Goal: Transaction & Acquisition: Book appointment/travel/reservation

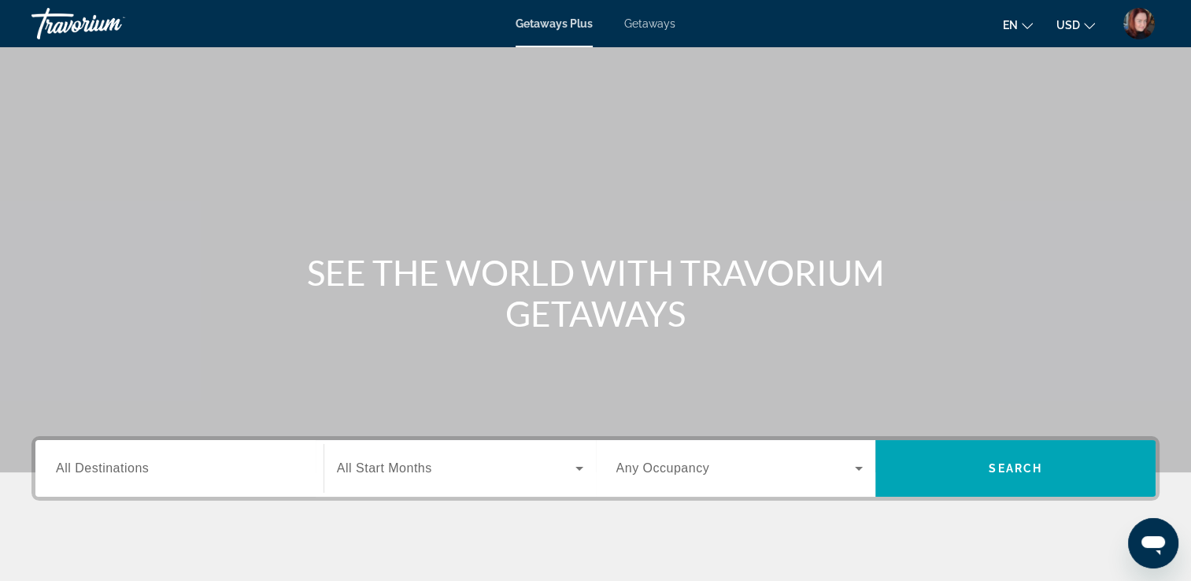
click at [649, 22] on span "Getaways" at bounding box center [649, 23] width 51 height 13
click at [216, 471] on input "Destination All Destinations" at bounding box center [179, 469] width 247 height 19
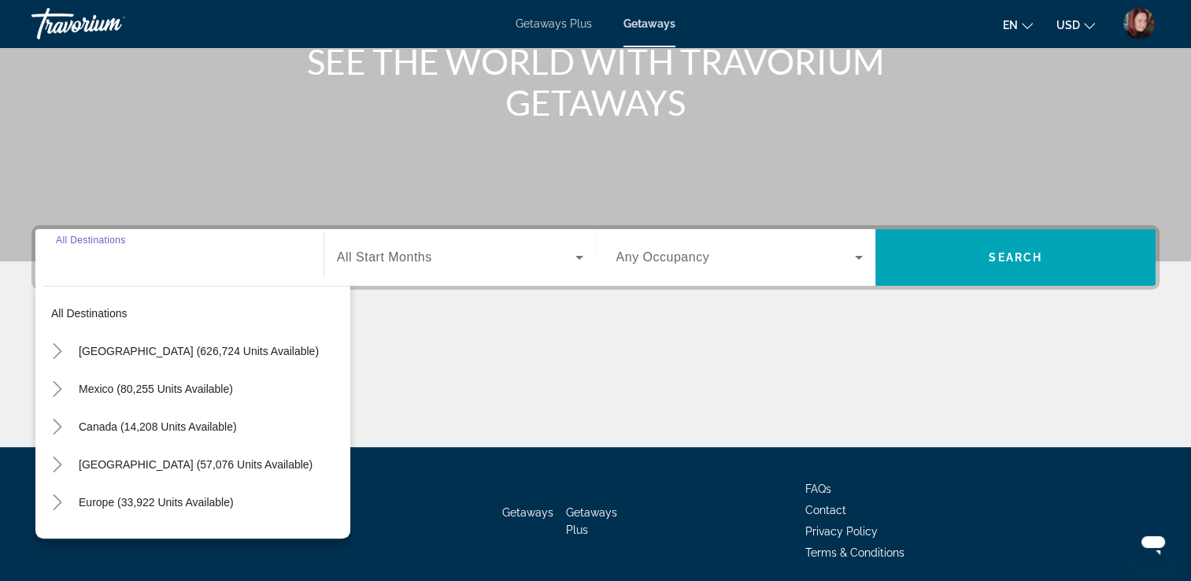
scroll to position [269, 0]
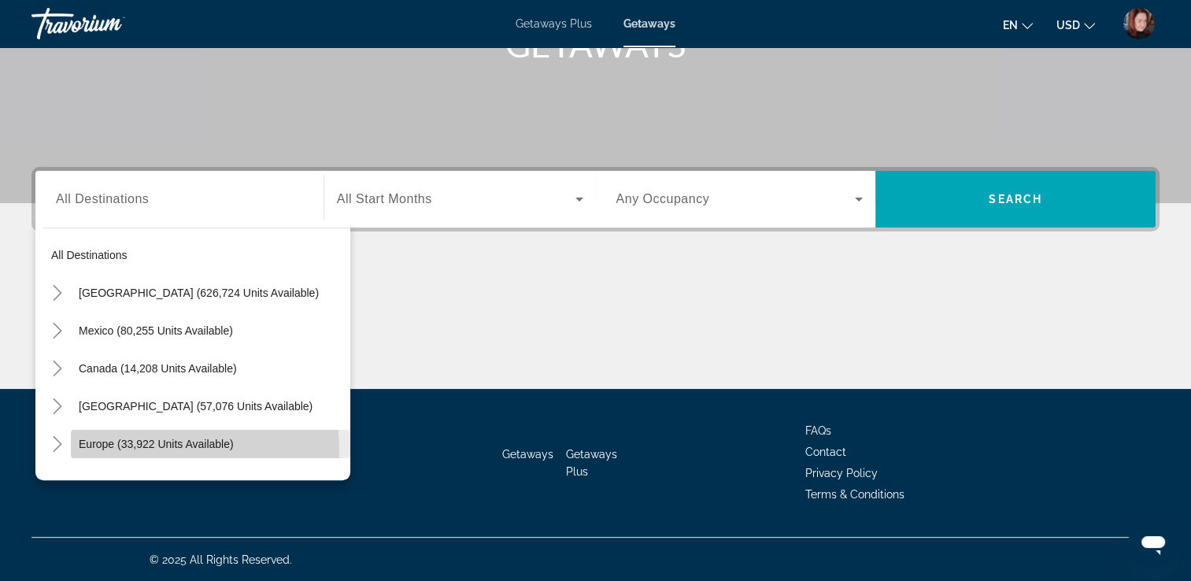
click at [151, 449] on span "Europe (33,922 units available)" at bounding box center [156, 444] width 155 height 13
type input "**********"
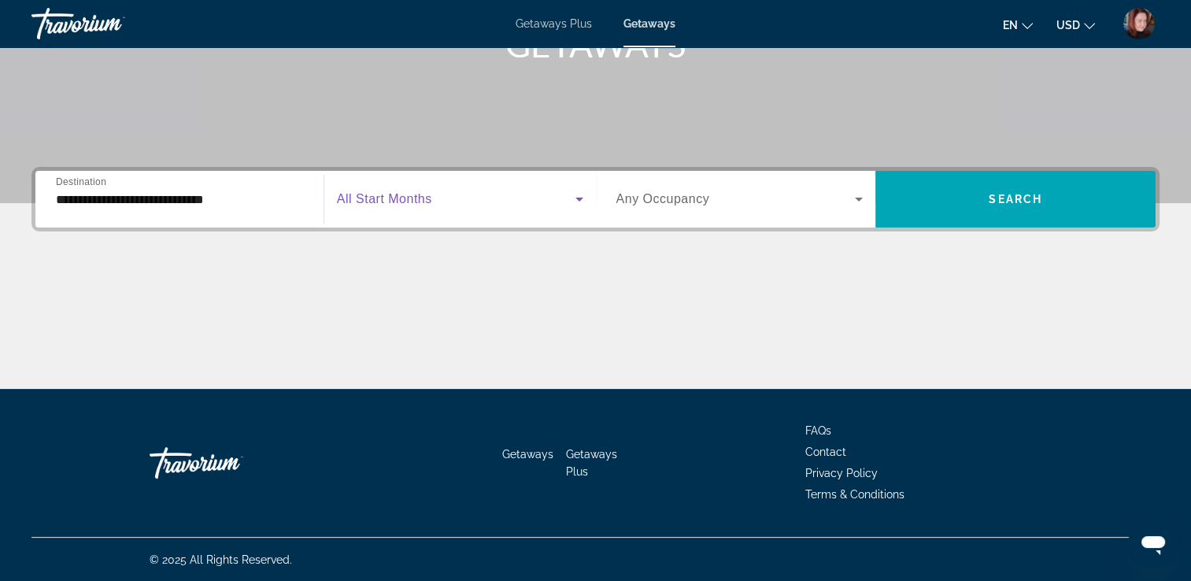
click at [579, 195] on icon "Search widget" at bounding box center [579, 199] width 19 height 19
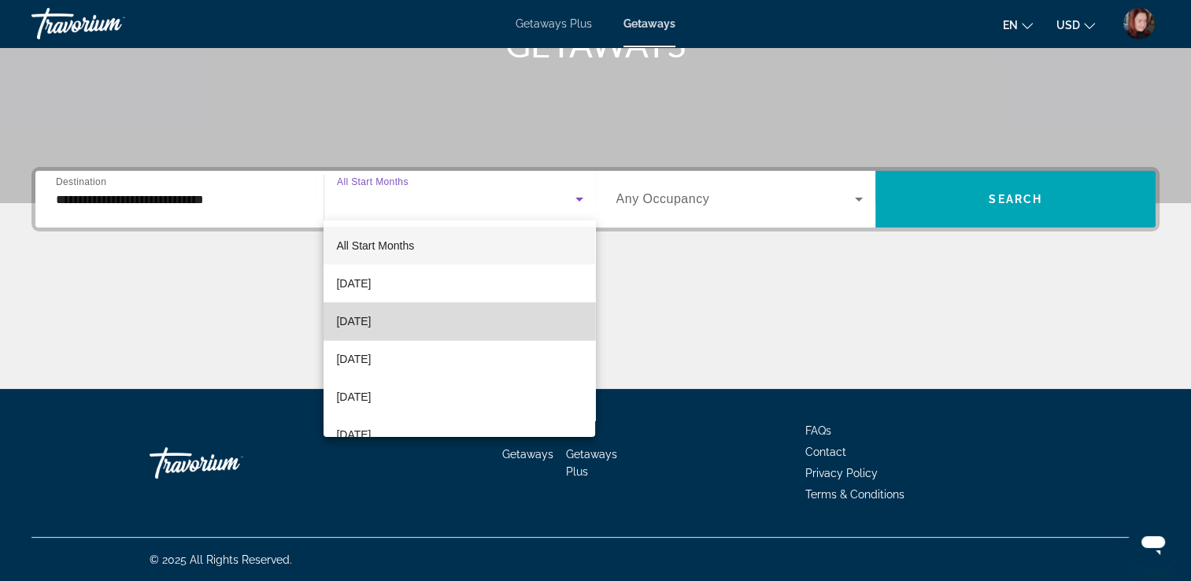
click at [460, 315] on mat-option "October 2025" at bounding box center [459, 321] width 272 height 38
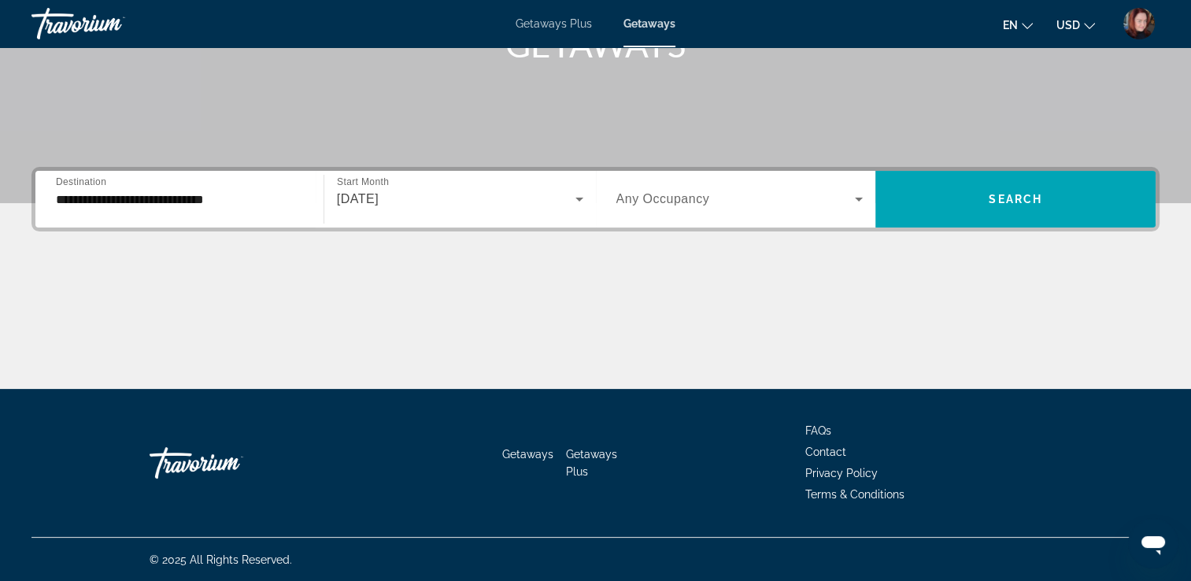
click at [852, 187] on div "Search widget" at bounding box center [739, 199] width 247 height 44
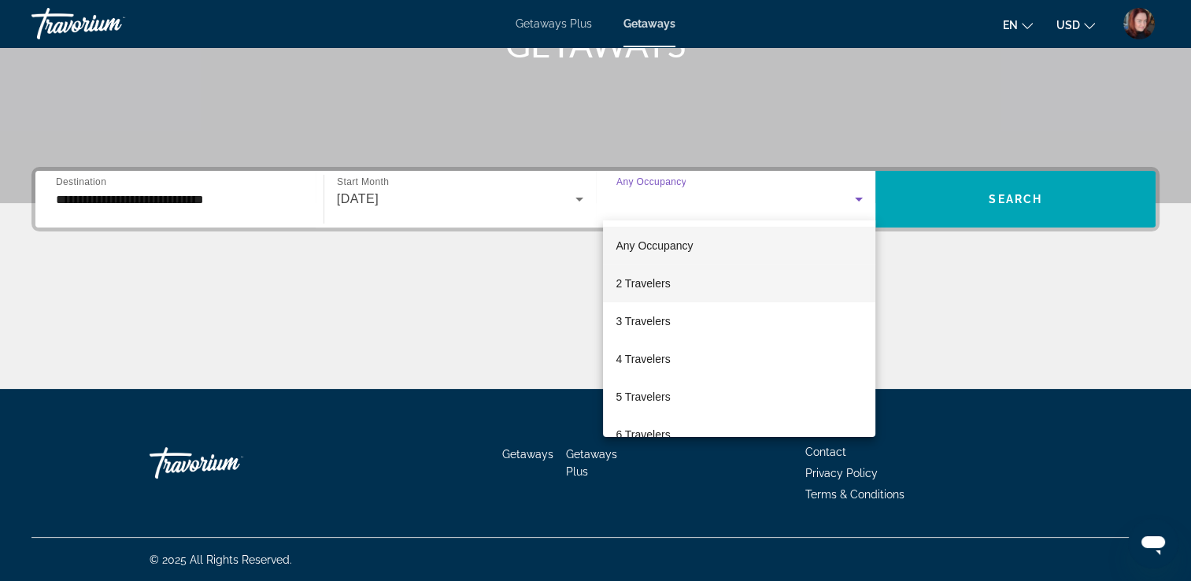
click at [746, 278] on mat-option "2 Travelers" at bounding box center [739, 283] width 272 height 38
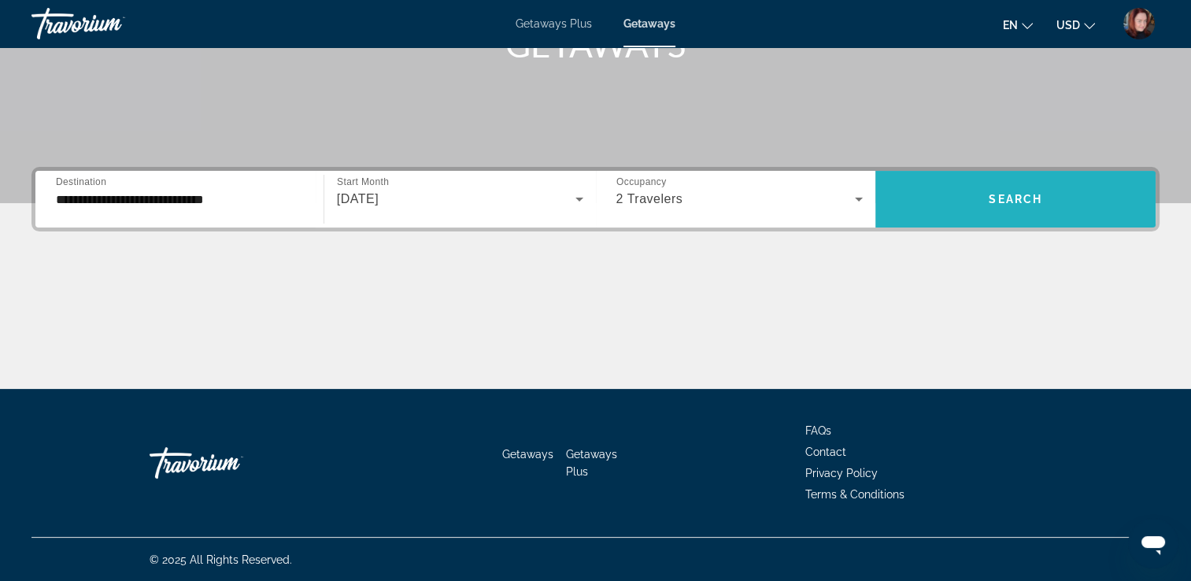
click at [990, 189] on span "Search widget" at bounding box center [1015, 199] width 280 height 38
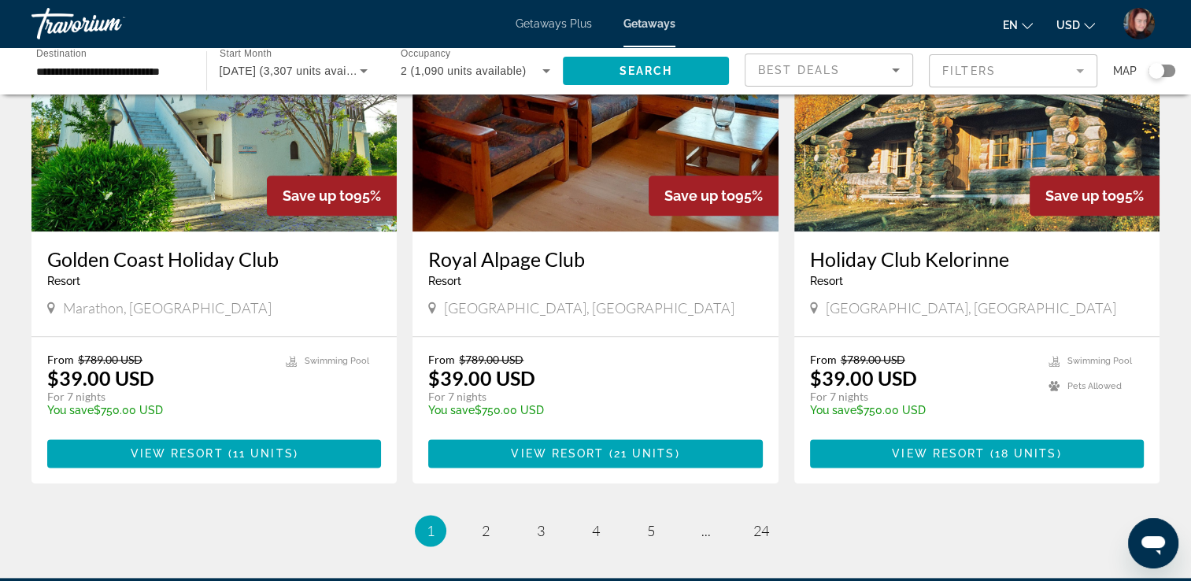
scroll to position [1889, 0]
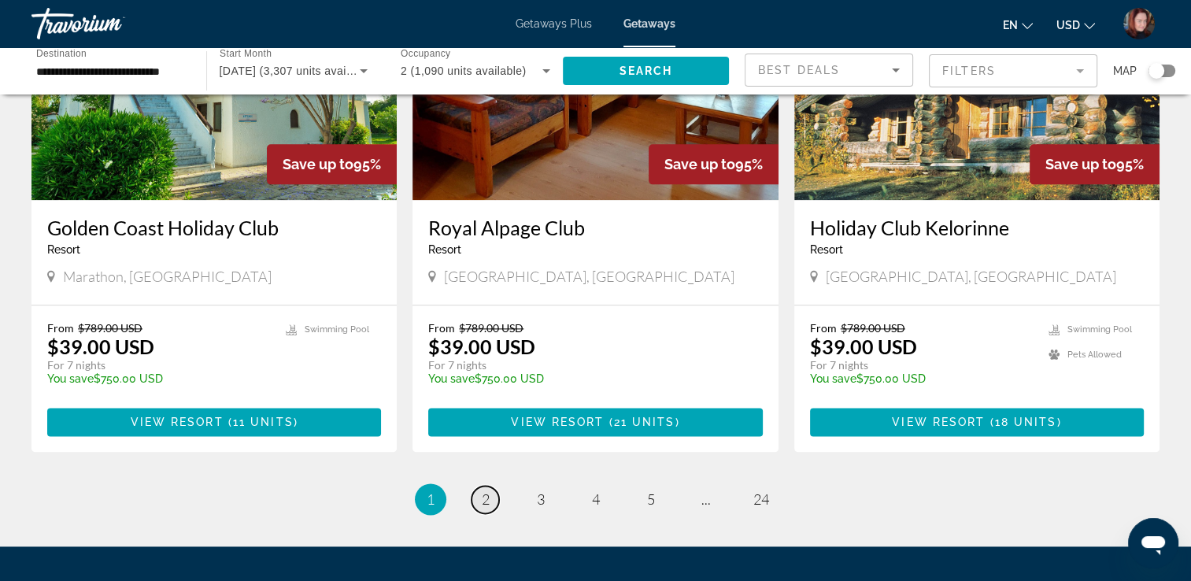
click at [486, 490] on span "2" at bounding box center [486, 498] width 8 height 17
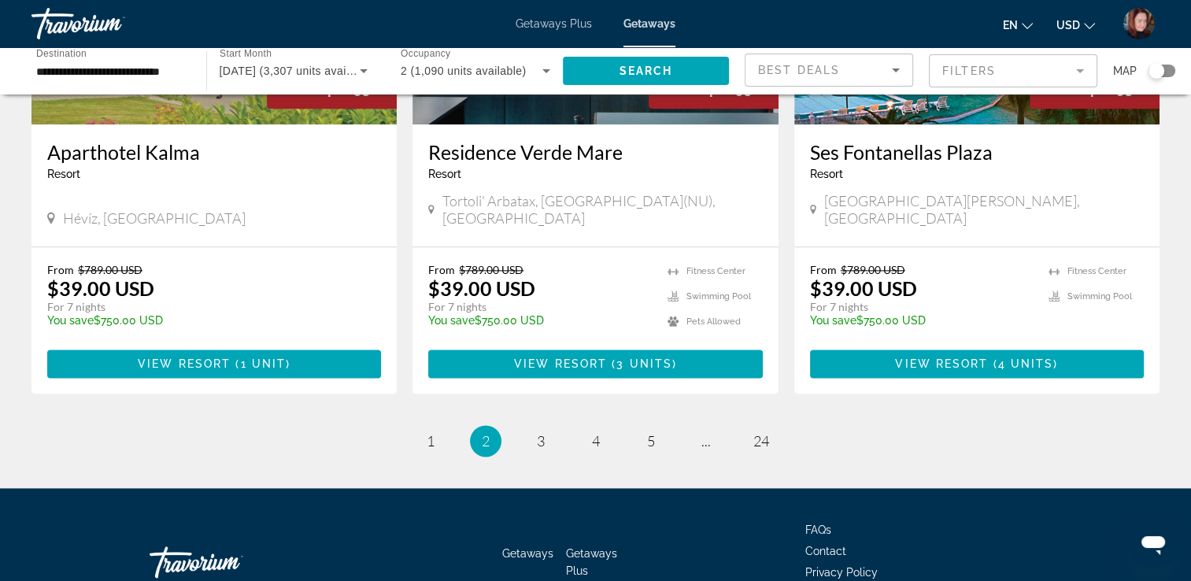
scroll to position [1933, 0]
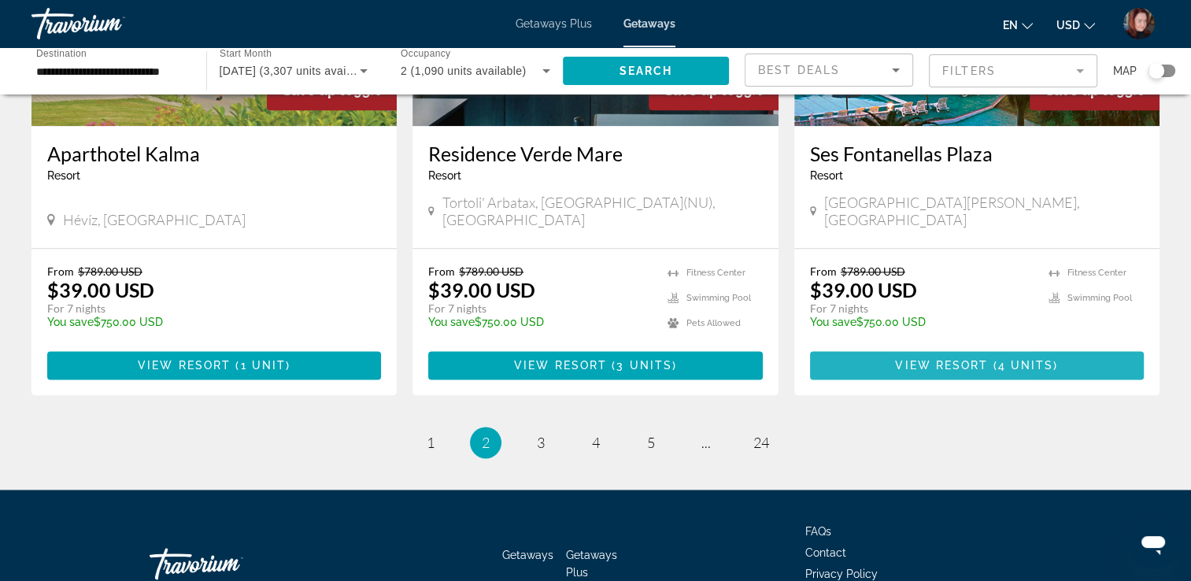
click at [889, 346] on span "Main content" at bounding box center [977, 365] width 334 height 38
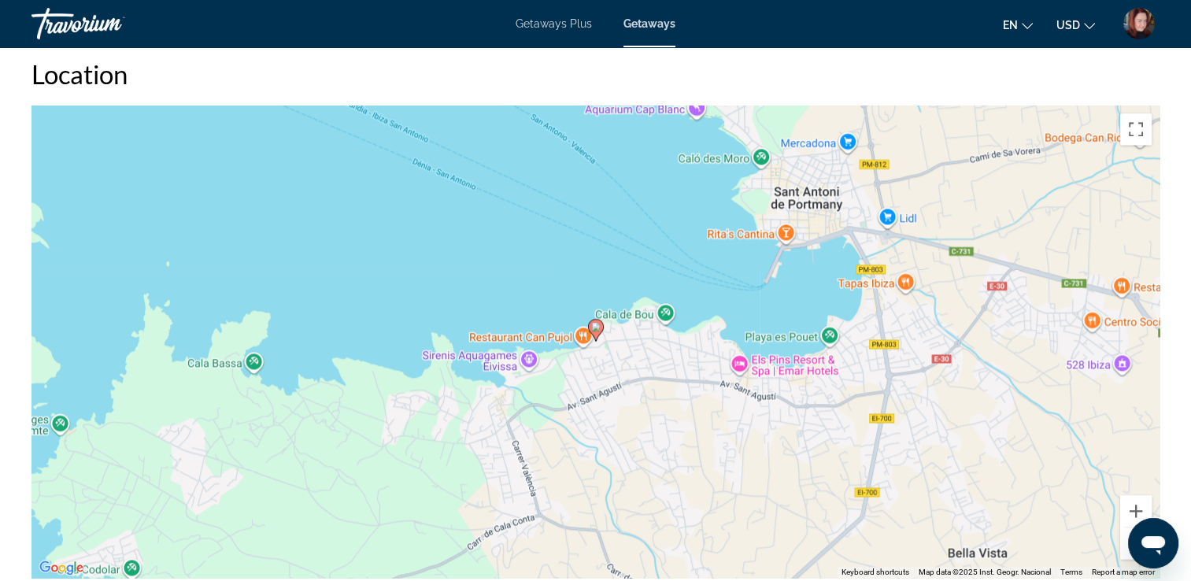
scroll to position [2141, 0]
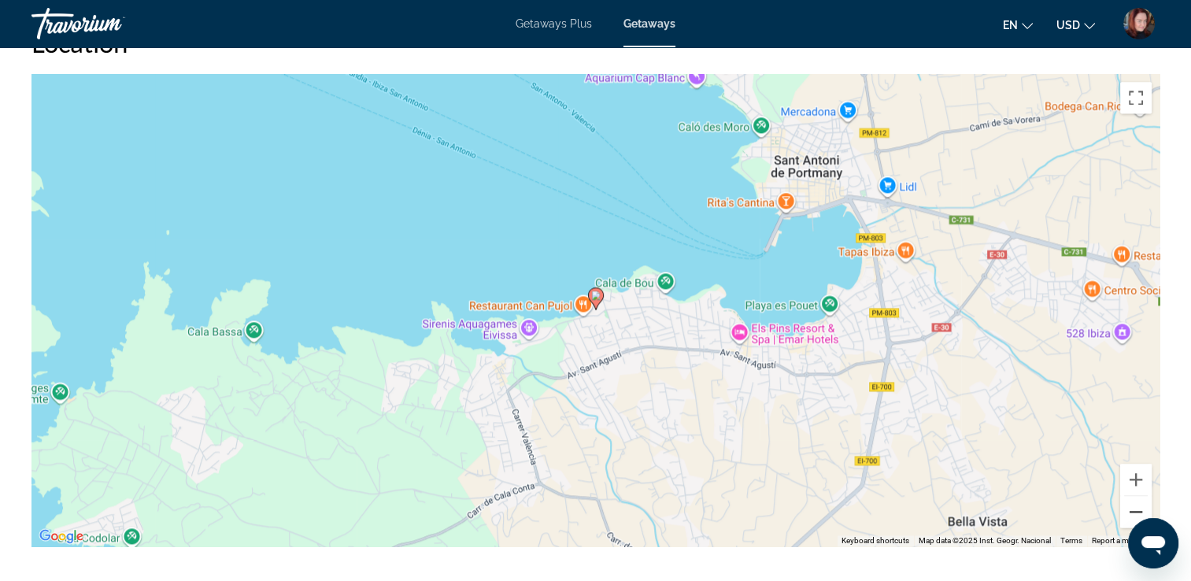
click at [1133, 507] on button "Zoom out" at bounding box center [1135, 511] width 31 height 31
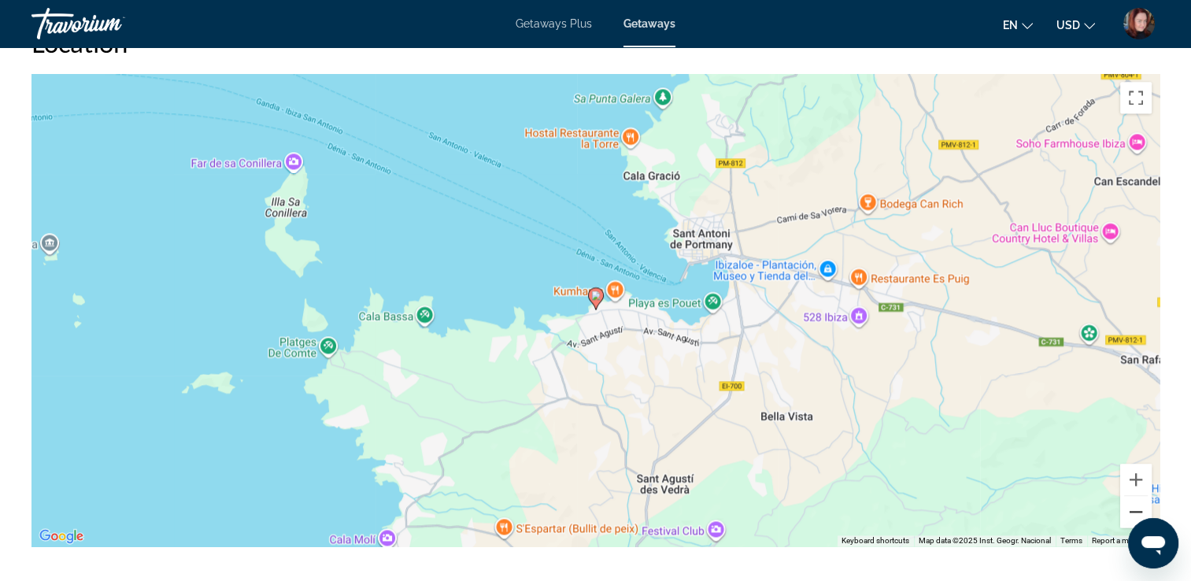
click at [1133, 507] on button "Zoom out" at bounding box center [1135, 511] width 31 height 31
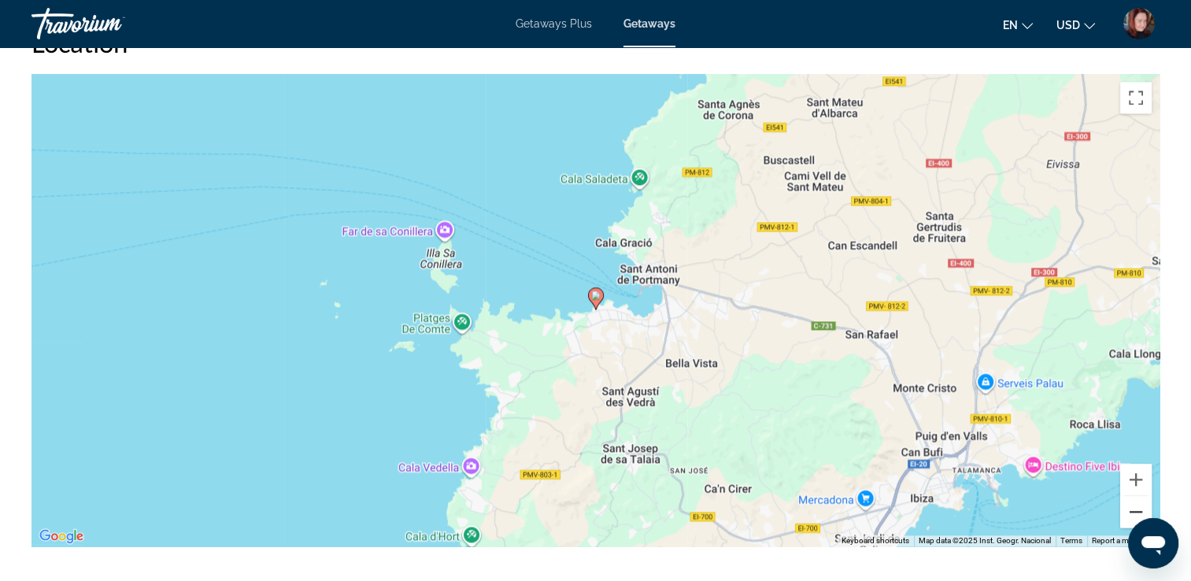
click at [1133, 507] on button "Zoom out" at bounding box center [1135, 511] width 31 height 31
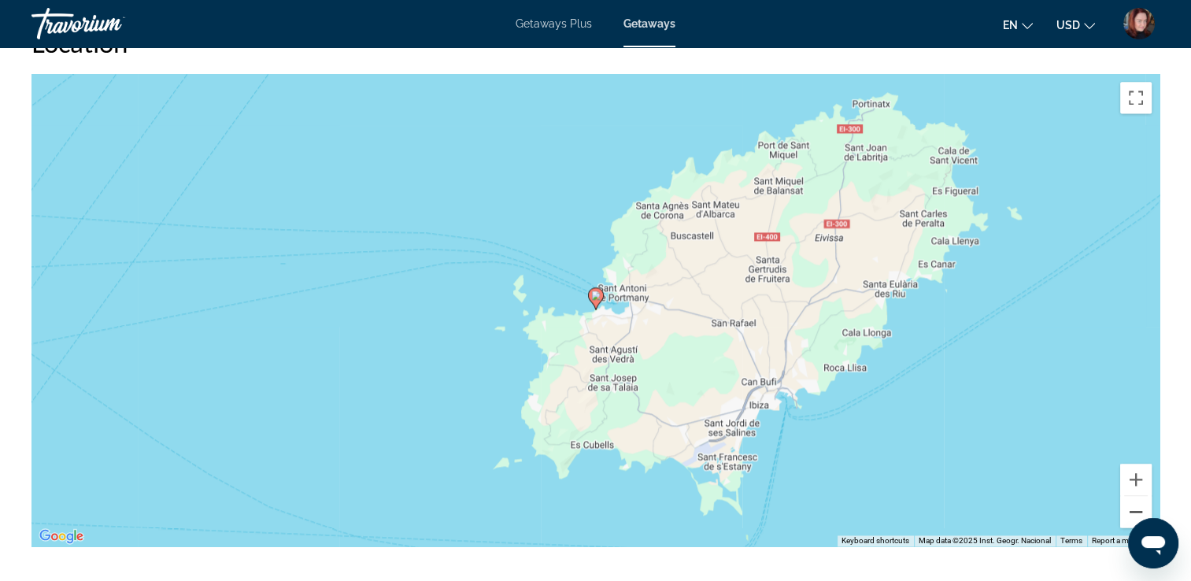
click at [1133, 507] on button "Zoom out" at bounding box center [1135, 511] width 31 height 31
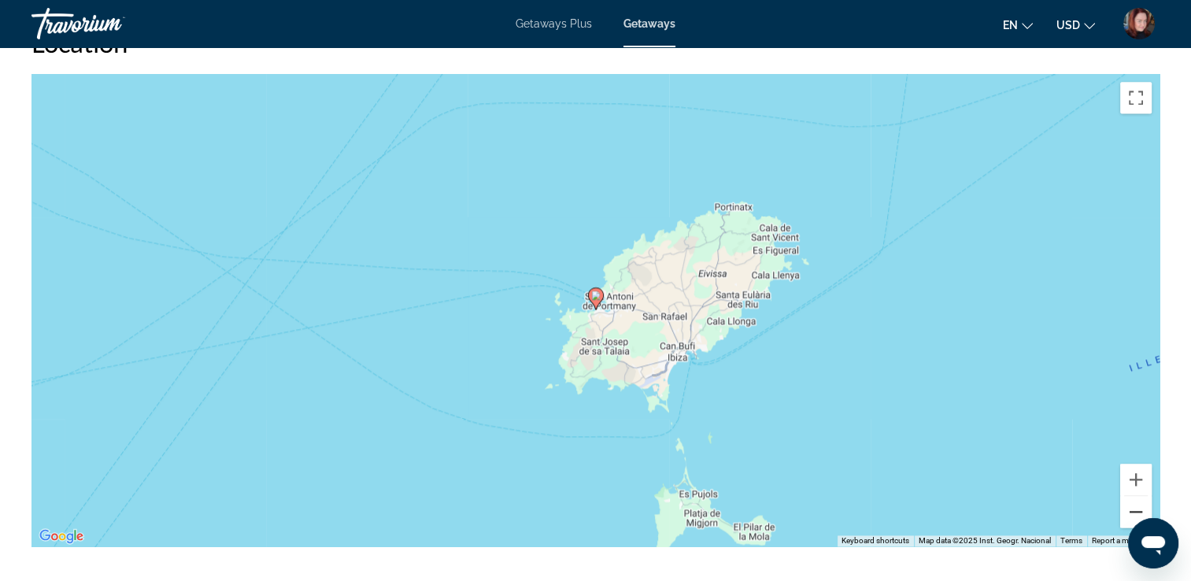
click at [1133, 507] on button "Zoom out" at bounding box center [1135, 511] width 31 height 31
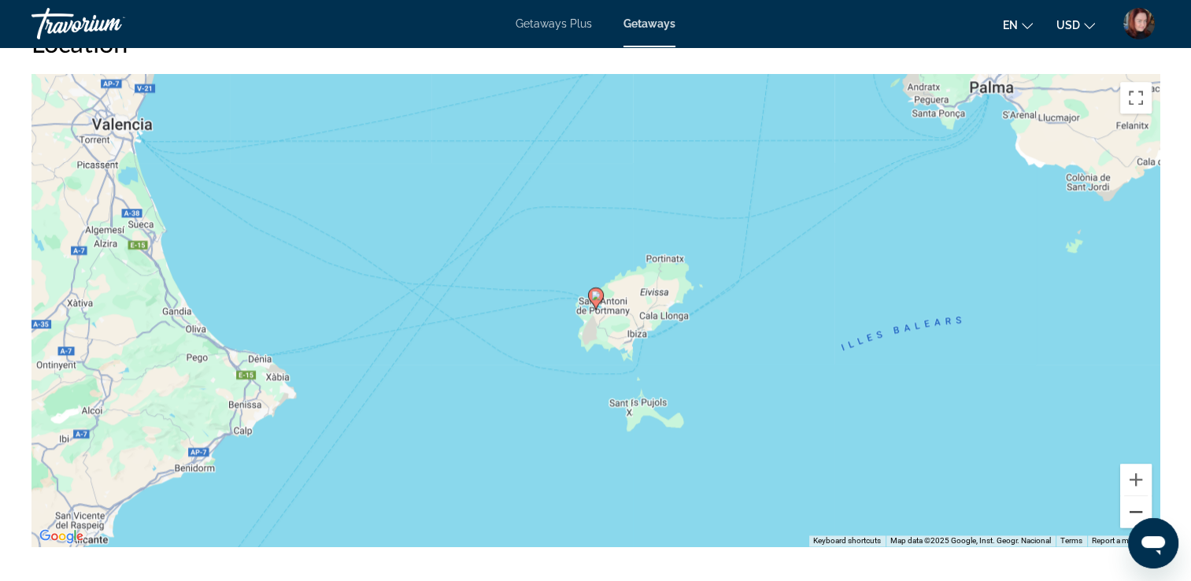
click at [1133, 507] on button "Zoom out" at bounding box center [1135, 511] width 31 height 31
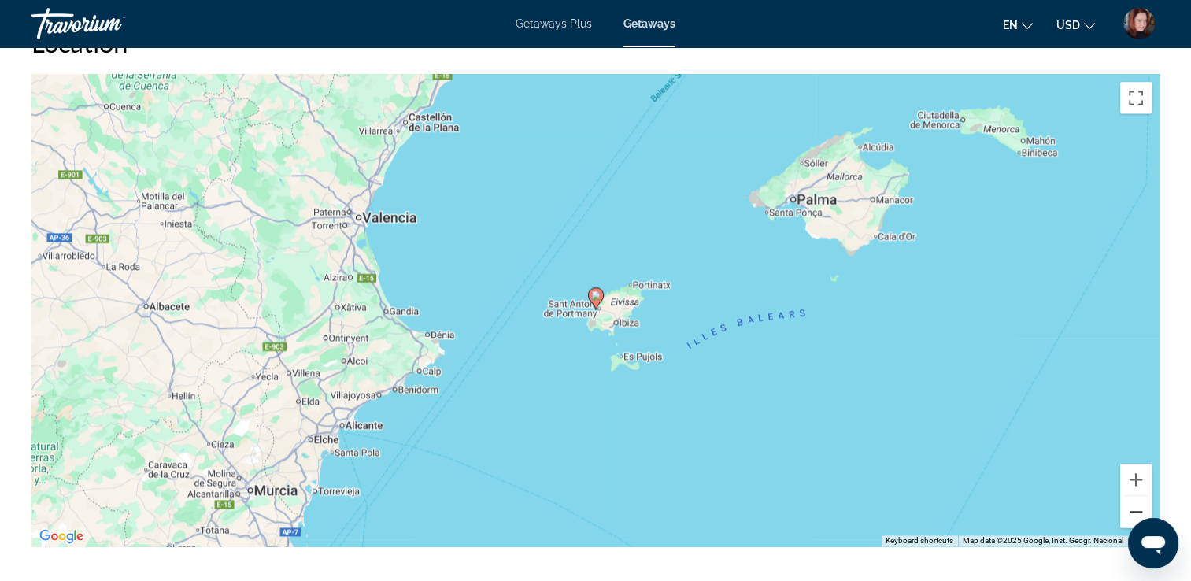
click at [1133, 507] on button "Zoom out" at bounding box center [1135, 511] width 31 height 31
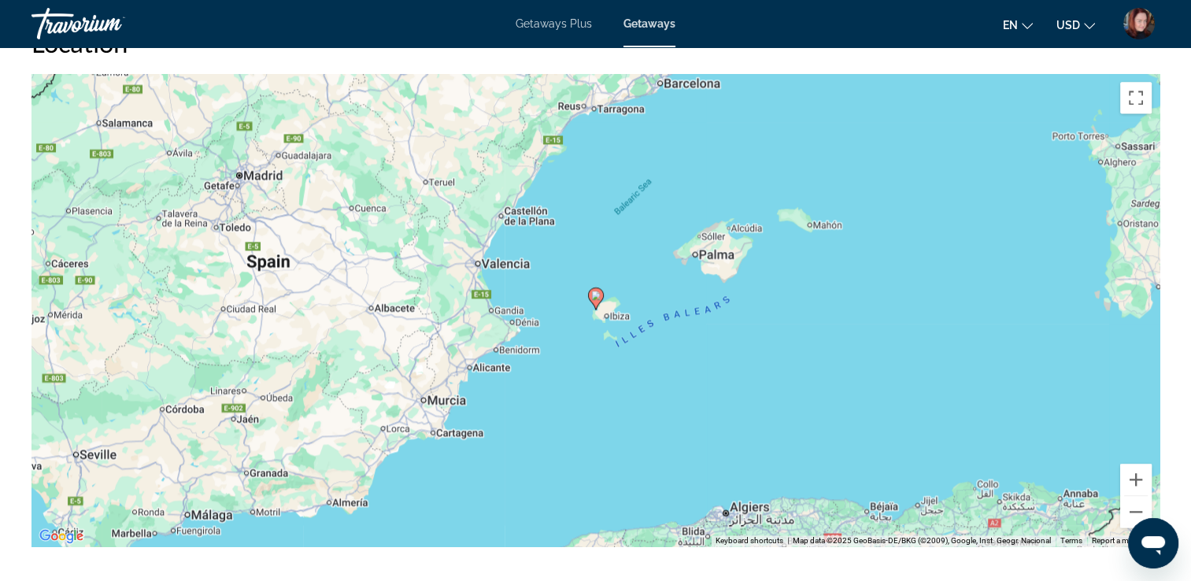
click at [550, 28] on span "Getaways Plus" at bounding box center [554, 23] width 76 height 13
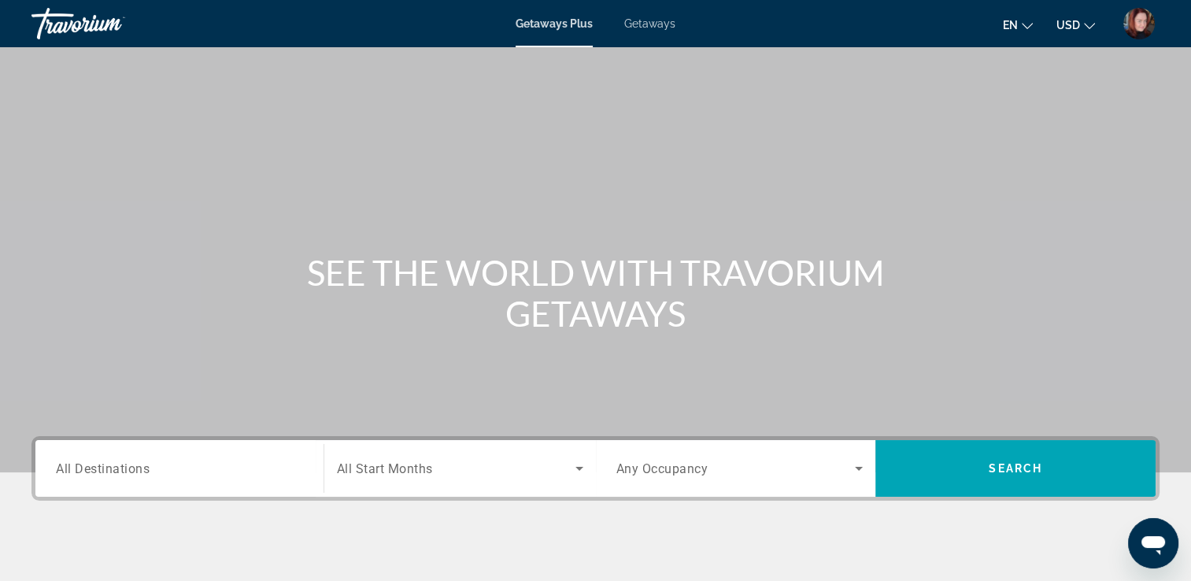
click at [129, 464] on span "All Destinations" at bounding box center [103, 467] width 94 height 15
click at [129, 464] on input "Destination All Destinations" at bounding box center [179, 469] width 247 height 19
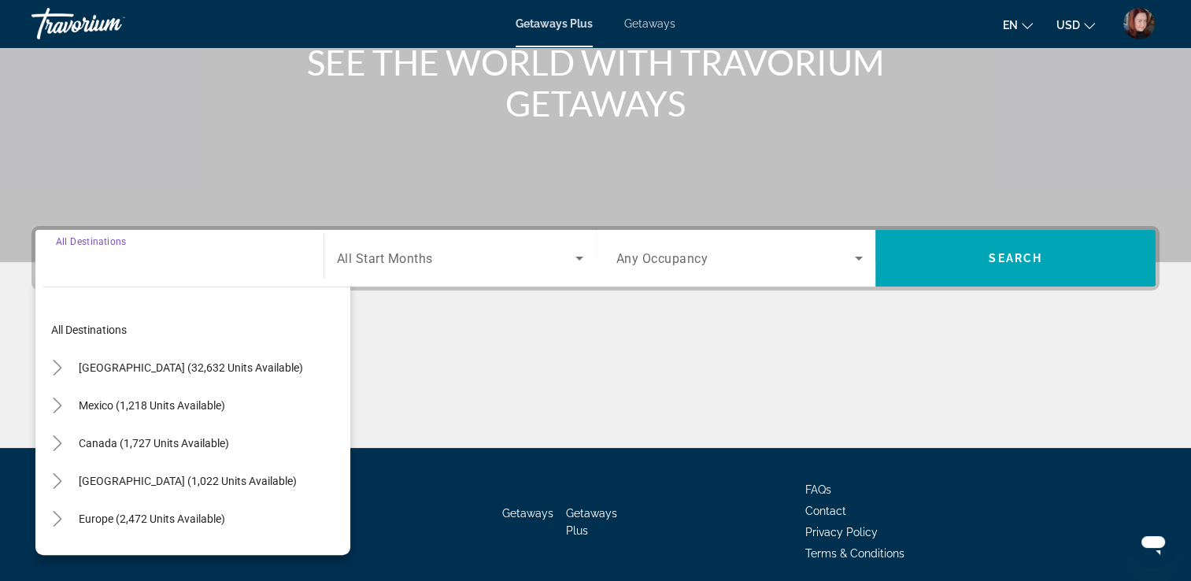
scroll to position [269, 0]
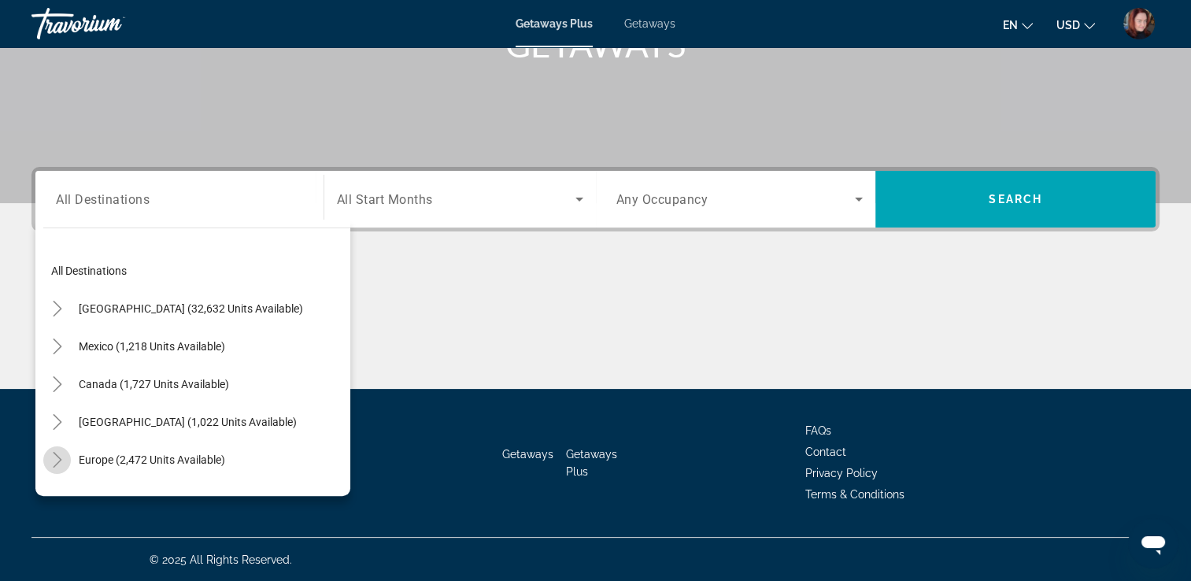
click at [56, 460] on icon "Toggle Europe (2,472 units available)" at bounding box center [58, 460] width 16 height 16
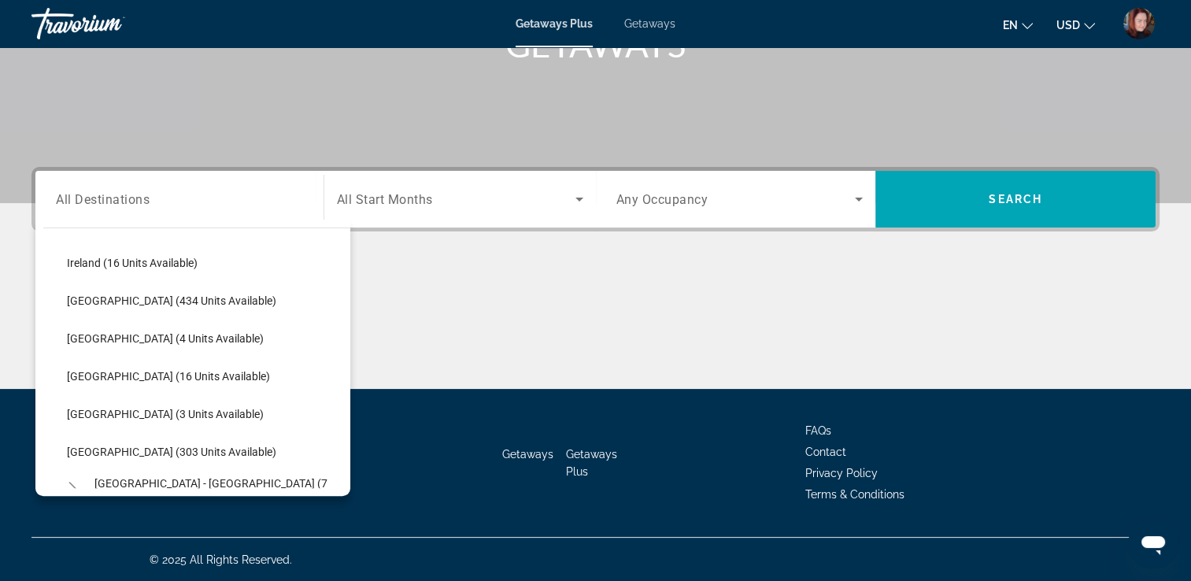
scroll to position [606, 0]
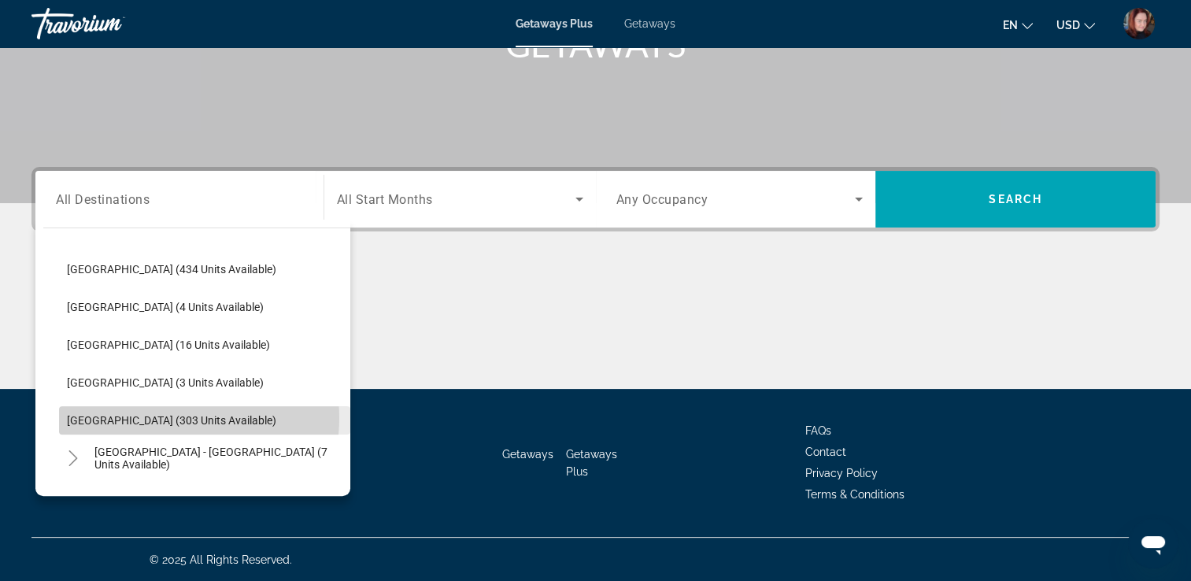
click at [166, 416] on span "Spain (303 units available)" at bounding box center [171, 420] width 209 height 13
type input "**********"
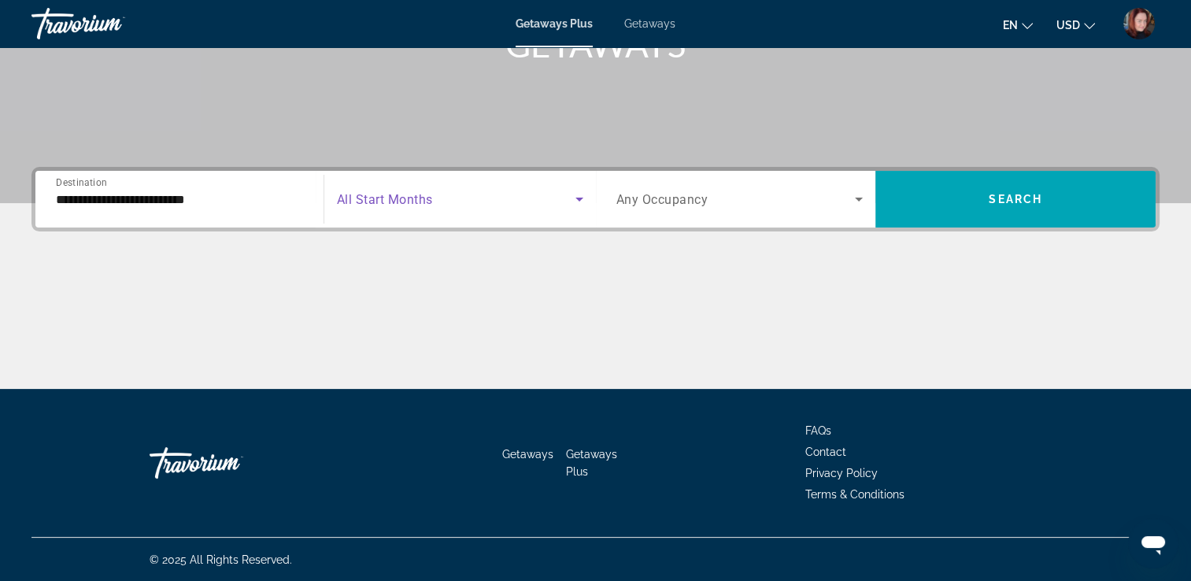
click at [449, 197] on span "Search widget" at bounding box center [456, 199] width 238 height 19
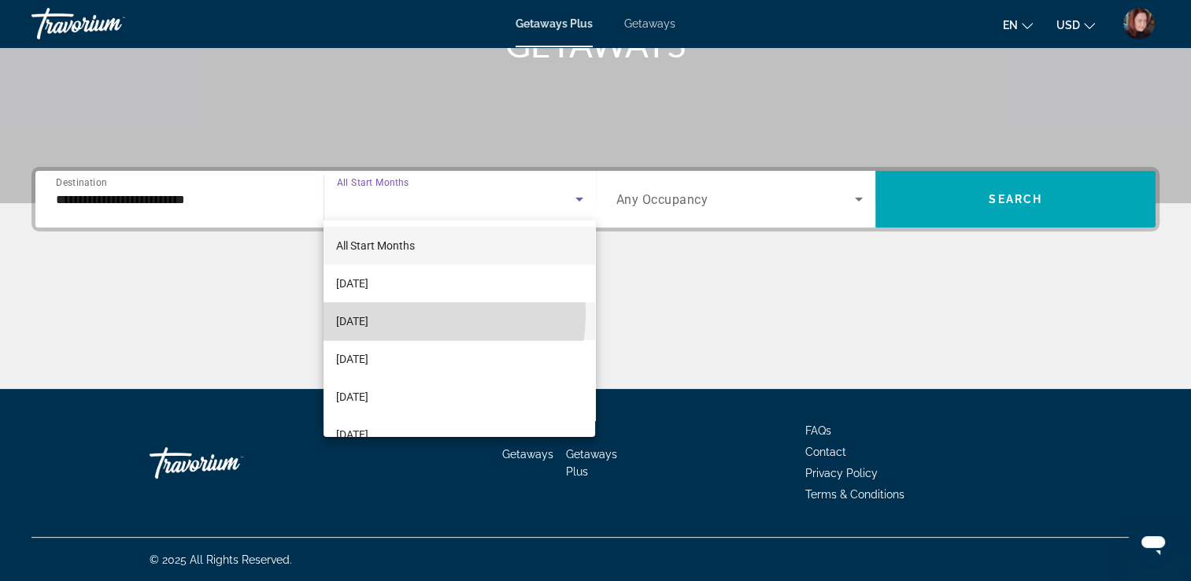
click at [406, 313] on mat-option "October 2025" at bounding box center [459, 321] width 272 height 38
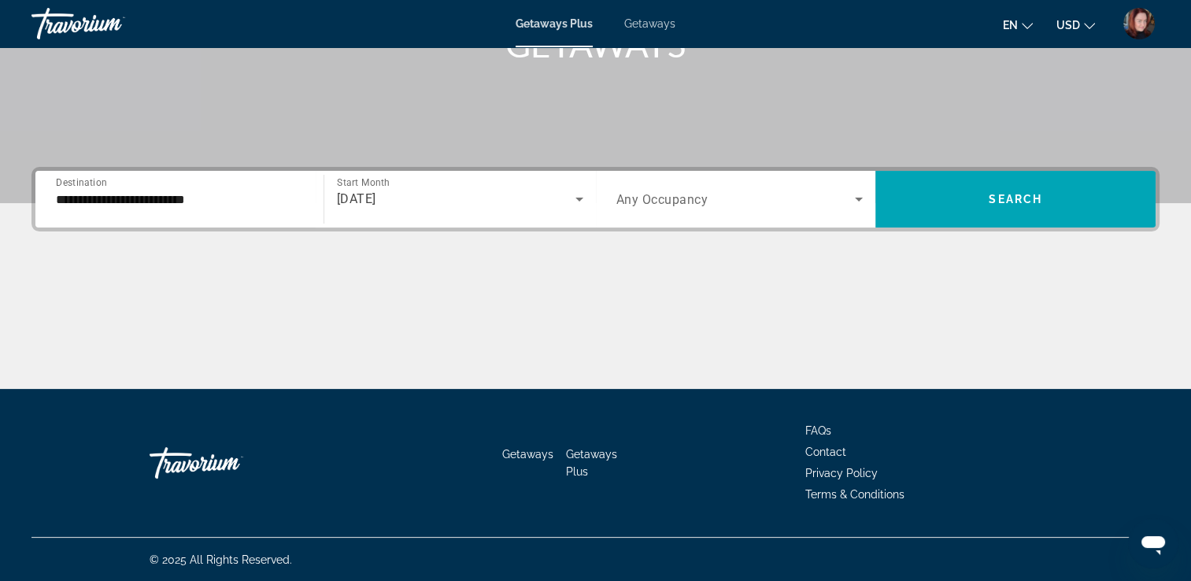
click at [785, 187] on div "Search widget" at bounding box center [739, 199] width 247 height 44
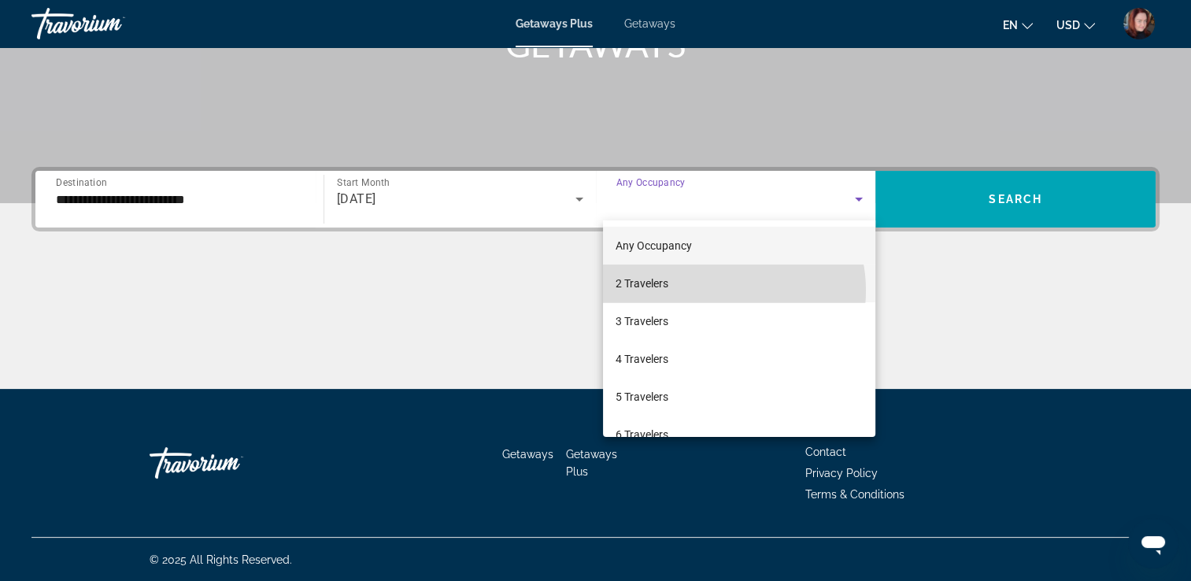
click at [715, 290] on mat-option "2 Travelers" at bounding box center [739, 283] width 272 height 38
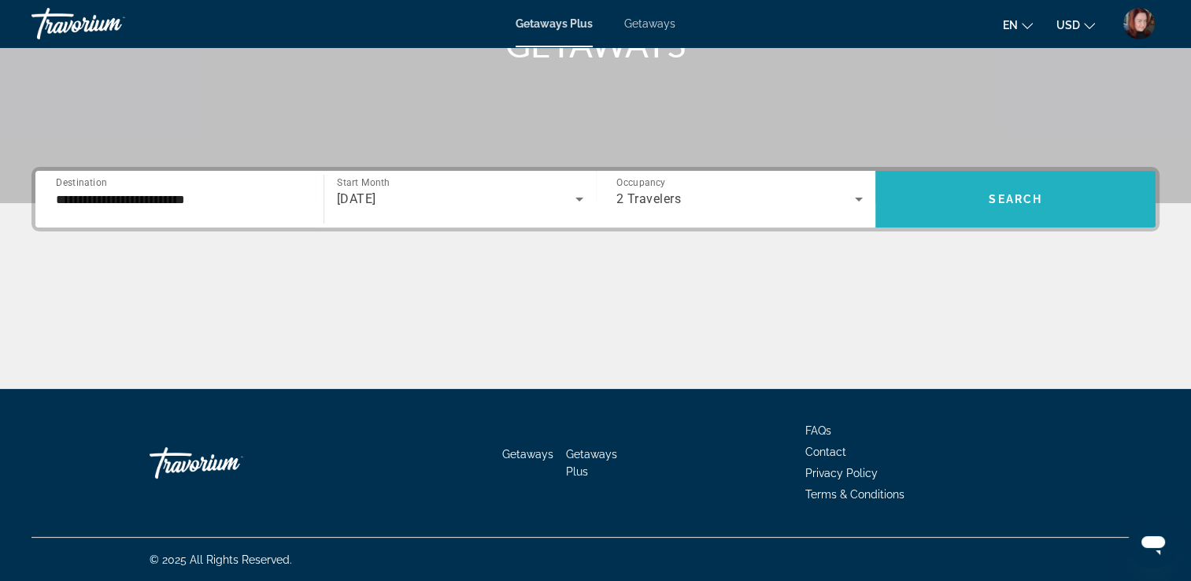
click at [1033, 187] on span "Search widget" at bounding box center [1015, 199] width 280 height 38
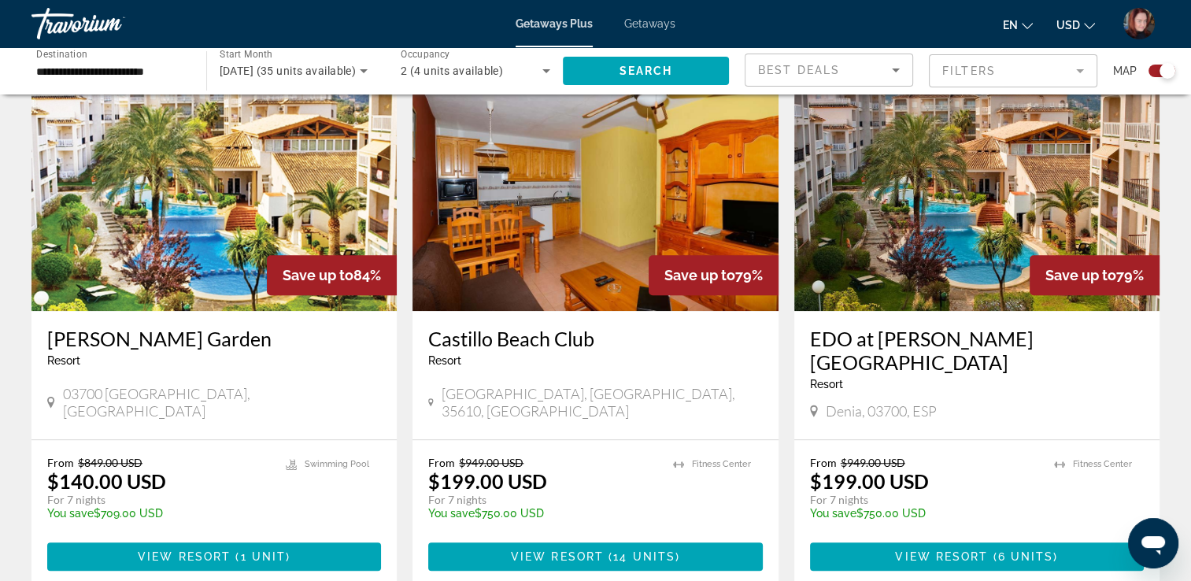
scroll to position [1153, 0]
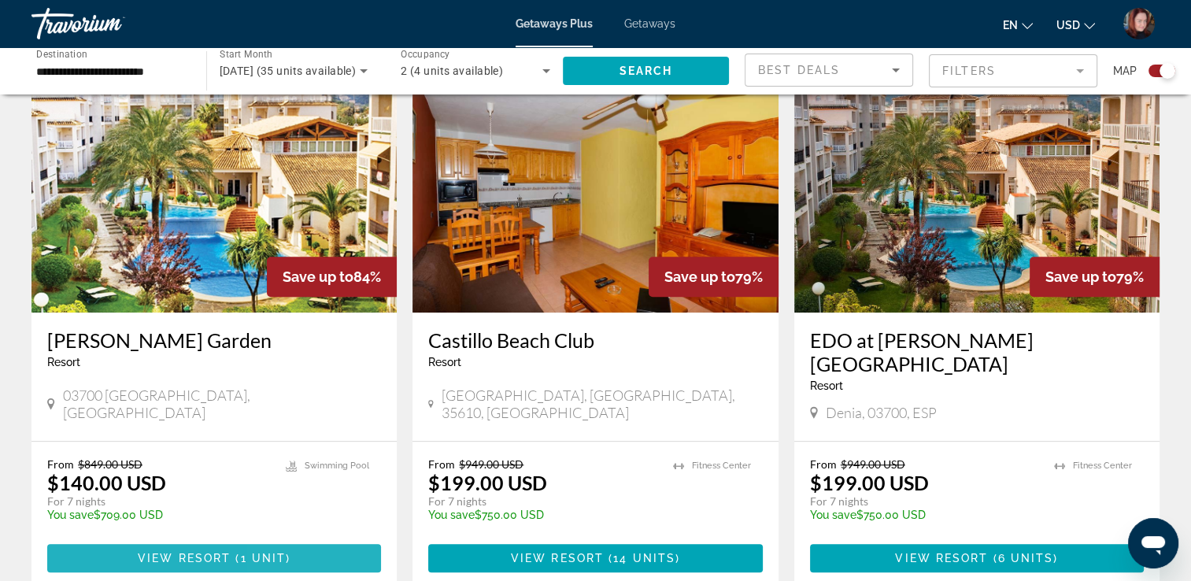
click at [316, 539] on span "Main content" at bounding box center [214, 558] width 334 height 38
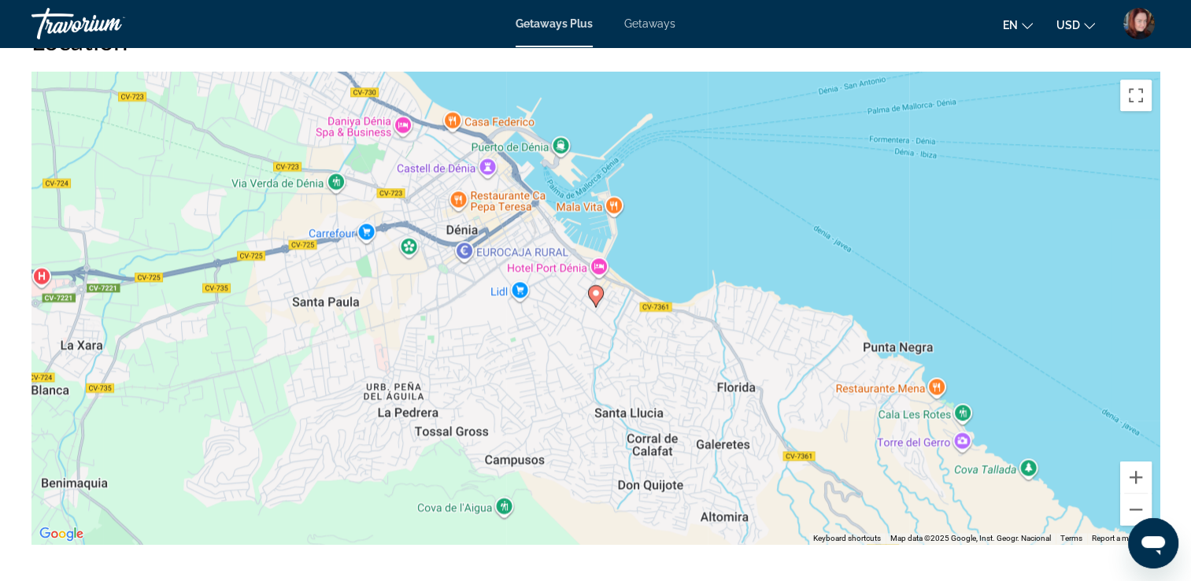
scroll to position [2141, 0]
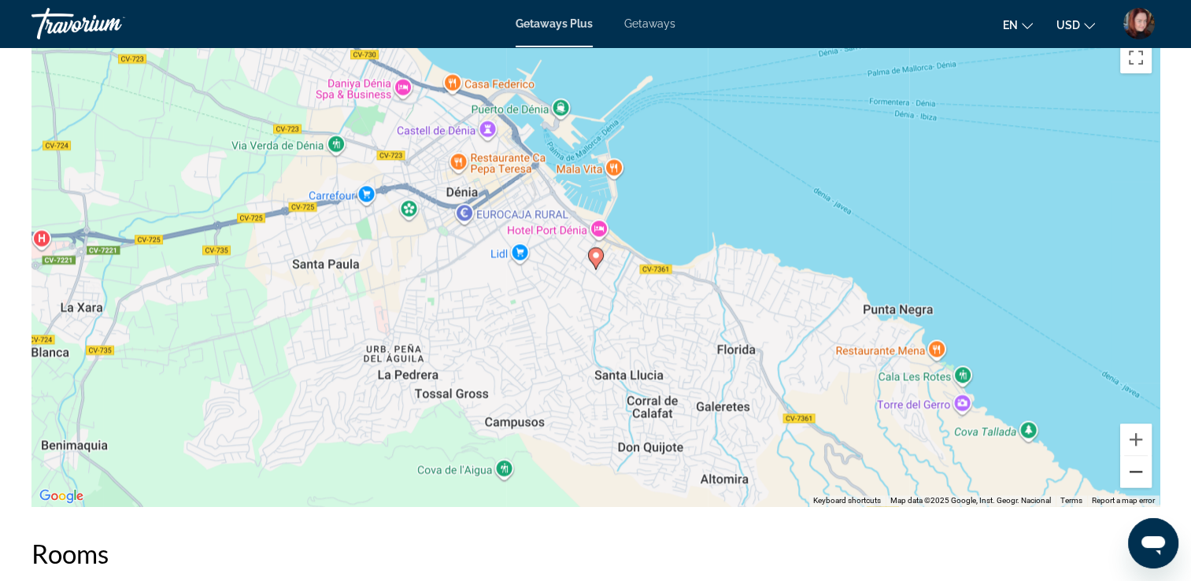
click at [1142, 464] on button "Zoom out" at bounding box center [1135, 471] width 31 height 31
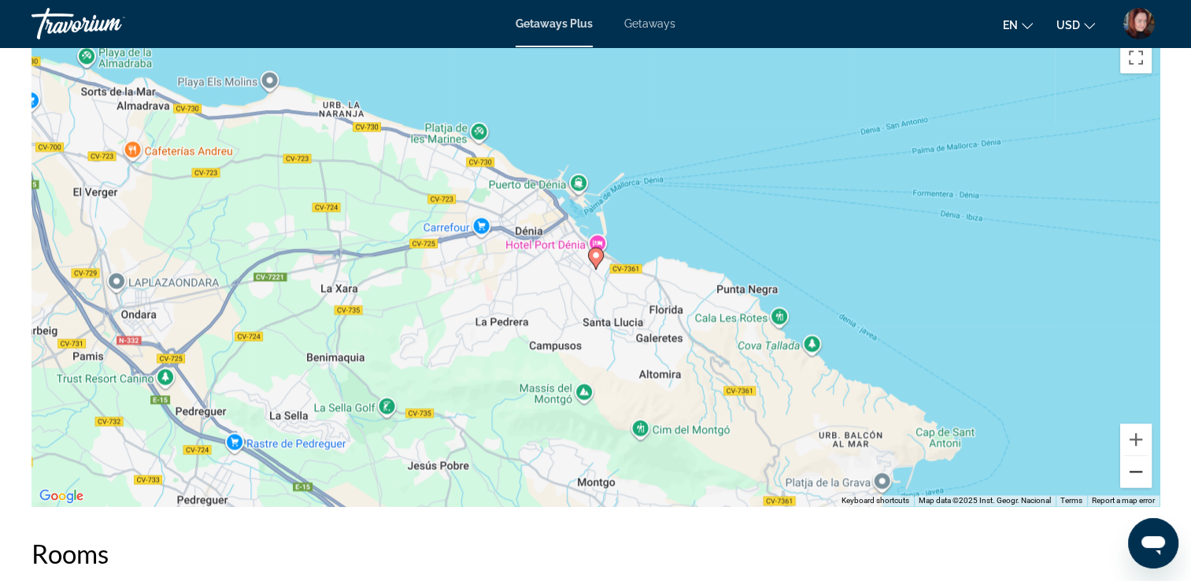
click at [1142, 464] on button "Zoom out" at bounding box center [1135, 471] width 31 height 31
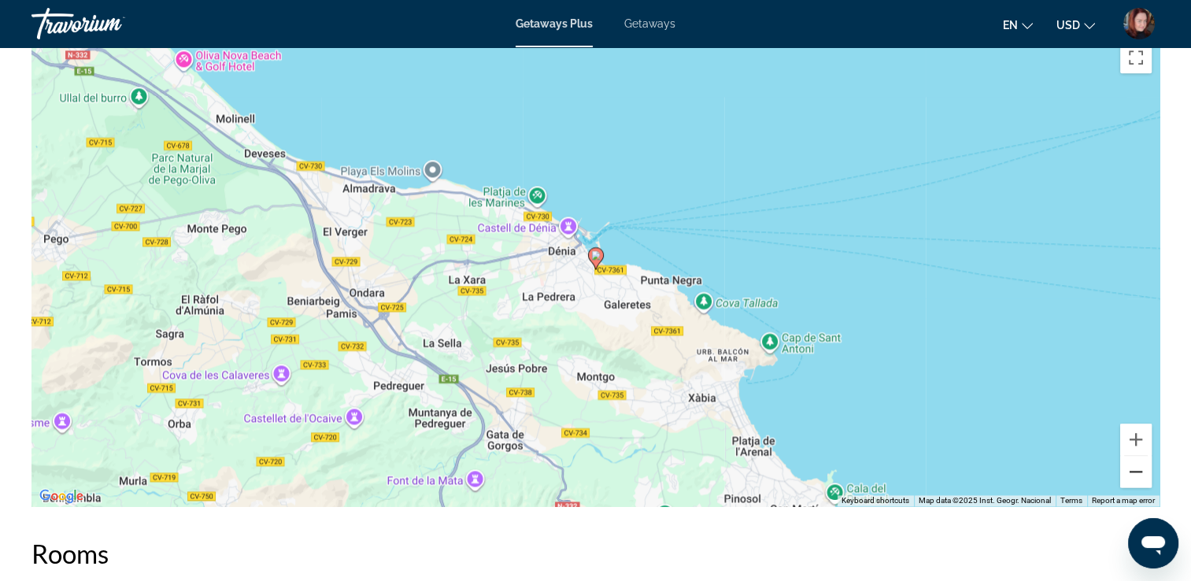
click at [1142, 464] on button "Zoom out" at bounding box center [1135, 471] width 31 height 31
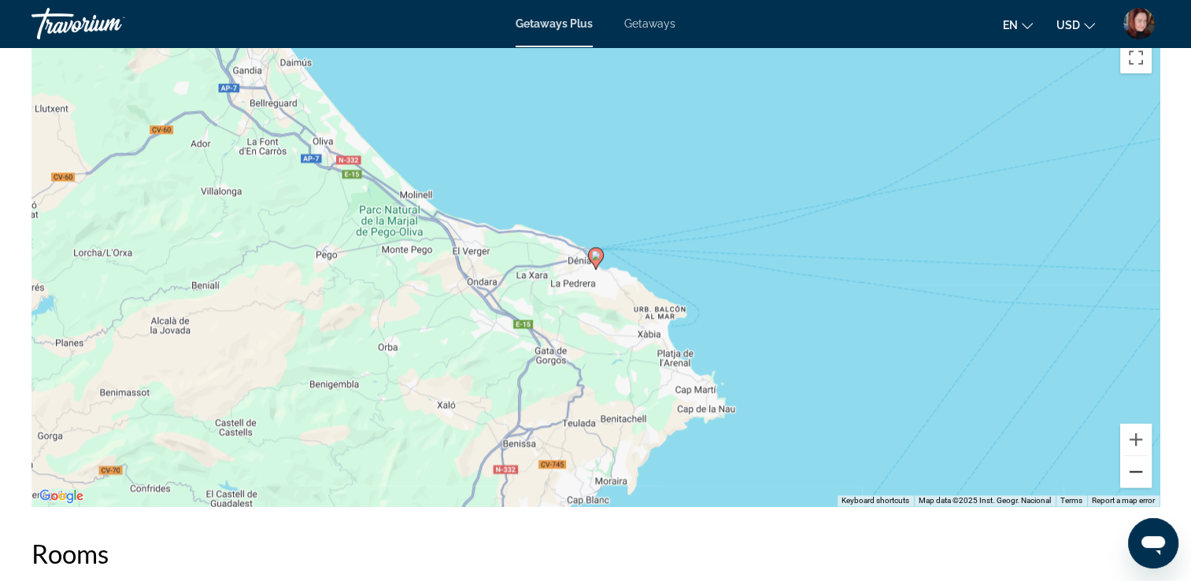
click at [1142, 464] on button "Zoom out" at bounding box center [1135, 471] width 31 height 31
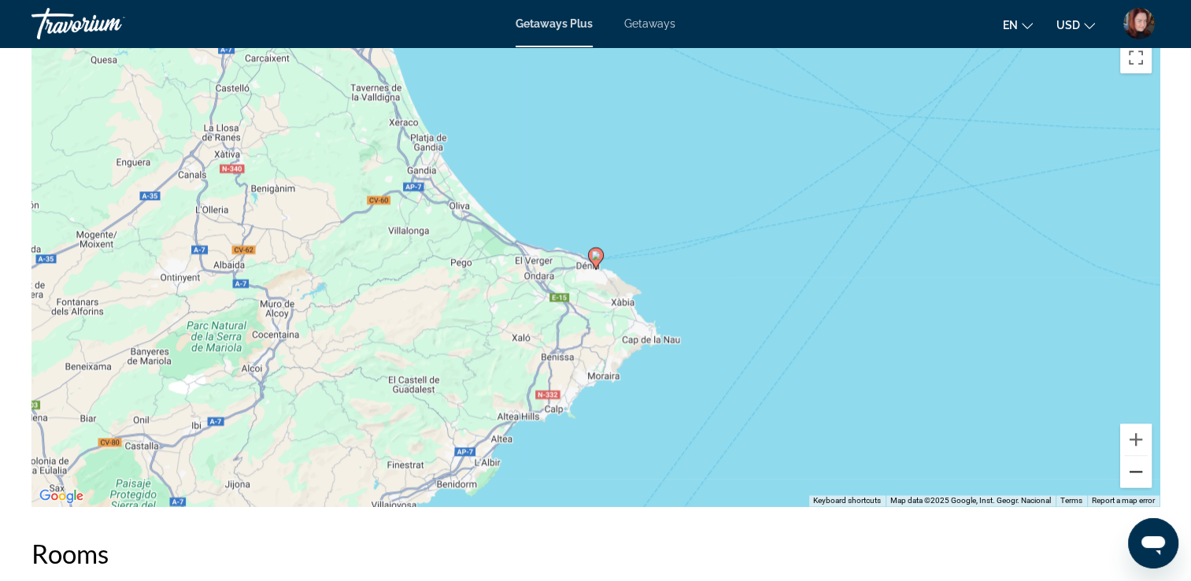
click at [1142, 464] on button "Zoom out" at bounding box center [1135, 471] width 31 height 31
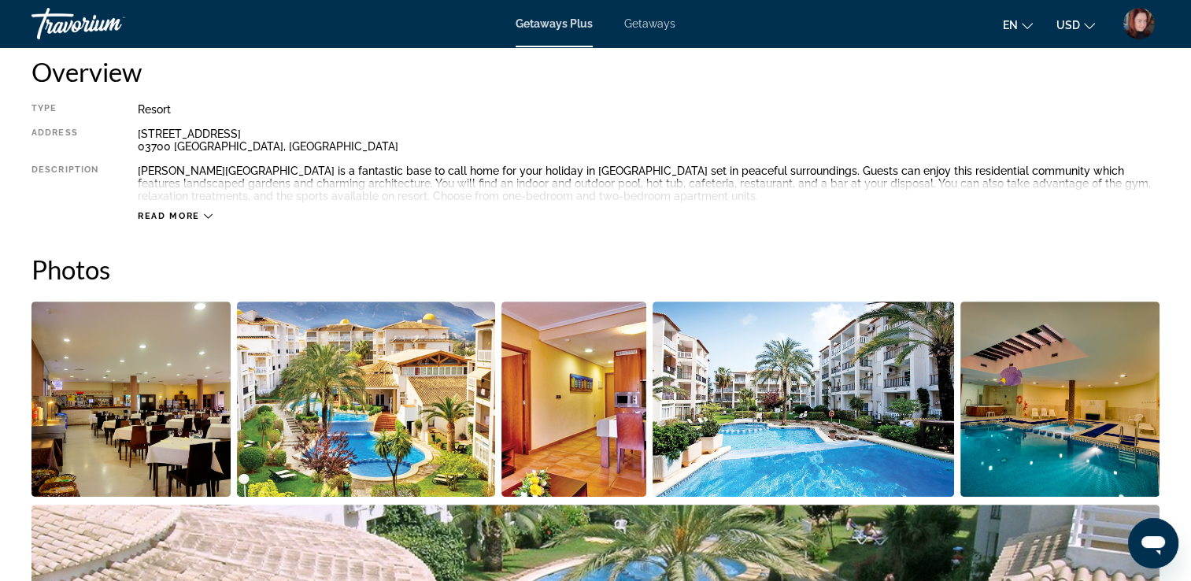
scroll to position [396, 0]
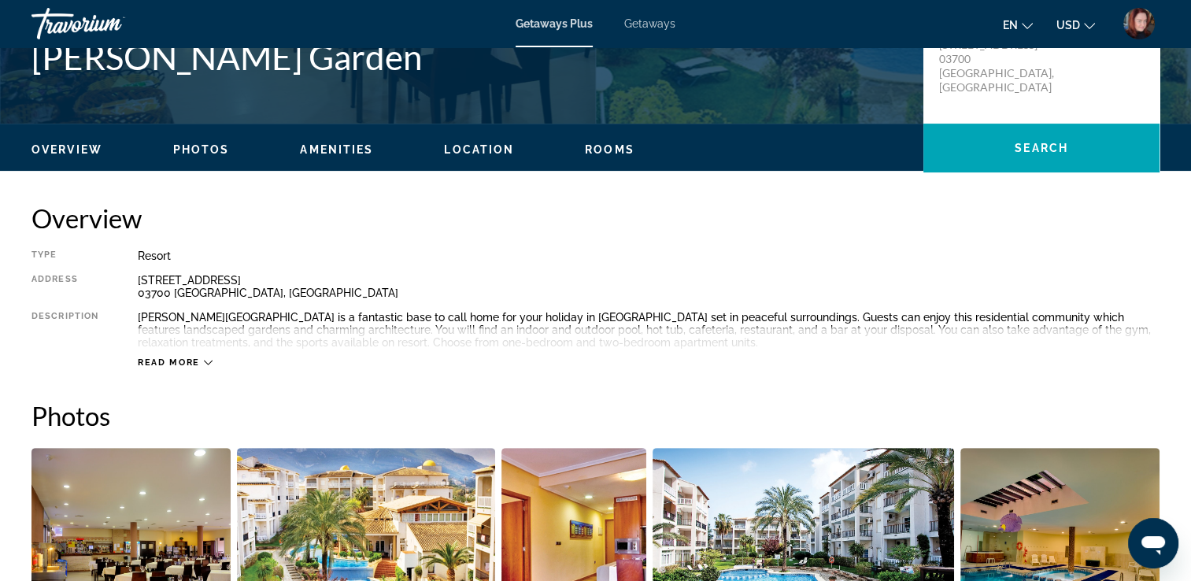
click at [487, 146] on span "Location" at bounding box center [479, 149] width 70 height 13
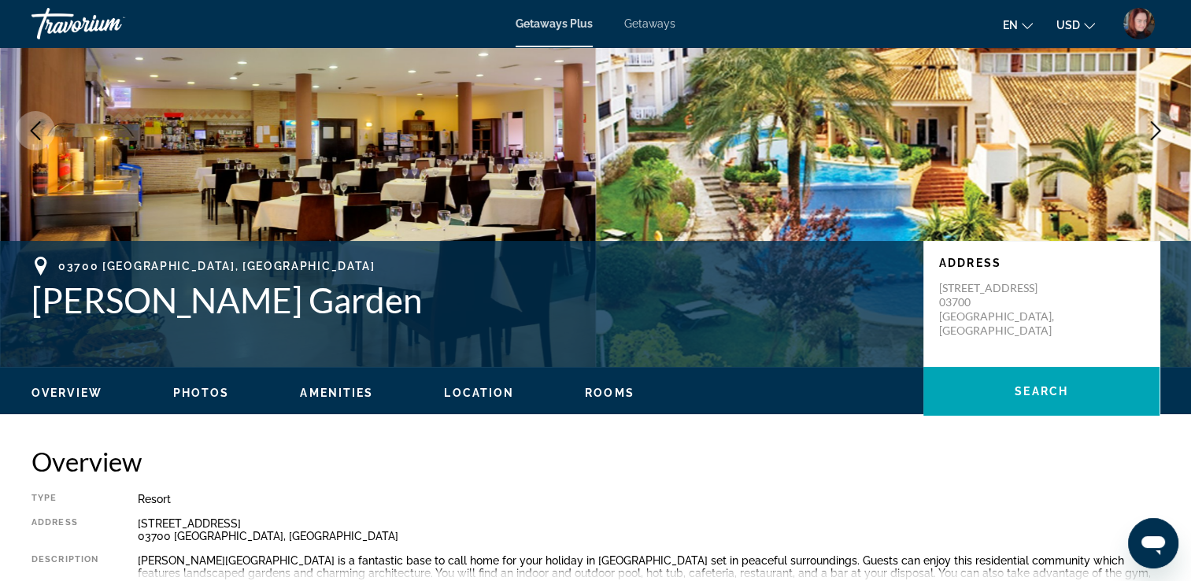
scroll to position [142, 0]
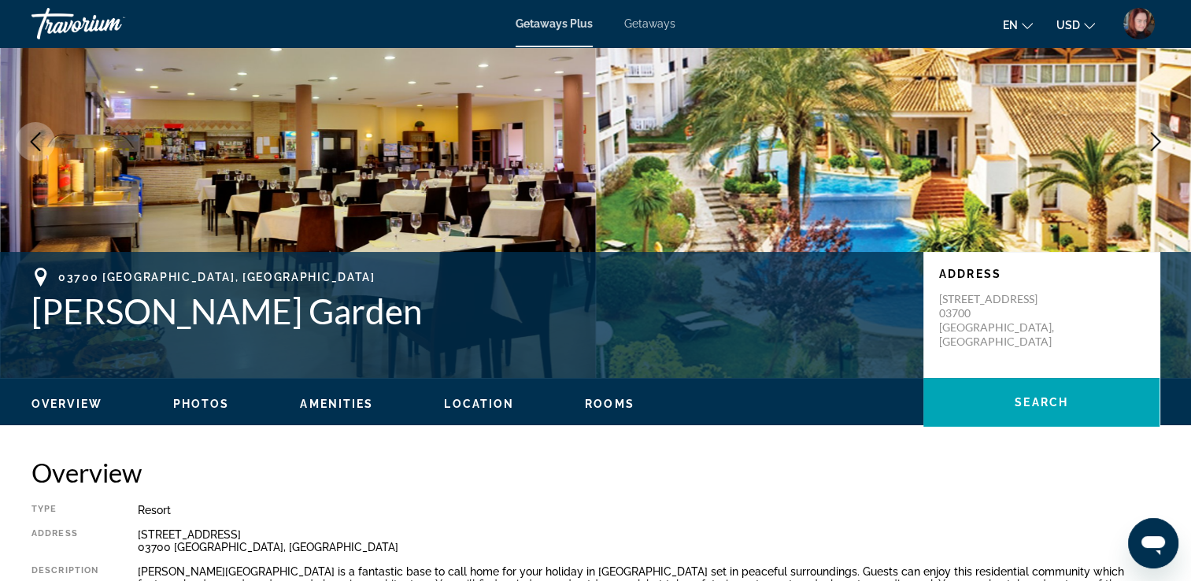
click at [327, 405] on span "Amenities" at bounding box center [336, 403] width 73 height 13
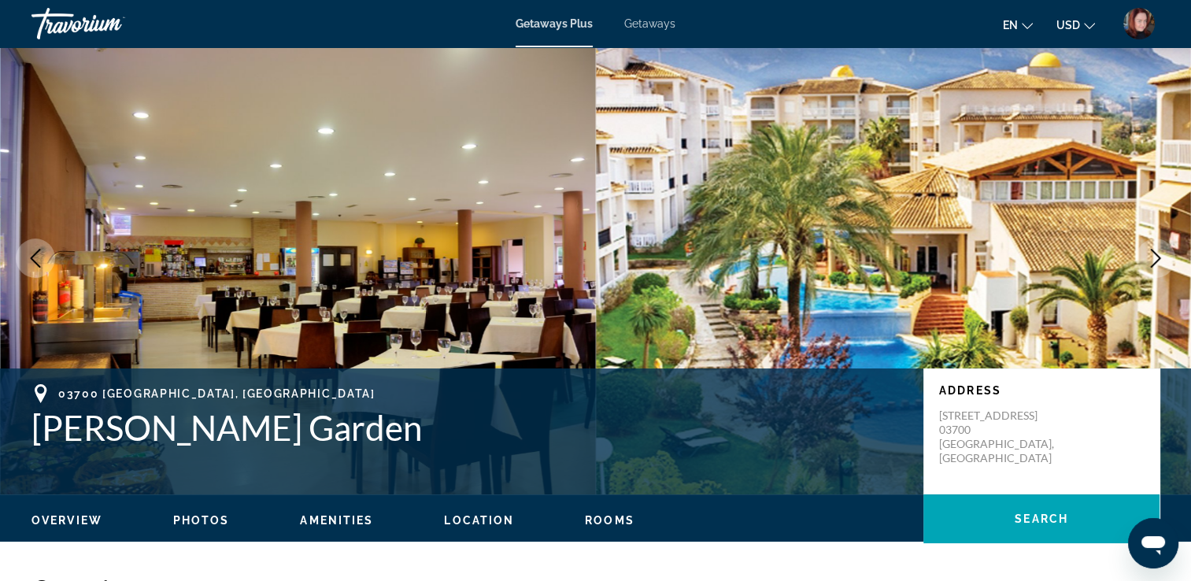
scroll to position [0, 0]
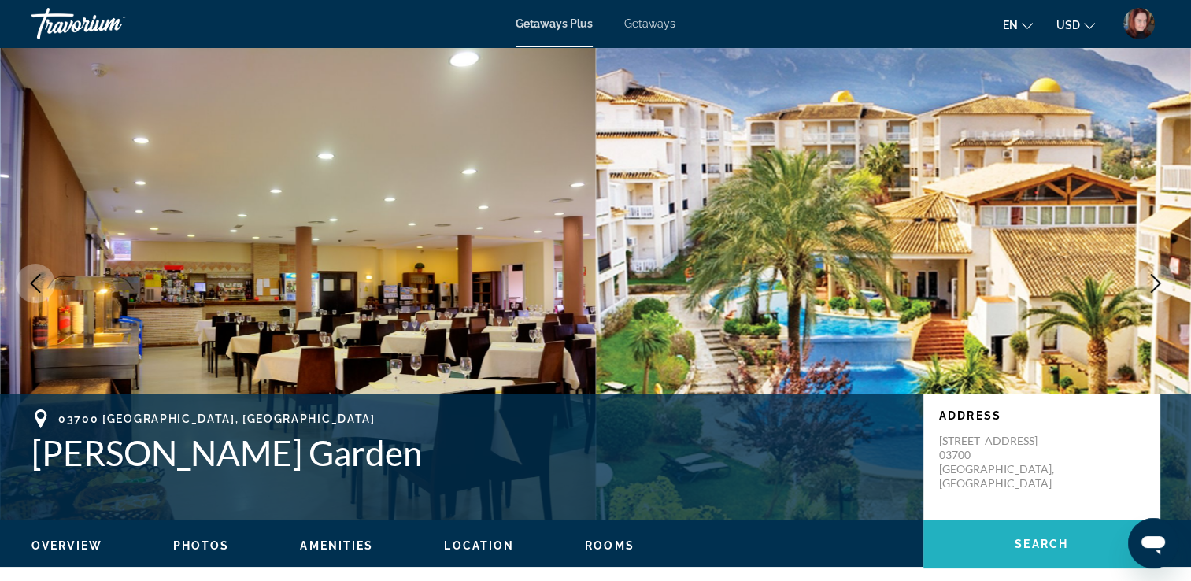
click at [1017, 540] on span "Search" at bounding box center [1041, 544] width 54 height 13
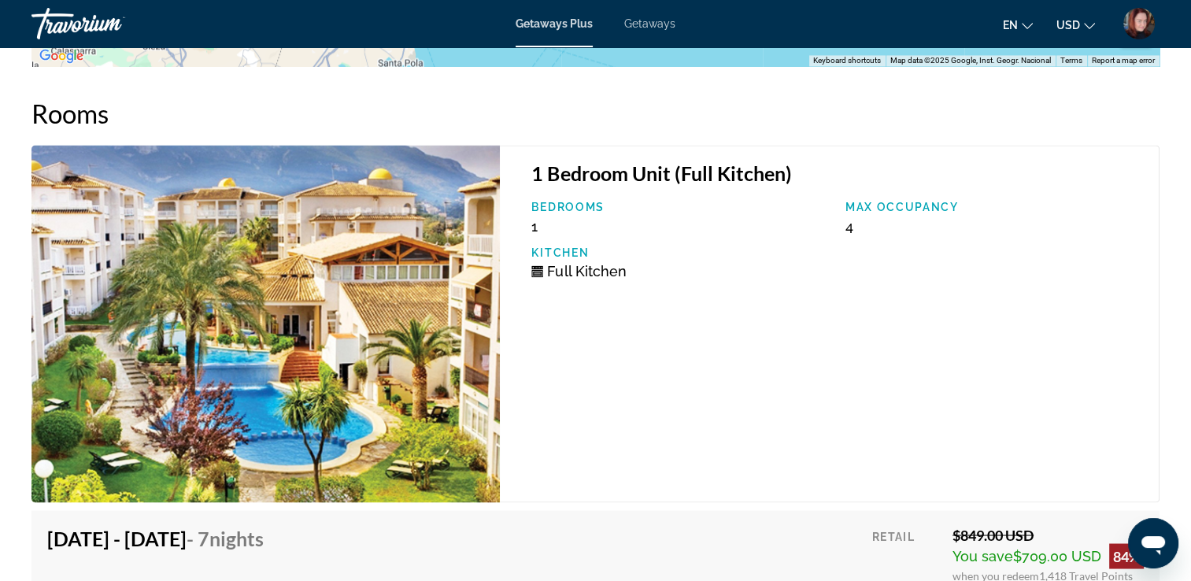
scroll to position [2581, 0]
click at [658, 20] on span "Getaways" at bounding box center [649, 23] width 51 height 13
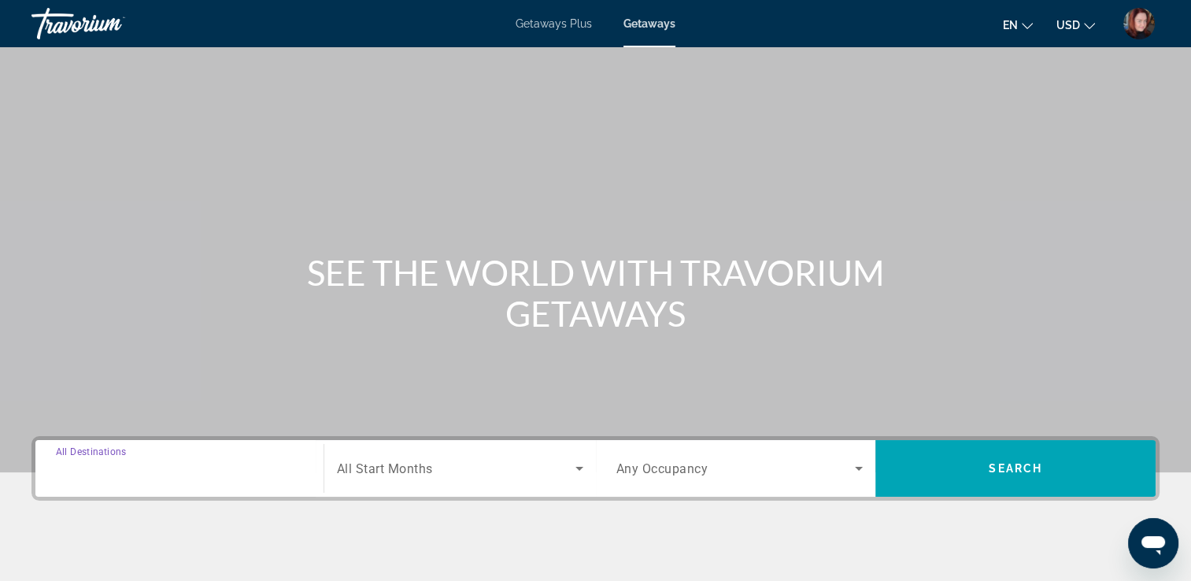
click at [220, 470] on input "Destination All Destinations" at bounding box center [179, 469] width 247 height 19
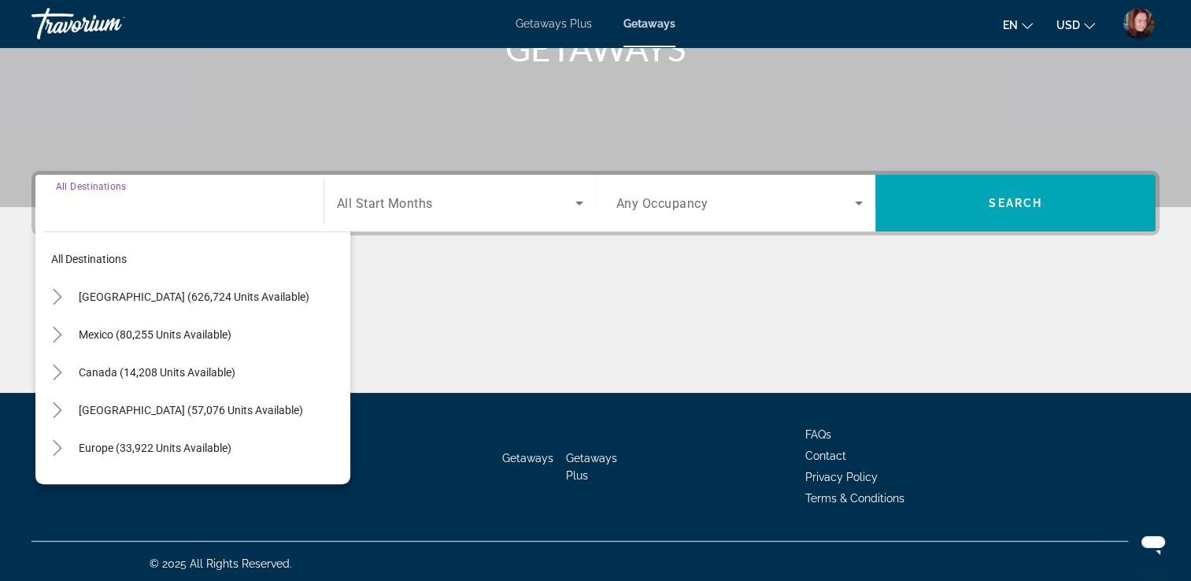
scroll to position [269, 0]
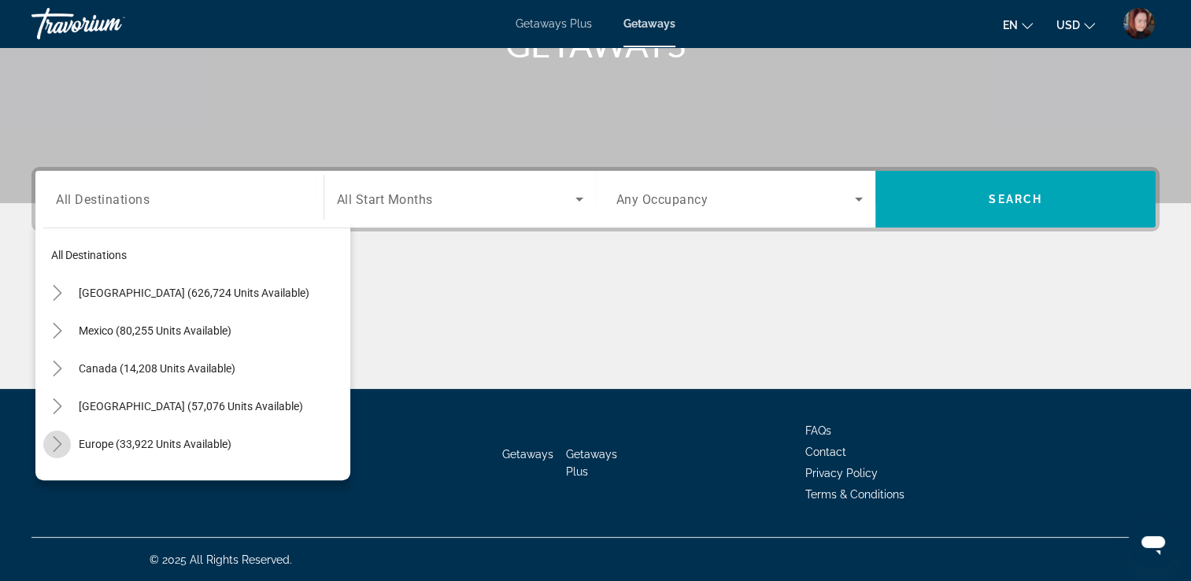
click at [50, 437] on icon "Toggle Europe (33,922 units available)" at bounding box center [58, 444] width 16 height 16
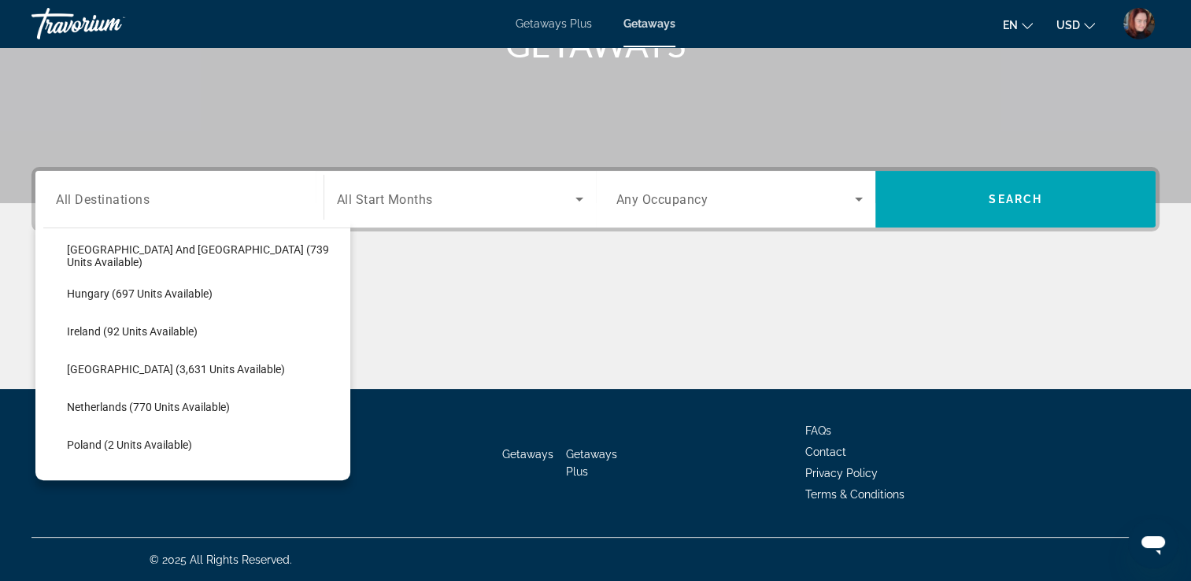
scroll to position [543, 0]
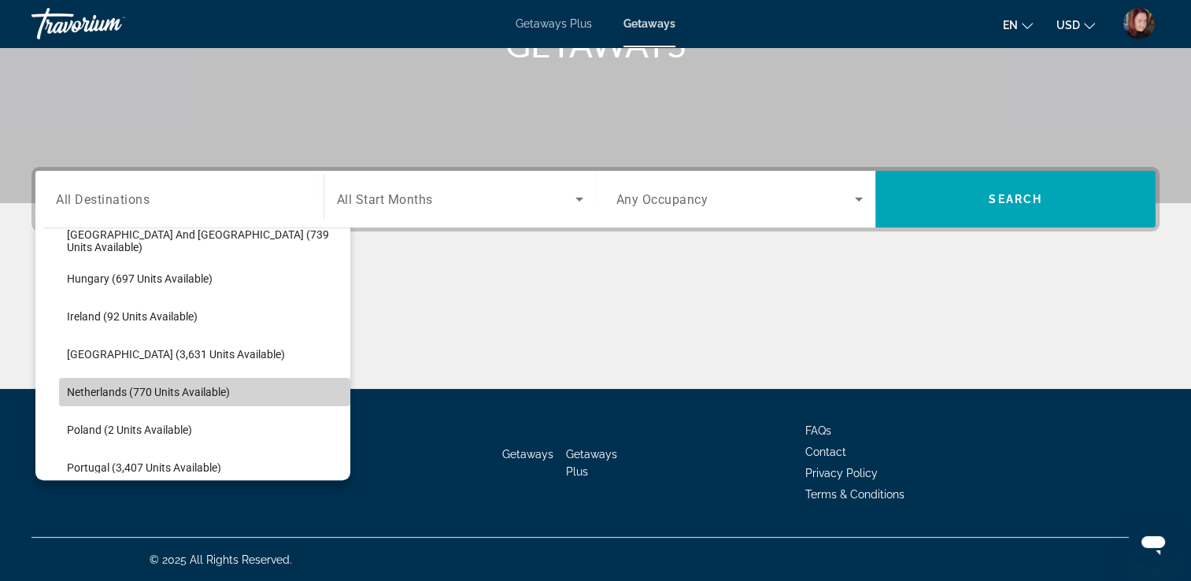
click at [244, 392] on span "Search widget" at bounding box center [204, 392] width 291 height 38
type input "**********"
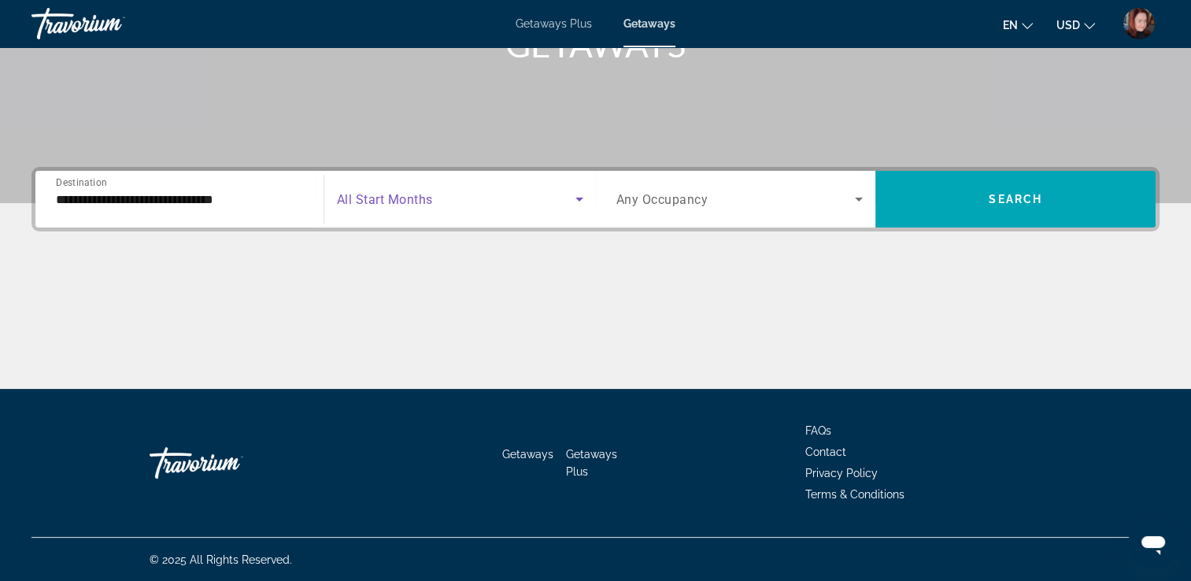
click at [556, 200] on span "Search widget" at bounding box center [456, 199] width 238 height 19
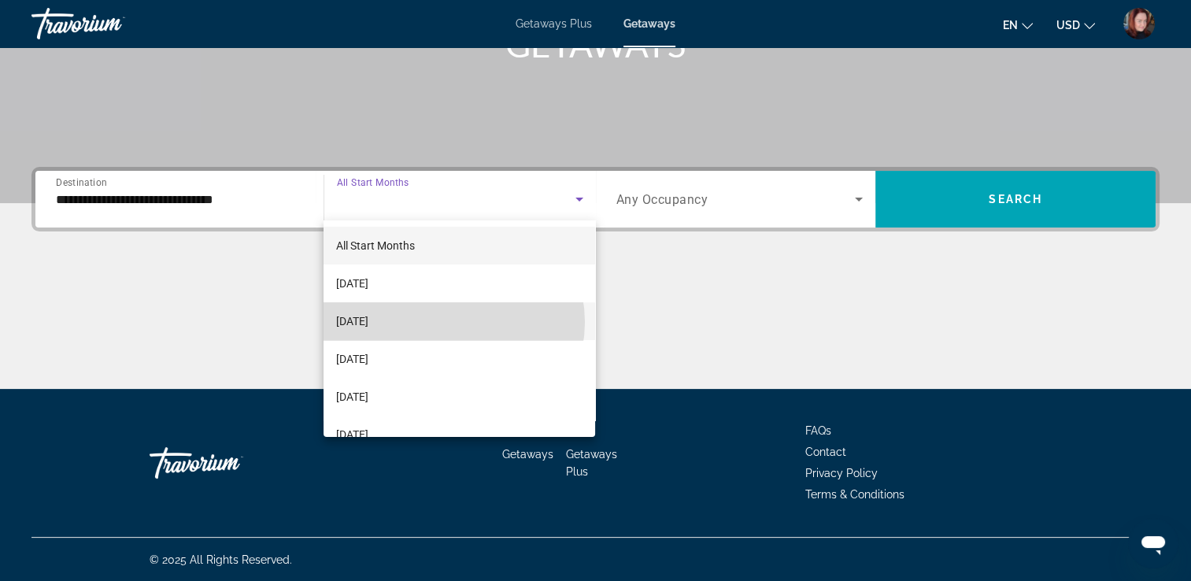
click at [450, 322] on mat-option "October 2025" at bounding box center [459, 321] width 272 height 38
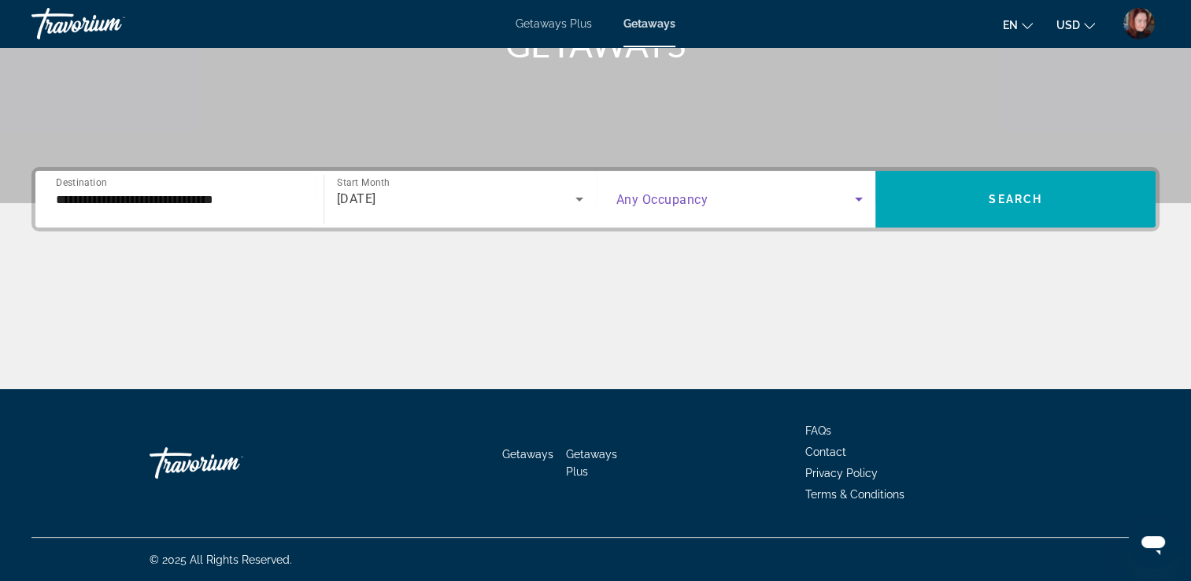
click at [857, 192] on icon "Search widget" at bounding box center [858, 199] width 19 height 19
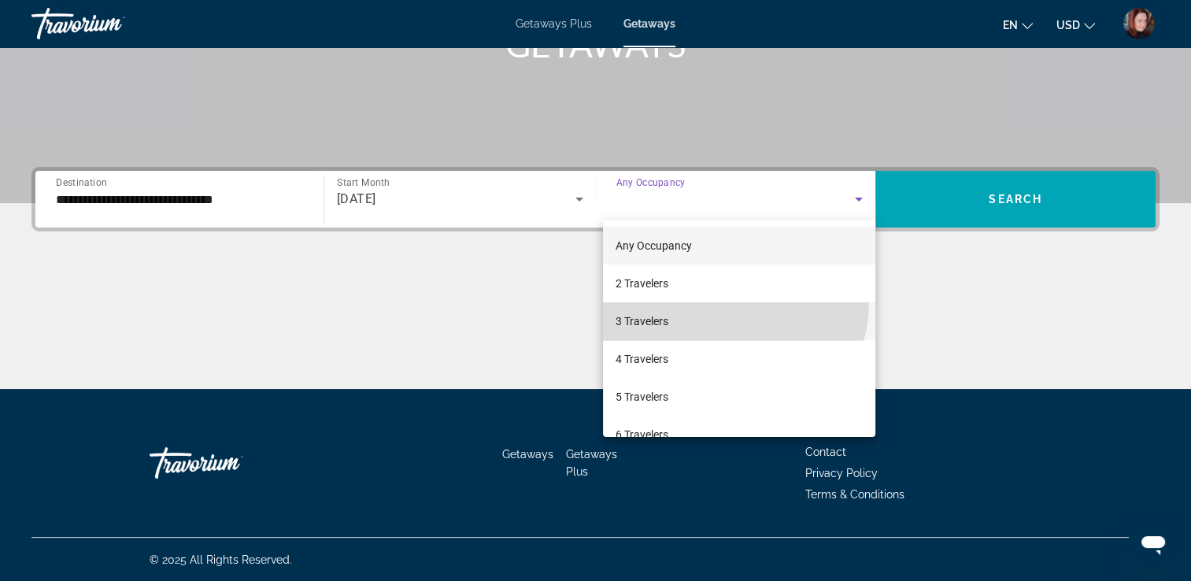
click at [730, 302] on mat-option "3 Travelers" at bounding box center [739, 321] width 272 height 38
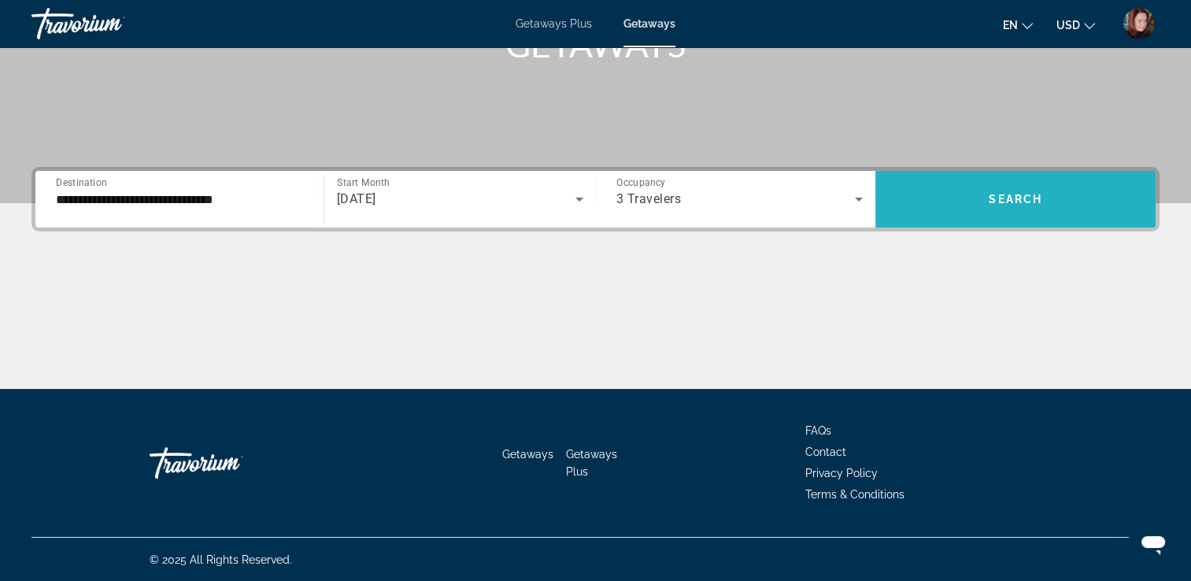
click at [984, 201] on span "Search widget" at bounding box center [1015, 199] width 280 height 38
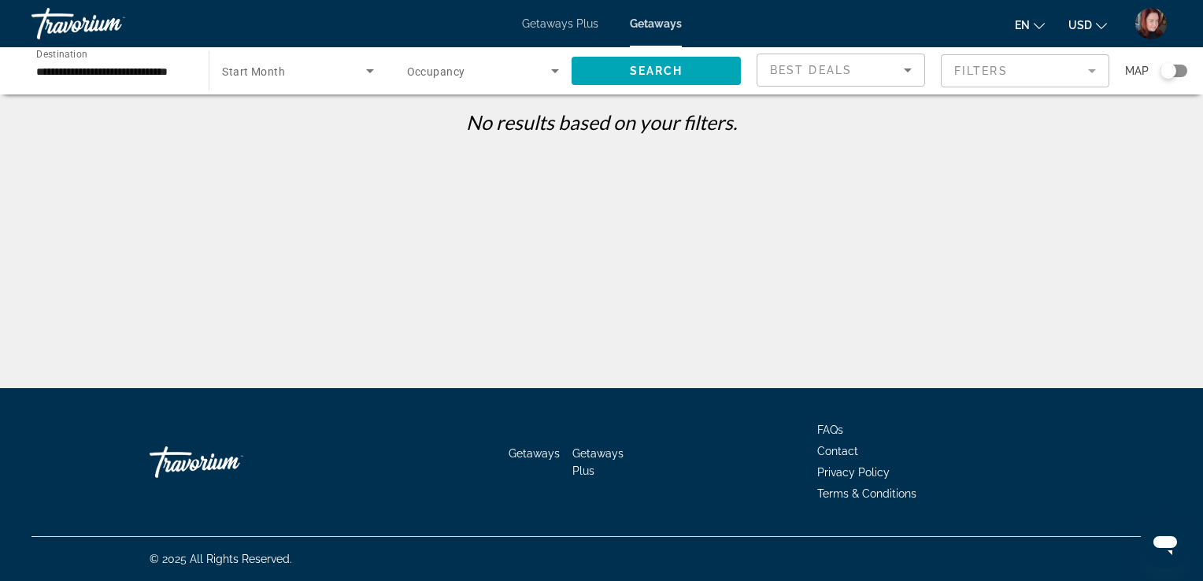
click at [120, 84] on div "**********" at bounding box center [112, 71] width 152 height 45
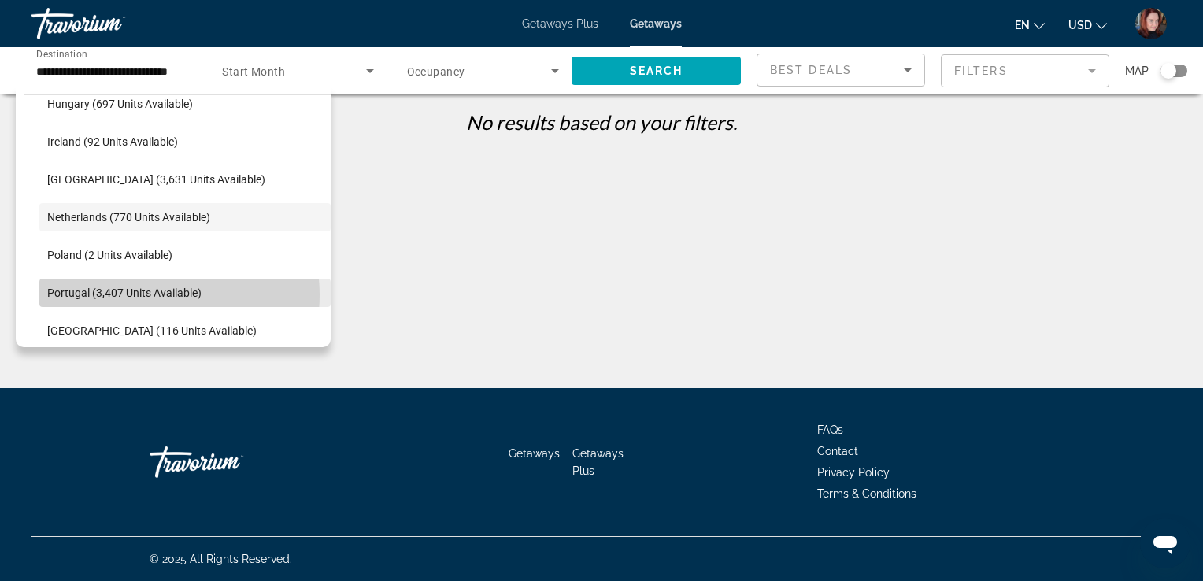
click at [158, 294] on span "Portugal (3,407 units available)" at bounding box center [124, 292] width 154 height 13
type input "**********"
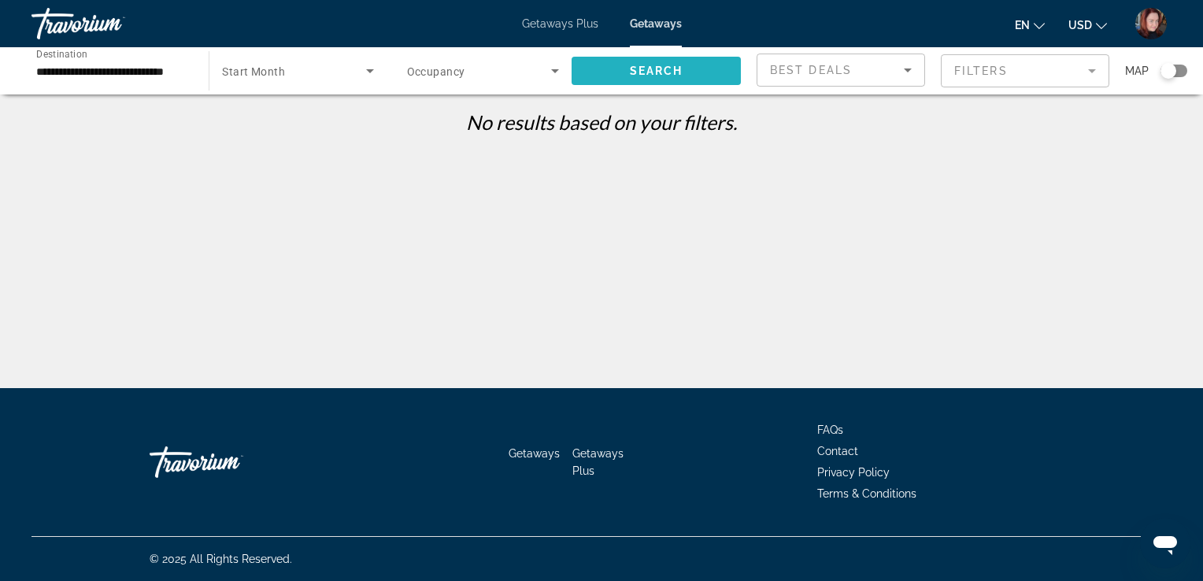
click at [614, 59] on span "Search widget" at bounding box center [655, 71] width 169 height 38
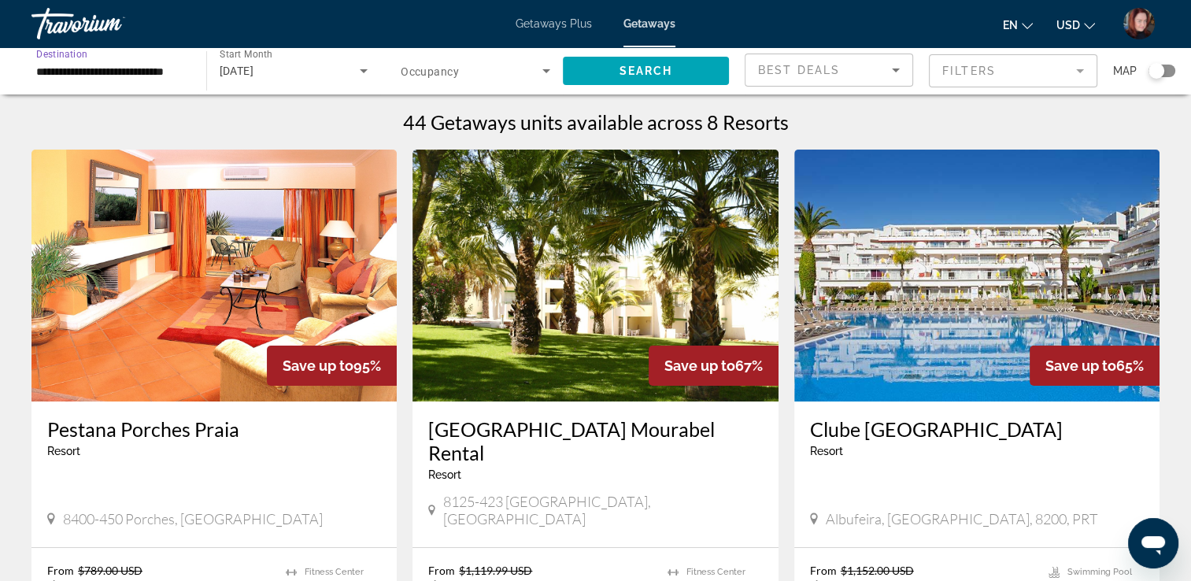
click at [129, 74] on input "**********" at bounding box center [111, 71] width 150 height 19
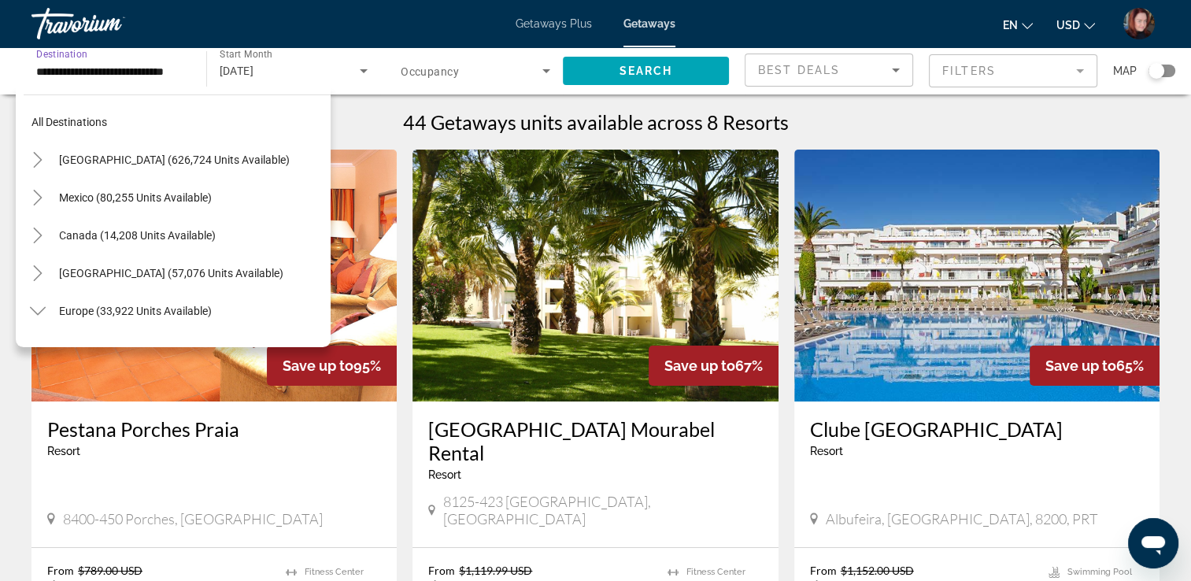
scroll to position [660, 0]
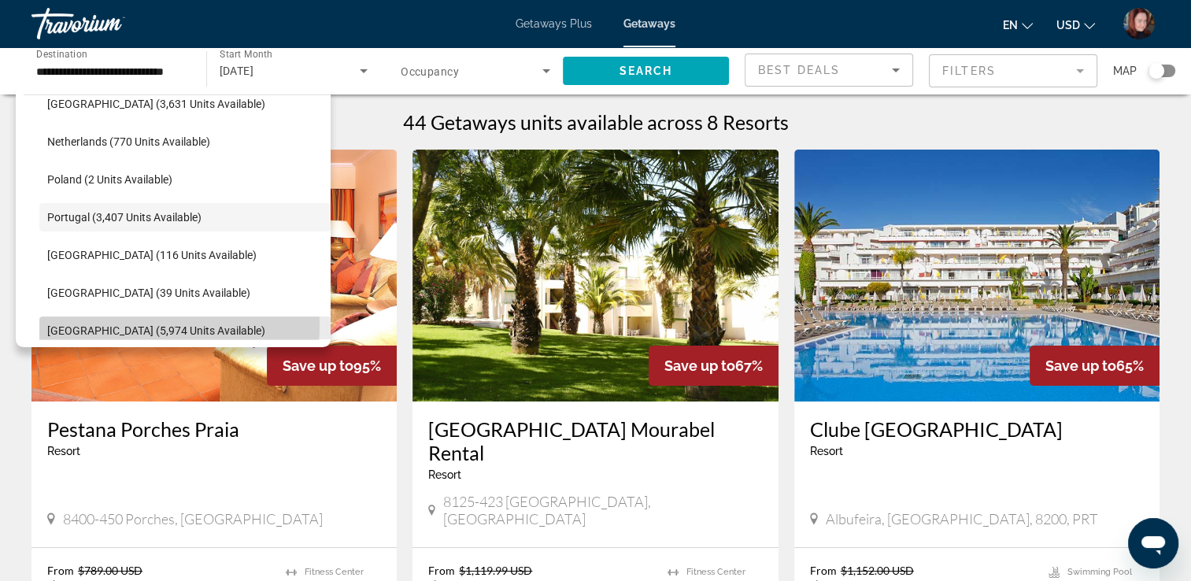
click at [151, 325] on span "Spain (5,974 units available)" at bounding box center [156, 330] width 218 height 13
type input "**********"
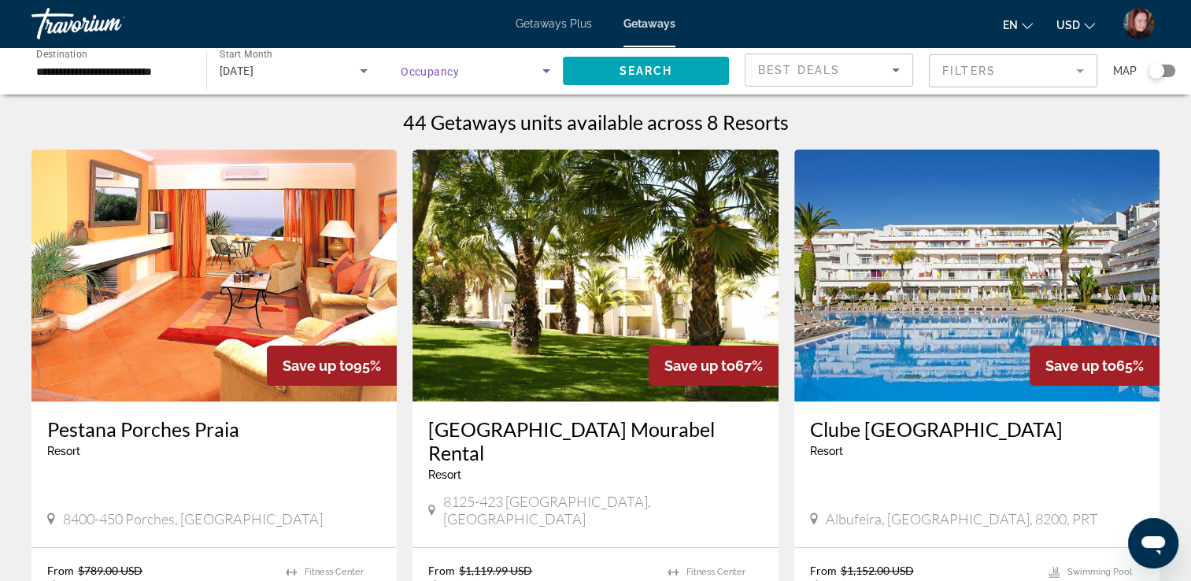
click at [473, 75] on span "Search widget" at bounding box center [472, 70] width 142 height 19
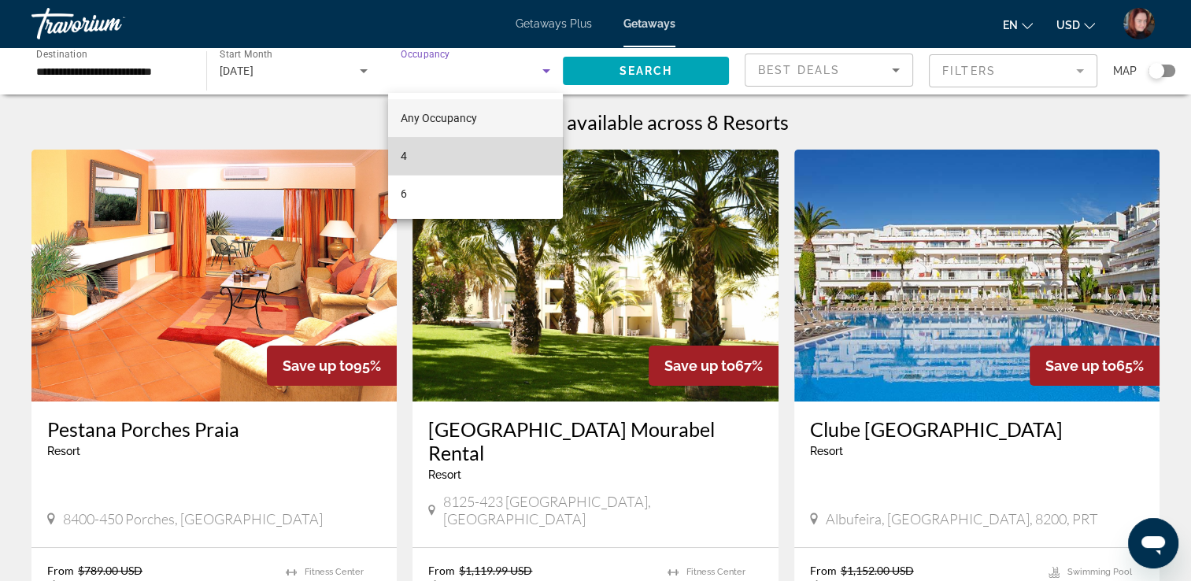
click at [447, 142] on mat-option "4" at bounding box center [475, 156] width 175 height 38
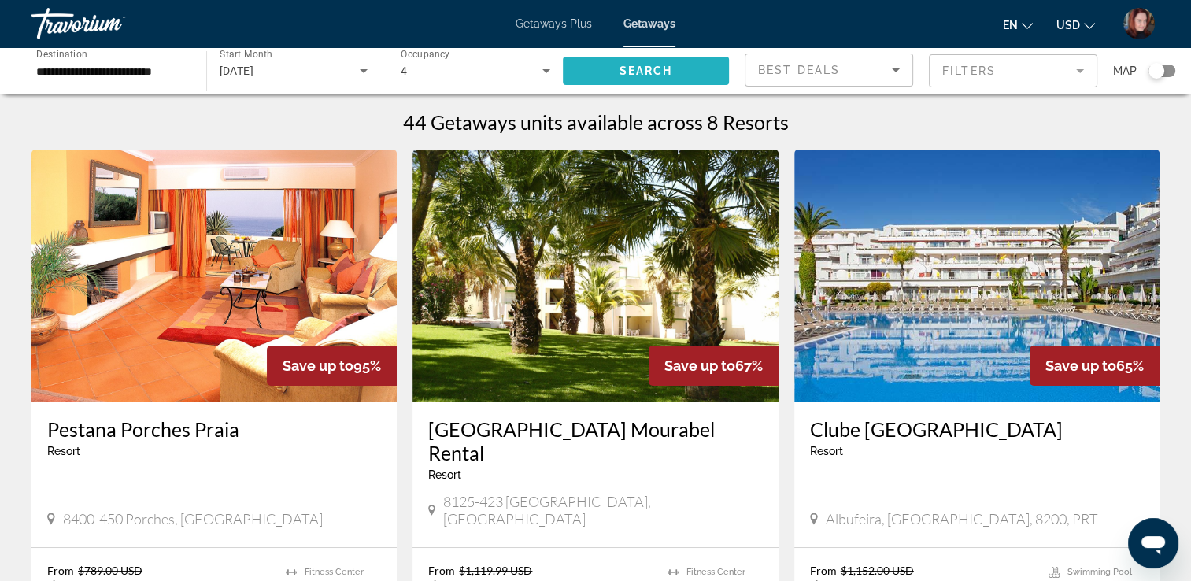
click at [649, 68] on span "Search" at bounding box center [646, 71] width 54 height 13
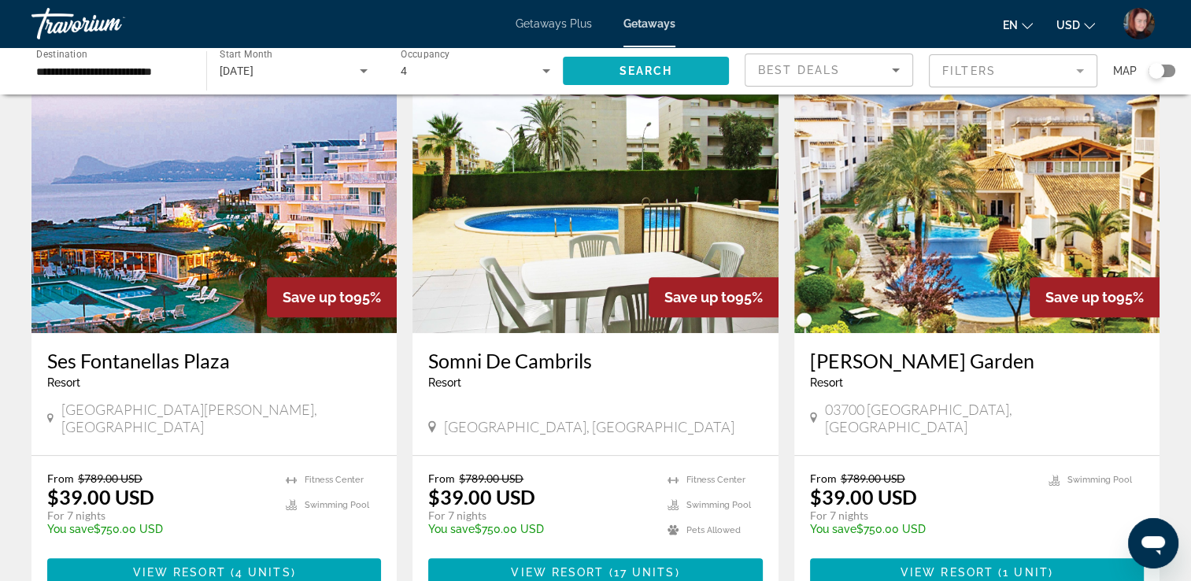
scroll to position [630, 0]
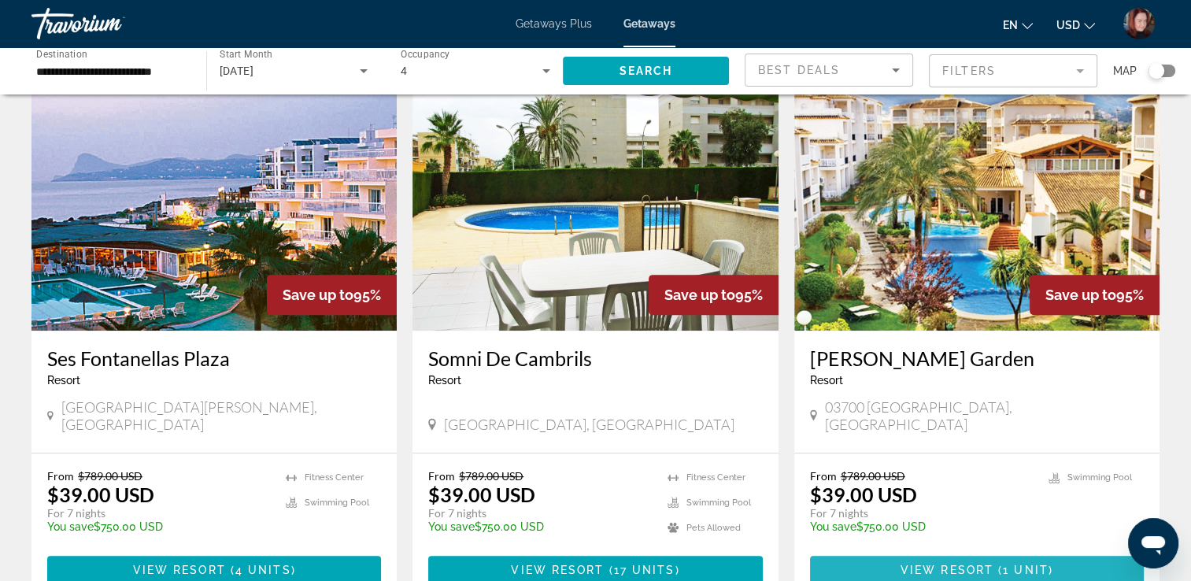
click at [960, 564] on span "View Resort" at bounding box center [946, 570] width 93 height 13
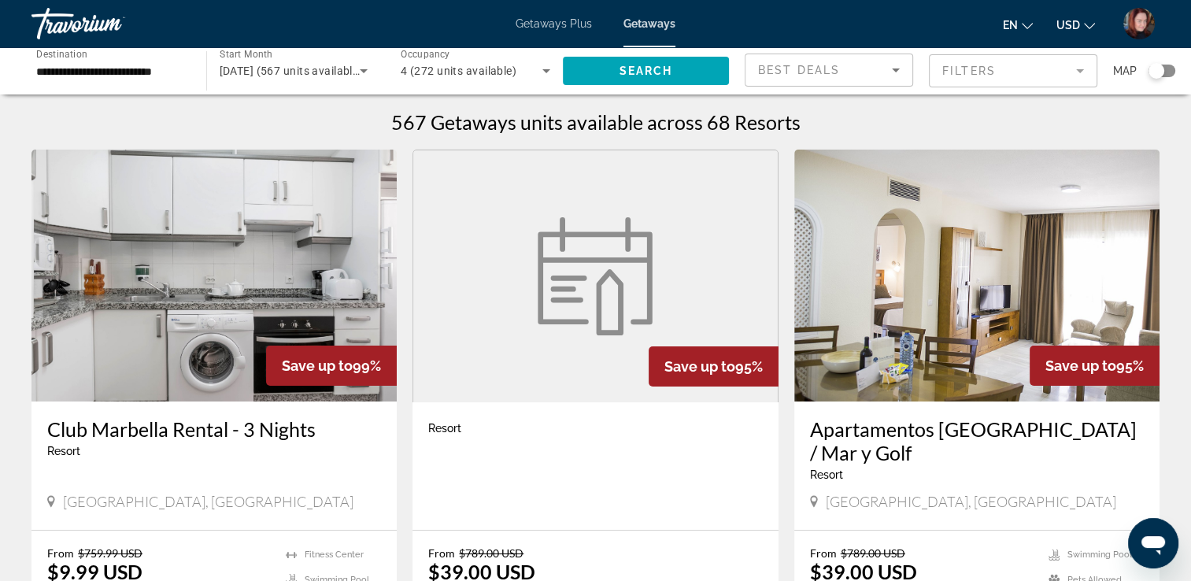
click at [126, 257] on img "Main content" at bounding box center [213, 276] width 365 height 252
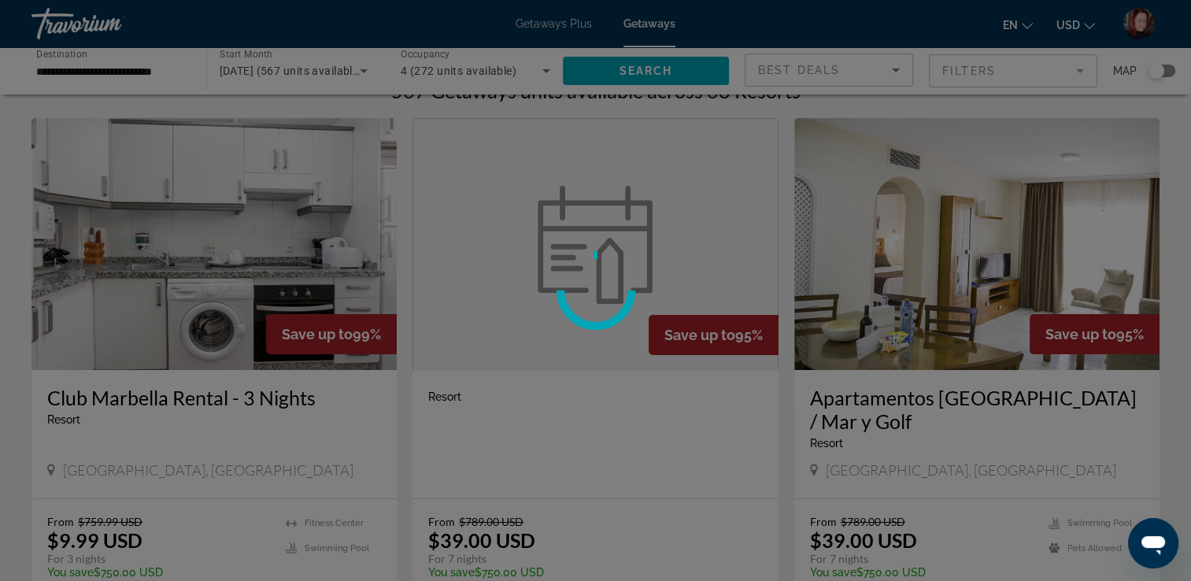
scroll to position [204, 0]
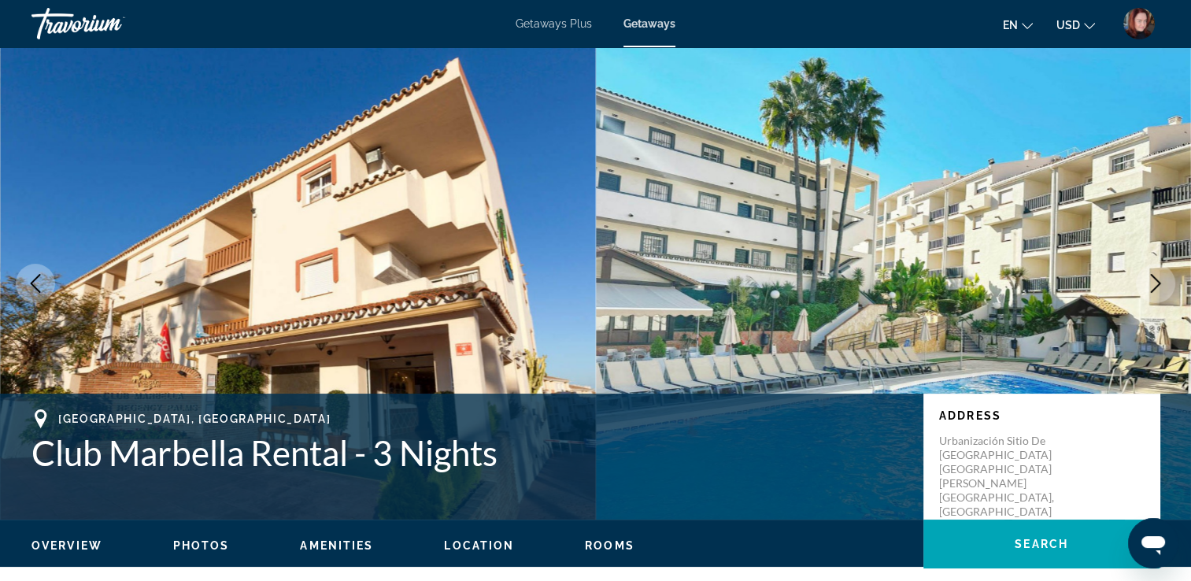
click at [1153, 283] on icon "Next image" at bounding box center [1155, 283] width 19 height 19
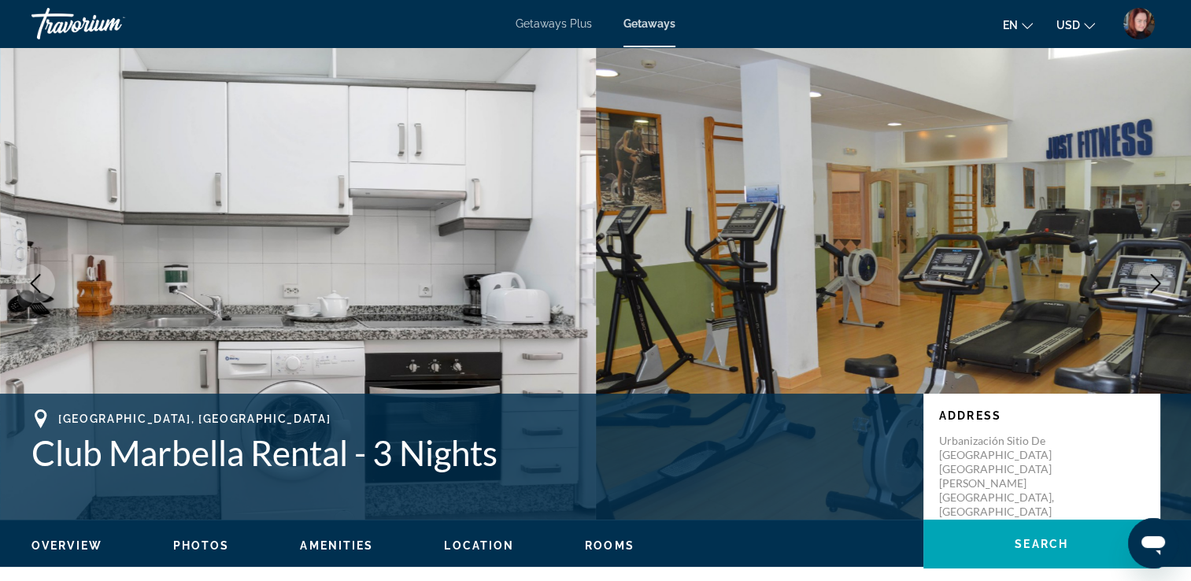
click at [1153, 283] on icon "Next image" at bounding box center [1155, 283] width 19 height 19
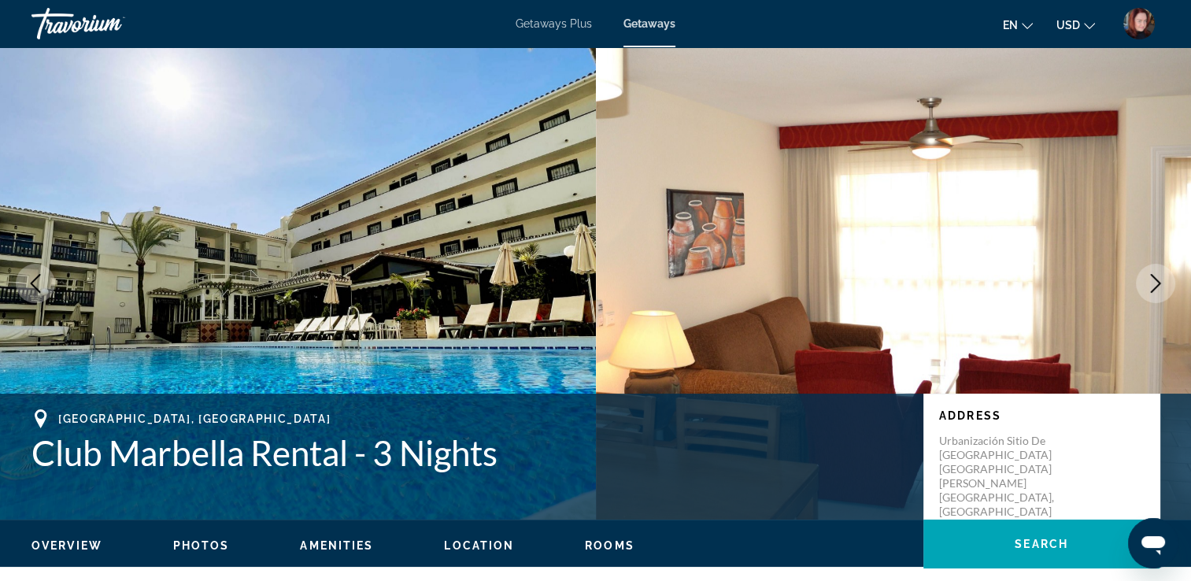
click at [1153, 283] on icon "Next image" at bounding box center [1155, 283] width 19 height 19
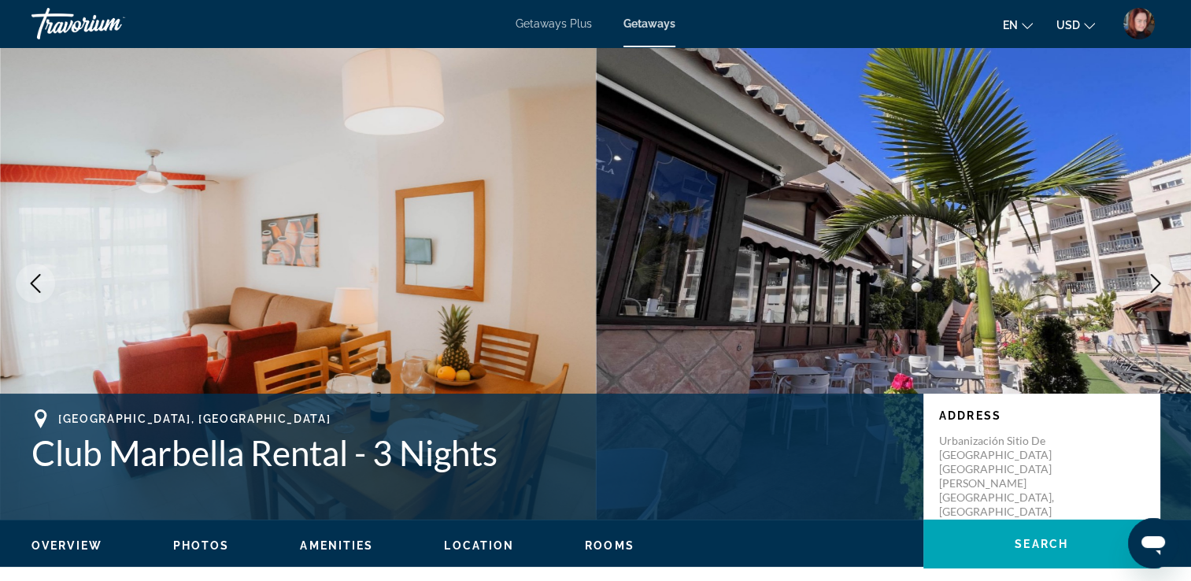
click at [1153, 283] on icon "Next image" at bounding box center [1155, 283] width 19 height 19
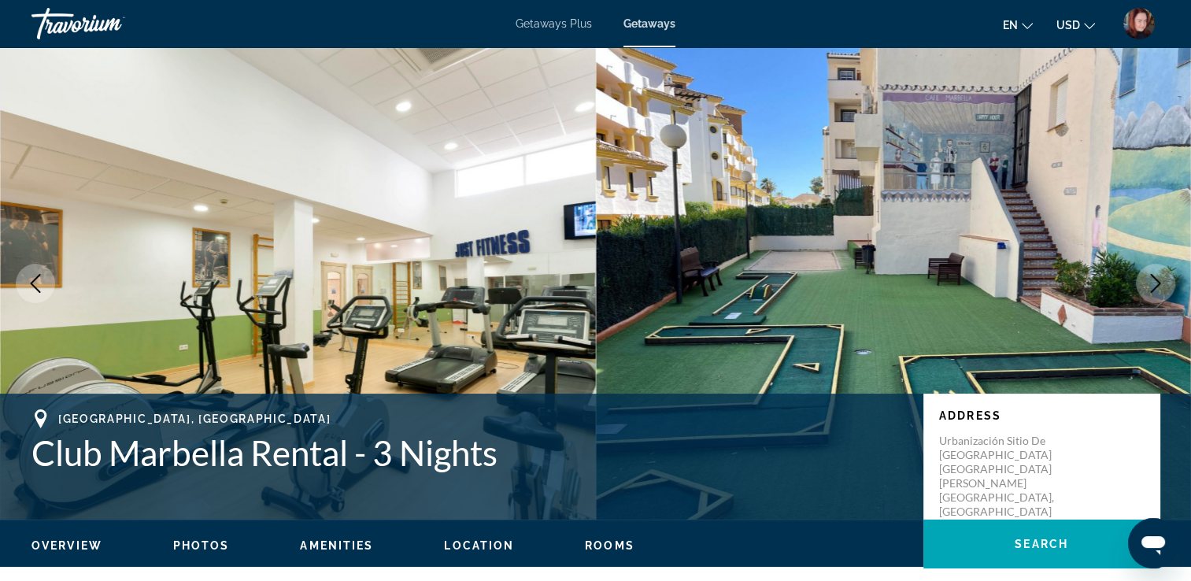
click at [1153, 283] on icon "Next image" at bounding box center [1155, 283] width 19 height 19
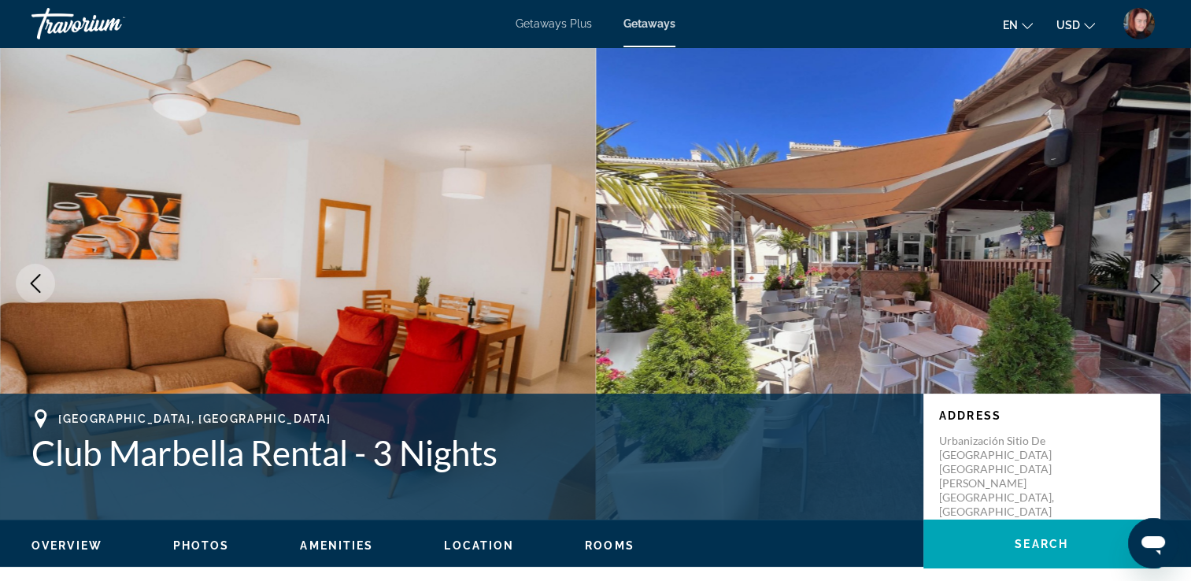
click at [1153, 283] on icon "Next image" at bounding box center [1155, 283] width 19 height 19
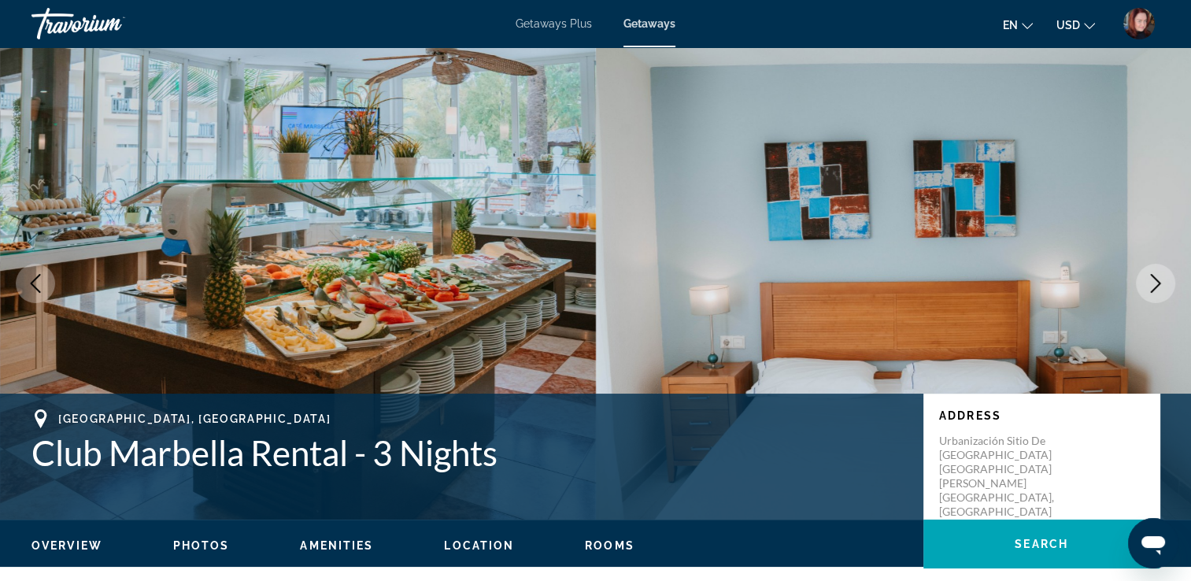
click at [1153, 283] on icon "Next image" at bounding box center [1155, 283] width 19 height 19
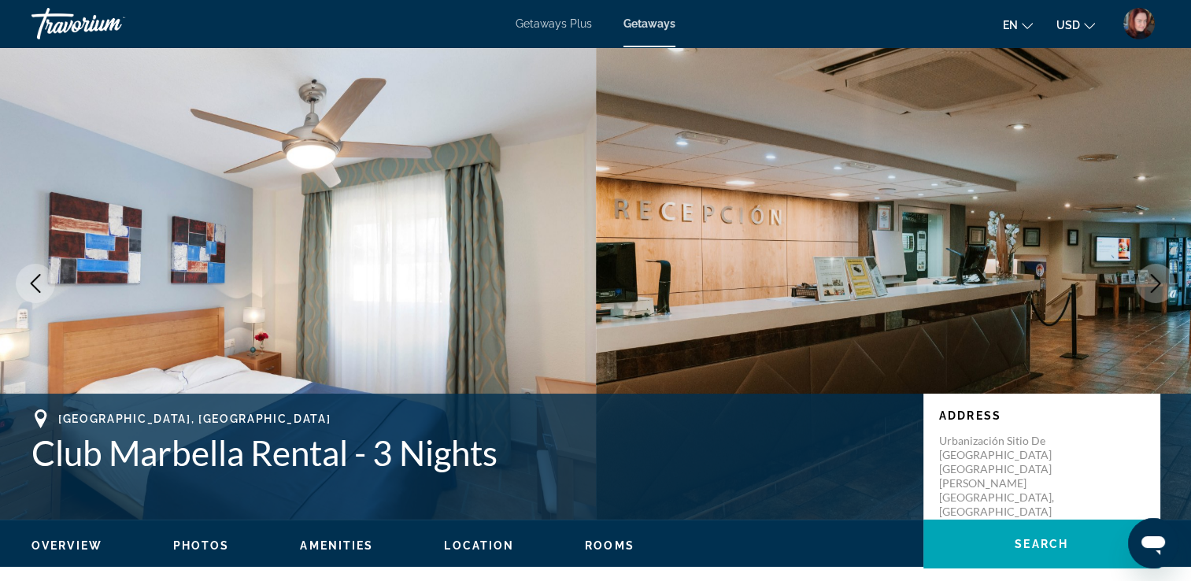
click at [1153, 283] on icon "Next image" at bounding box center [1155, 283] width 19 height 19
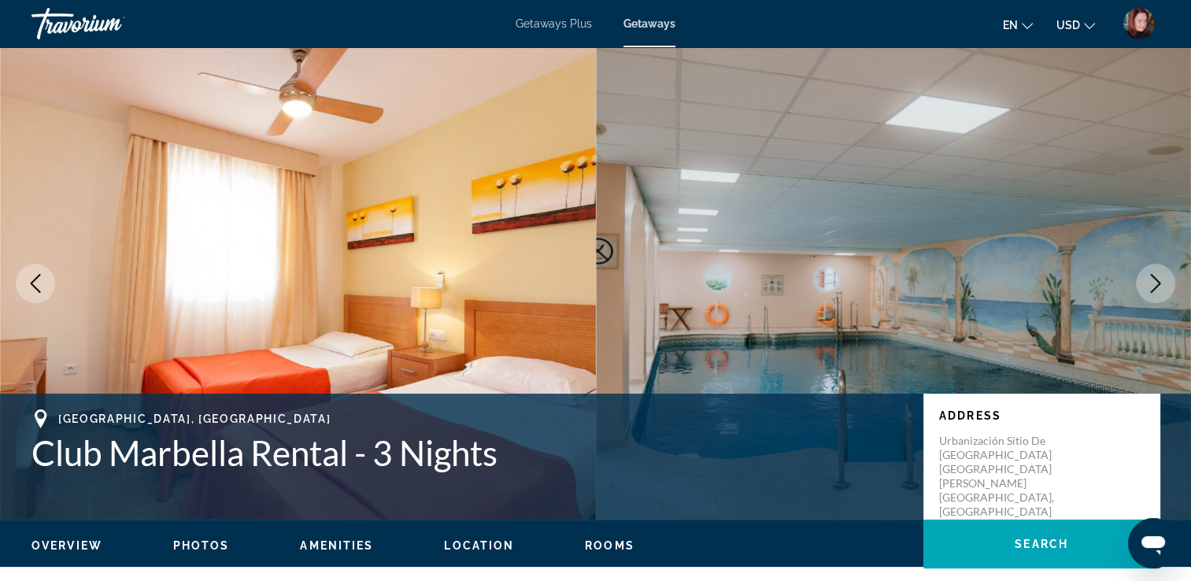
click at [755, 242] on img "Main content" at bounding box center [894, 283] width 596 height 472
click at [487, 541] on span "Location" at bounding box center [479, 545] width 70 height 13
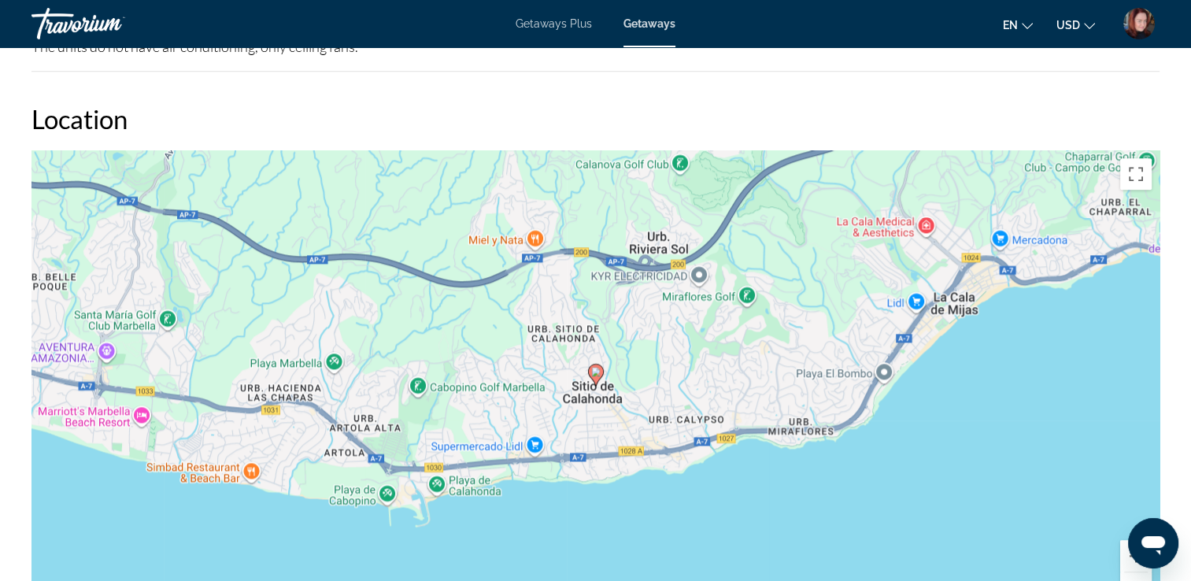
scroll to position [1925, 0]
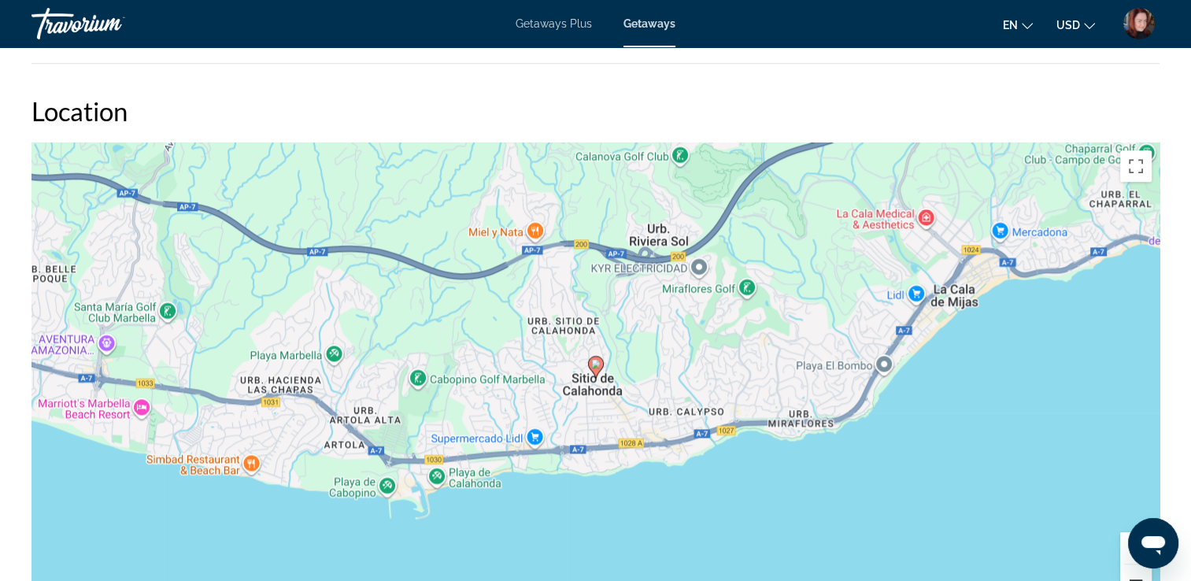
click at [1134, 577] on button "Zoom out" at bounding box center [1135, 579] width 31 height 31
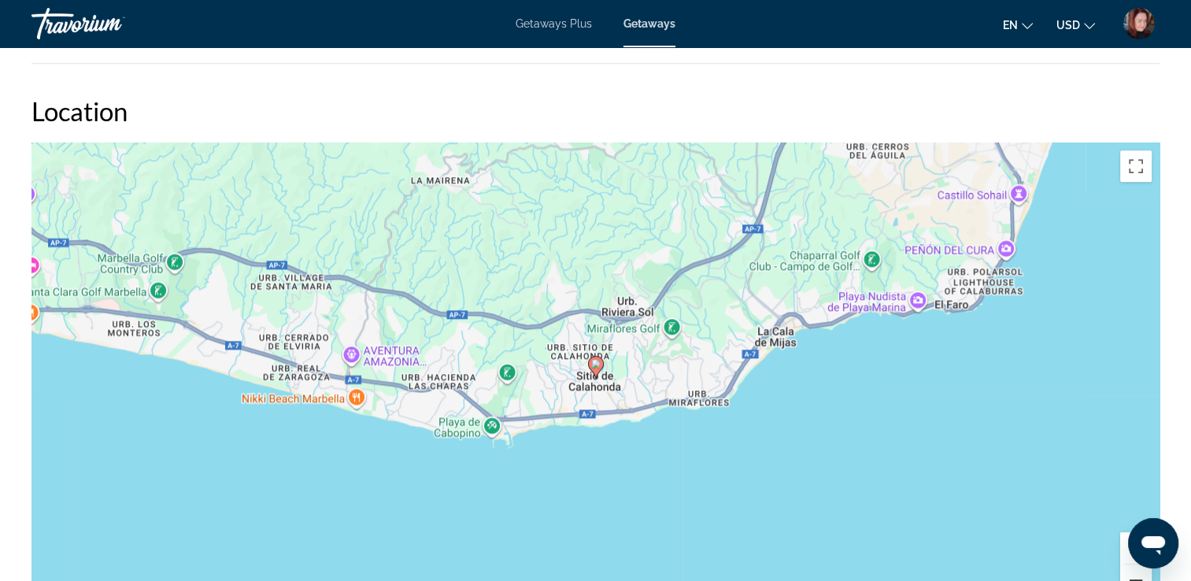
click at [1134, 577] on button "Zoom out" at bounding box center [1135, 579] width 31 height 31
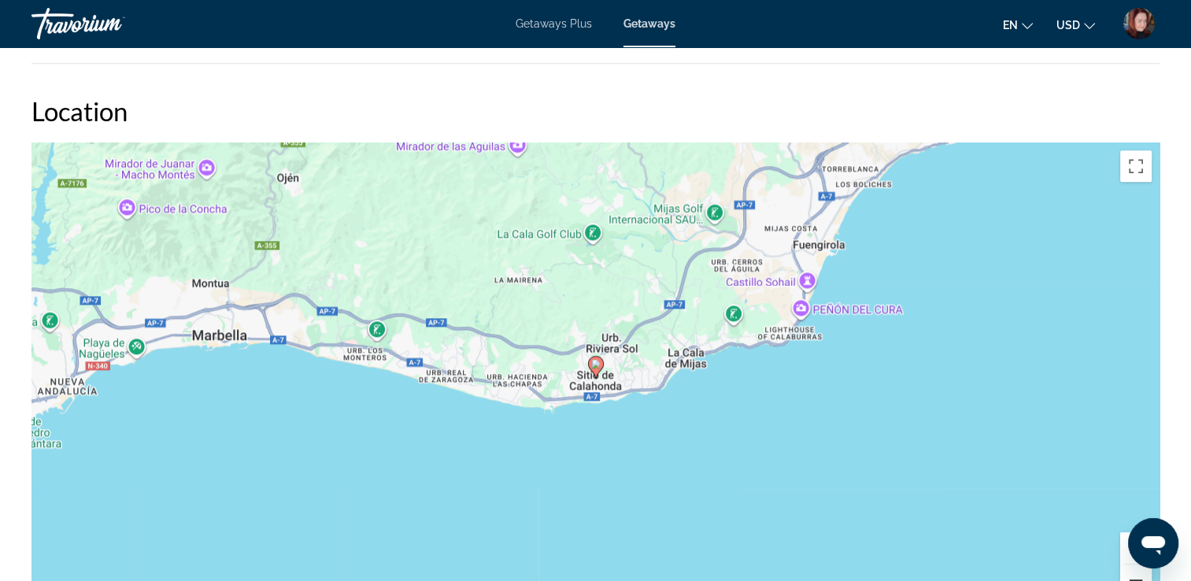
click at [1134, 577] on button "Zoom out" at bounding box center [1135, 579] width 31 height 31
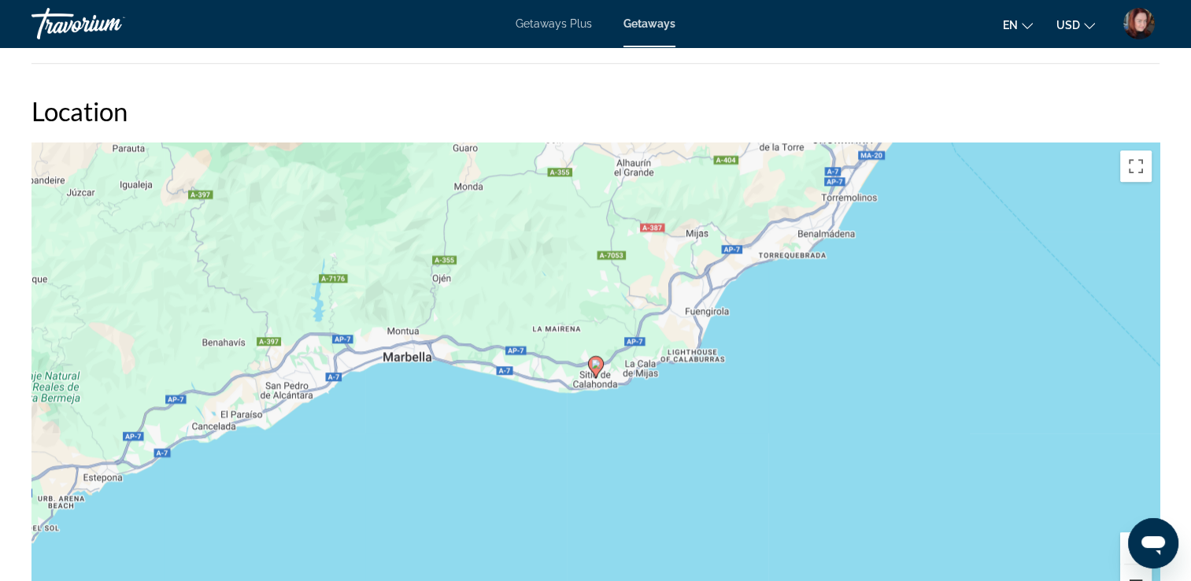
click at [1134, 577] on button "Zoom out" at bounding box center [1135, 579] width 31 height 31
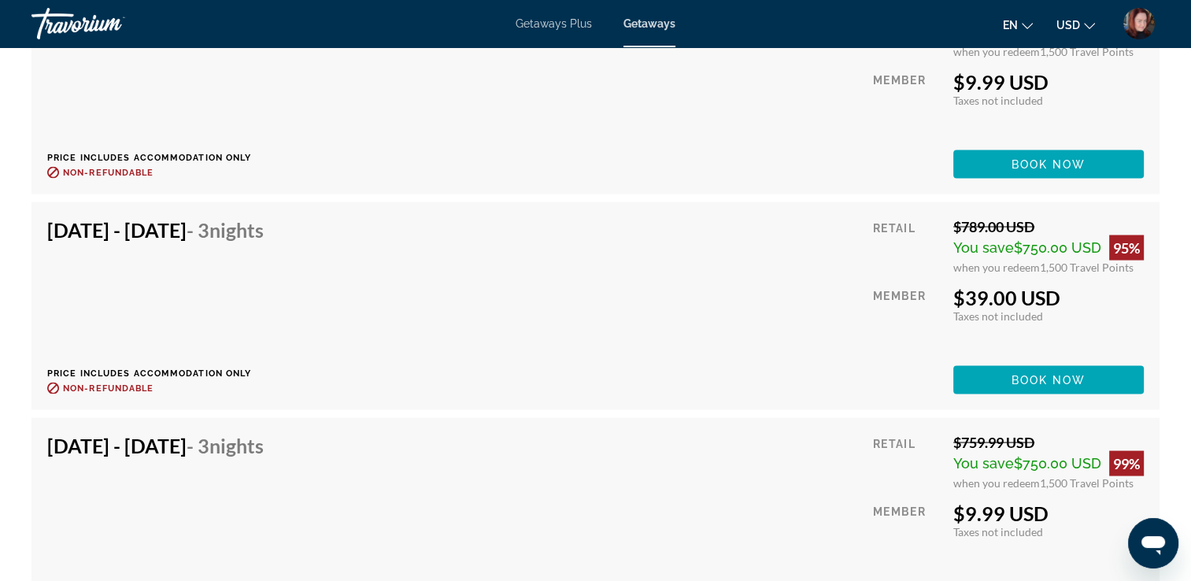
scroll to position [2995, 0]
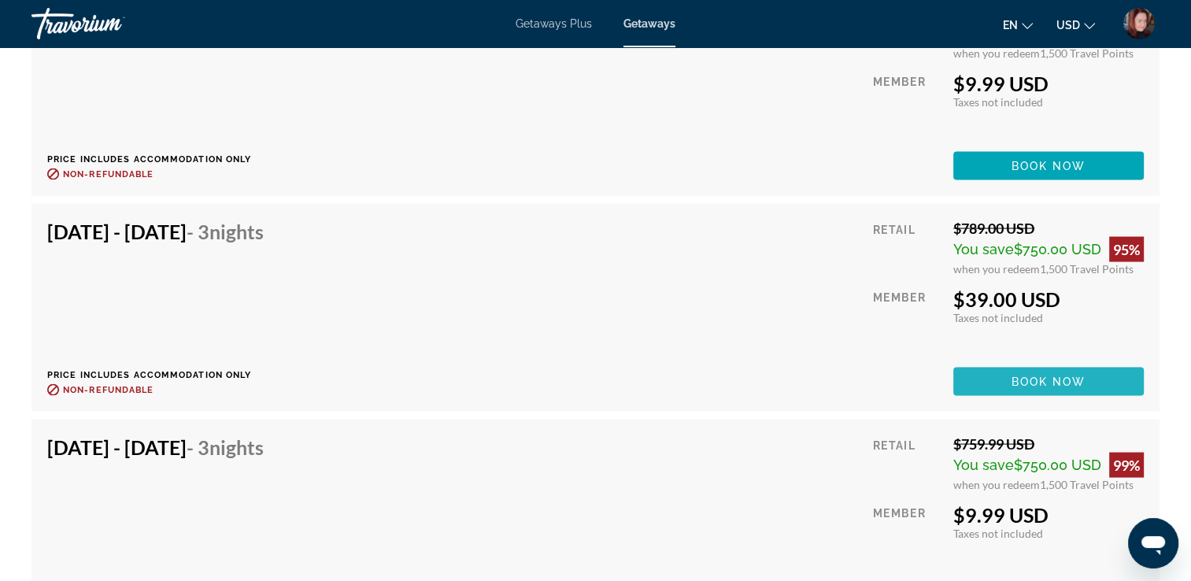
click at [1028, 379] on span "Book now" at bounding box center [1048, 381] width 75 height 13
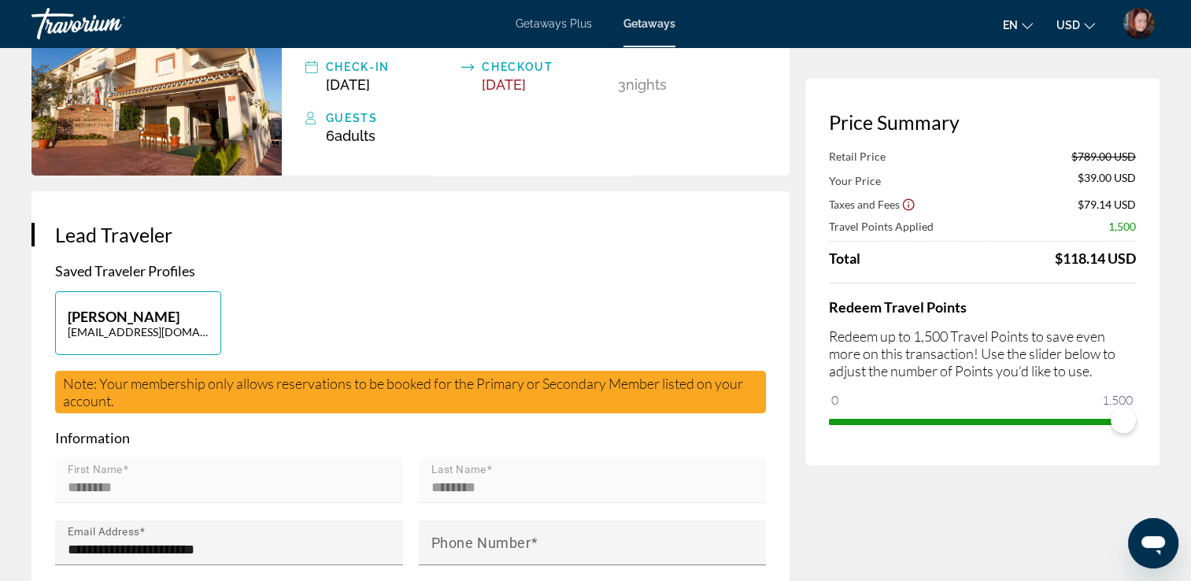
scroll to position [31, 0]
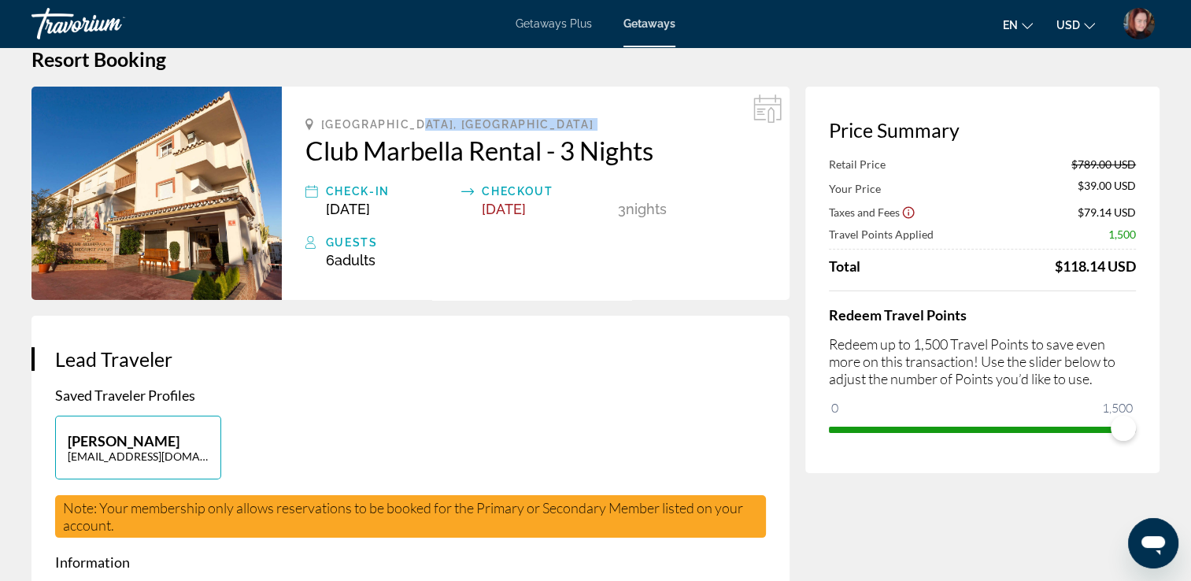
drag, startPoint x: 298, startPoint y: 146, endPoint x: 651, endPoint y: 107, distance: 354.7
click at [651, 107] on div "Málaga, Spain Club Marbella Rental - 3 Nights Check-In Oct 9, 2025 Checkout Oct…" at bounding box center [536, 193] width 508 height 213
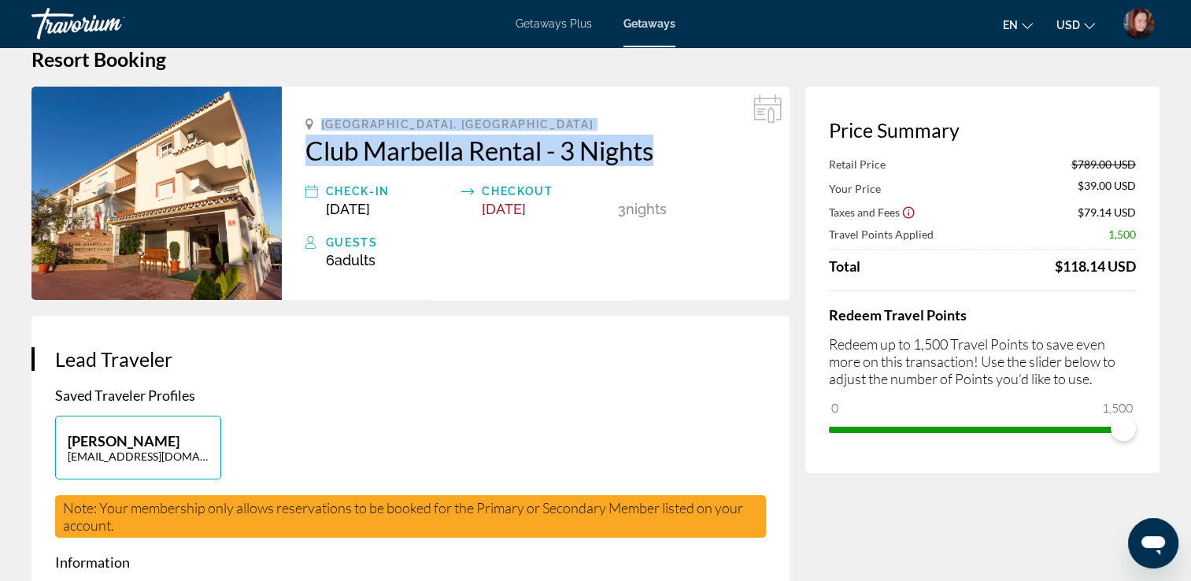
drag, startPoint x: 294, startPoint y: 113, endPoint x: 683, endPoint y: 161, distance: 392.4
click at [683, 161] on div "Málaga, Spain Club Marbella Rental - 3 Nights Check-In Oct 9, 2025 Checkout Oct…" at bounding box center [536, 193] width 508 height 213
drag, startPoint x: 557, startPoint y: 151, endPoint x: 438, endPoint y: 147, distance: 118.9
click at [438, 147] on h2 "Club Marbella Rental - 3 Nights" at bounding box center [535, 150] width 460 height 31
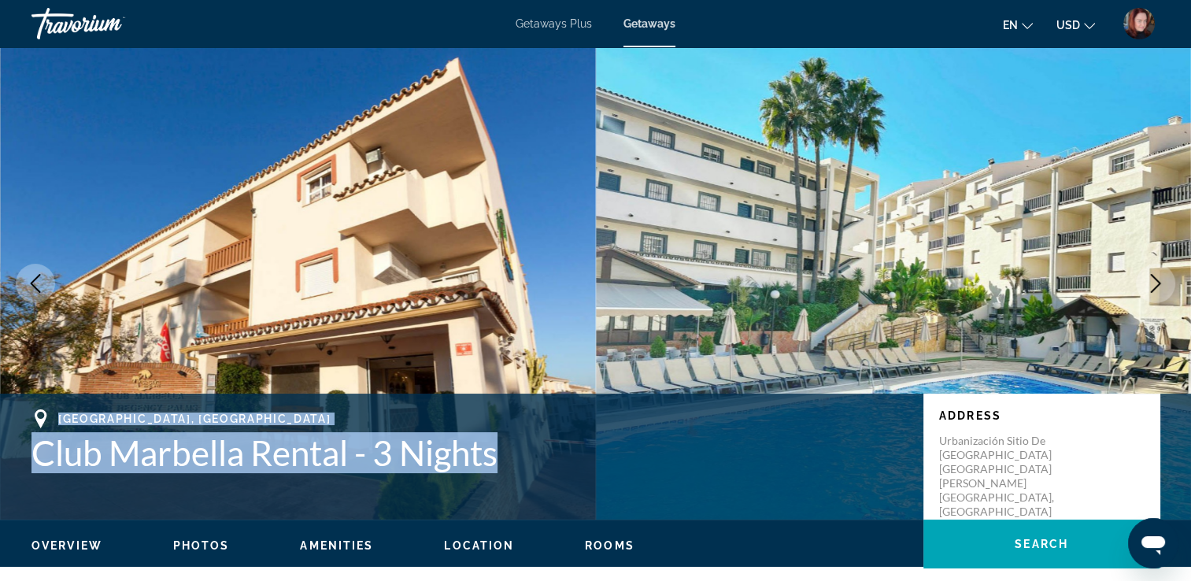
drag, startPoint x: 56, startPoint y: 423, endPoint x: 504, endPoint y: 464, distance: 449.6
click at [504, 464] on div "Málaga, Spain Club Marbella Rental - 3 Nights Address Urbanización Sitio de Cal…" at bounding box center [595, 456] width 1191 height 94
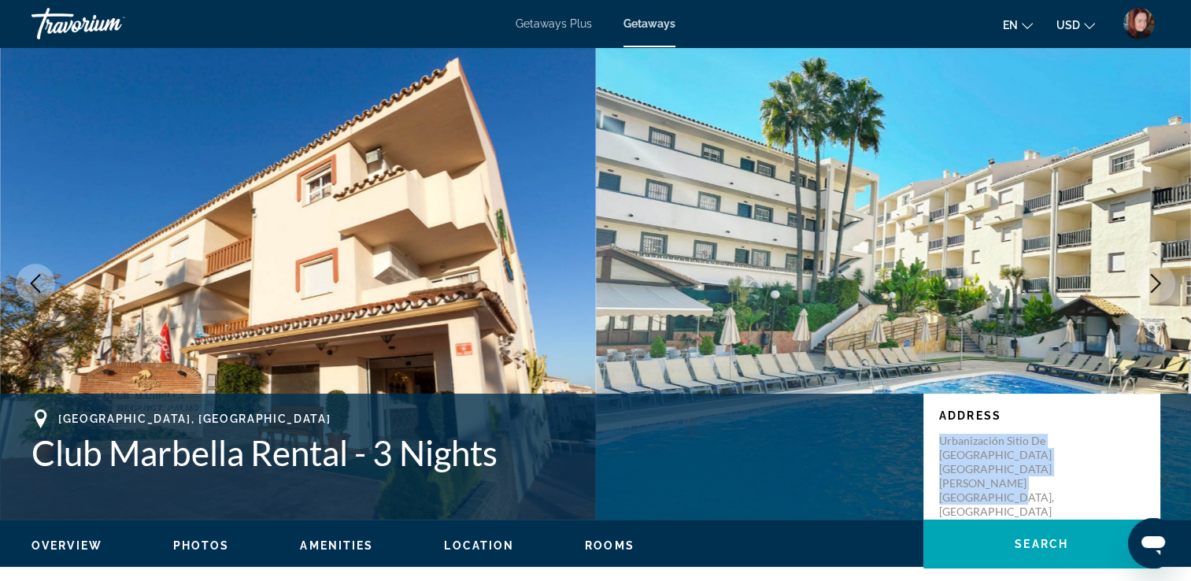
drag, startPoint x: 932, startPoint y: 438, endPoint x: 1050, endPoint y: 486, distance: 127.7
click at [1050, 486] on div "Address Urbanización Sitio de Calahonda Calle Monte Paraíso Málaga, Spain" at bounding box center [1041, 457] width 236 height 126
copy p "Urbanización Sitio de Calahonda Calle Monte Paraíso Málaga, Spain"
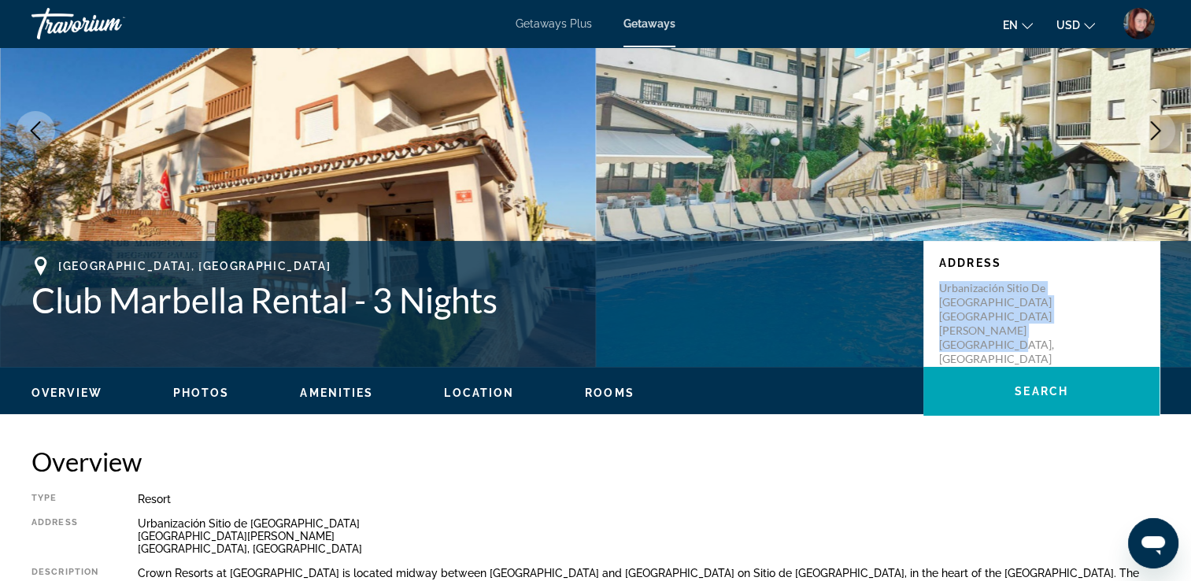
scroll to position [220, 0]
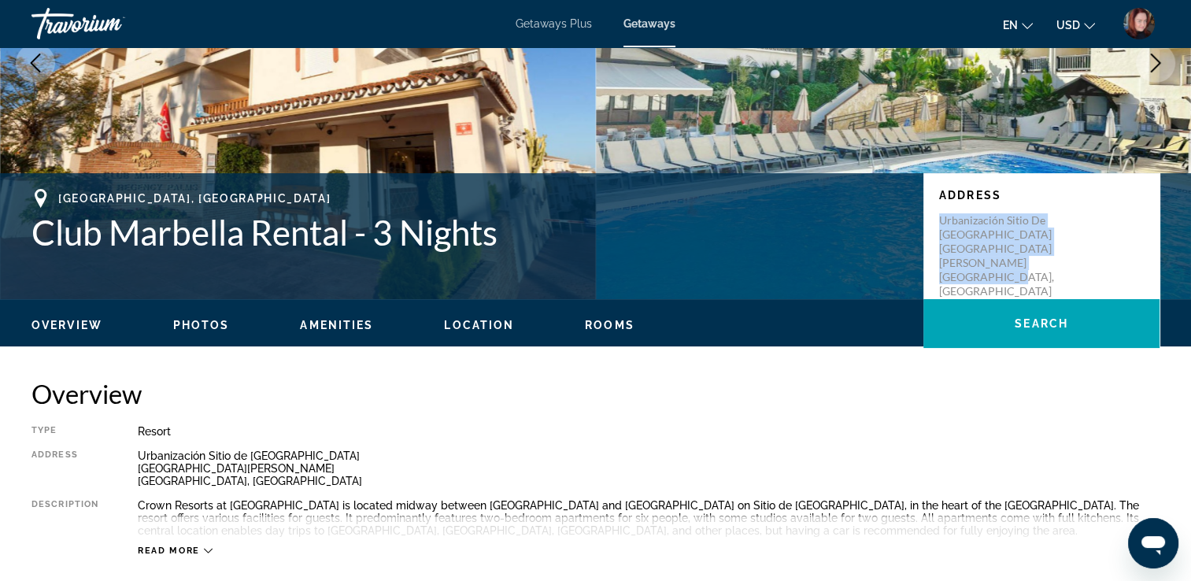
click at [192, 326] on span "Photos" at bounding box center [201, 325] width 57 height 13
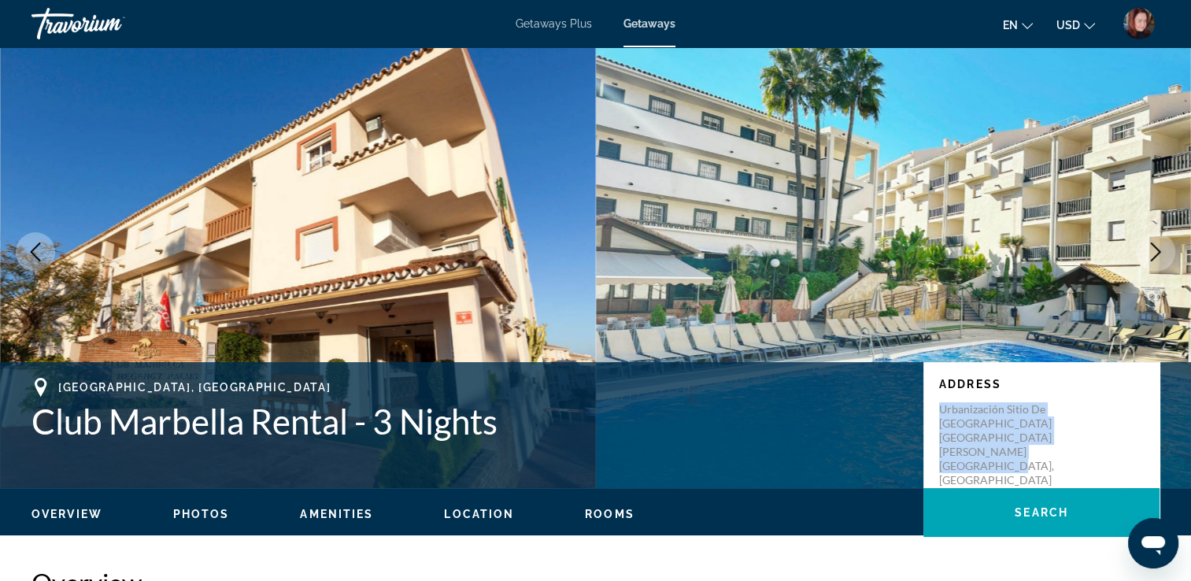
scroll to position [0, 0]
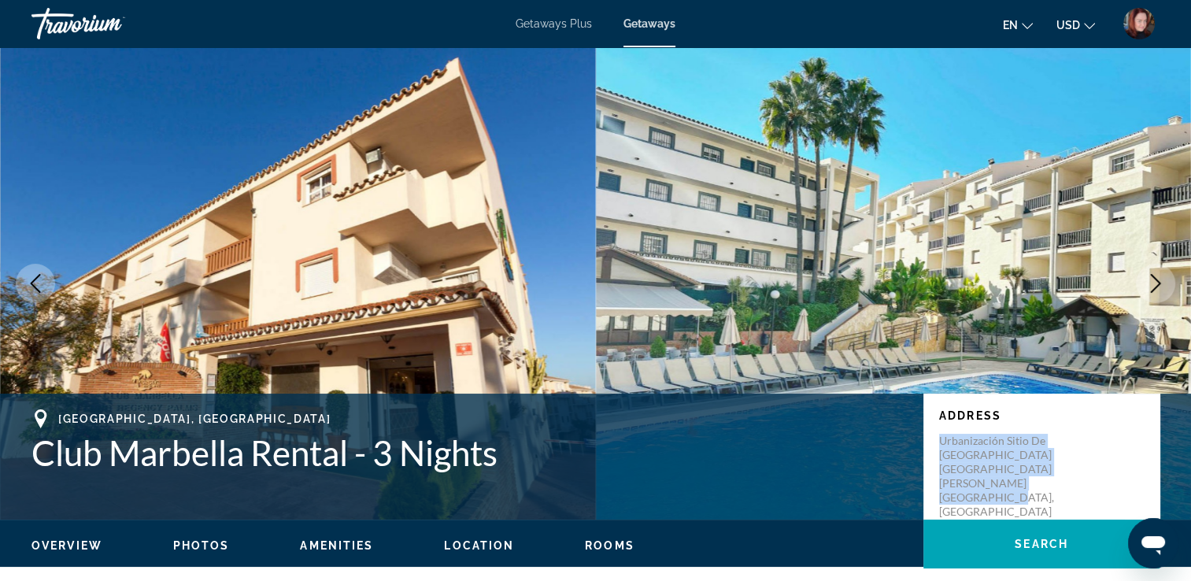
click at [335, 541] on span "Amenities" at bounding box center [336, 545] width 73 height 13
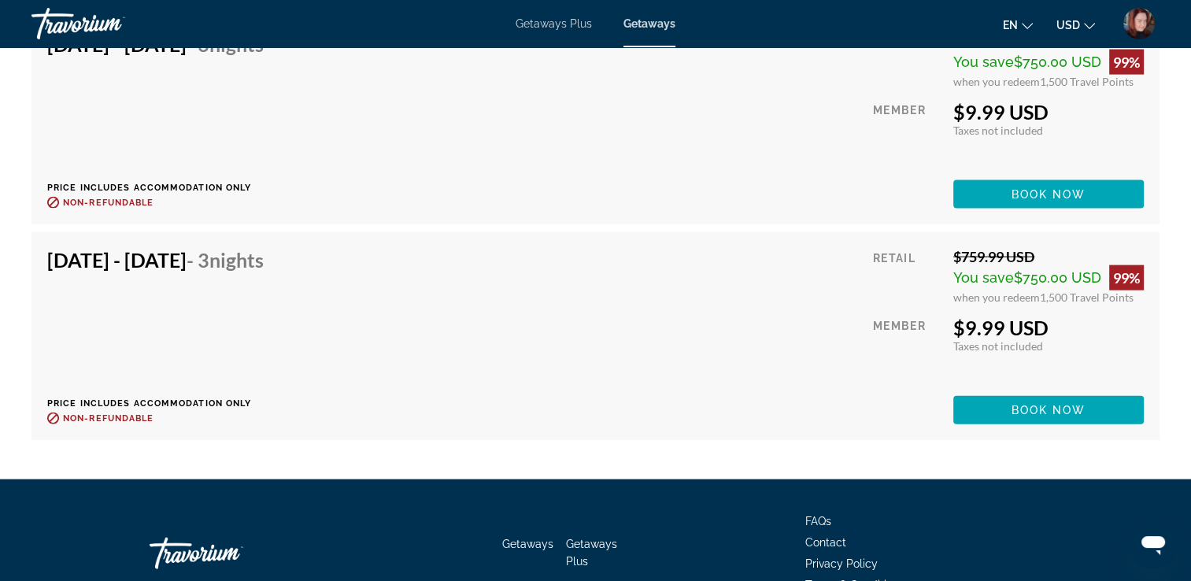
scroll to position [3402, 0]
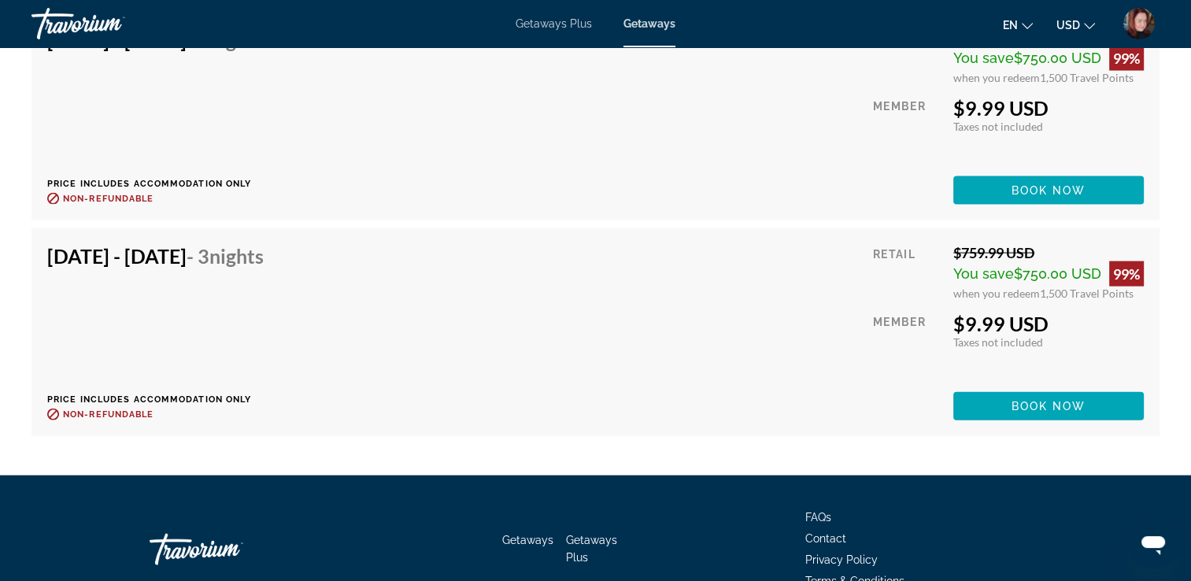
click at [547, 24] on span "Getaways Plus" at bounding box center [554, 23] width 76 height 13
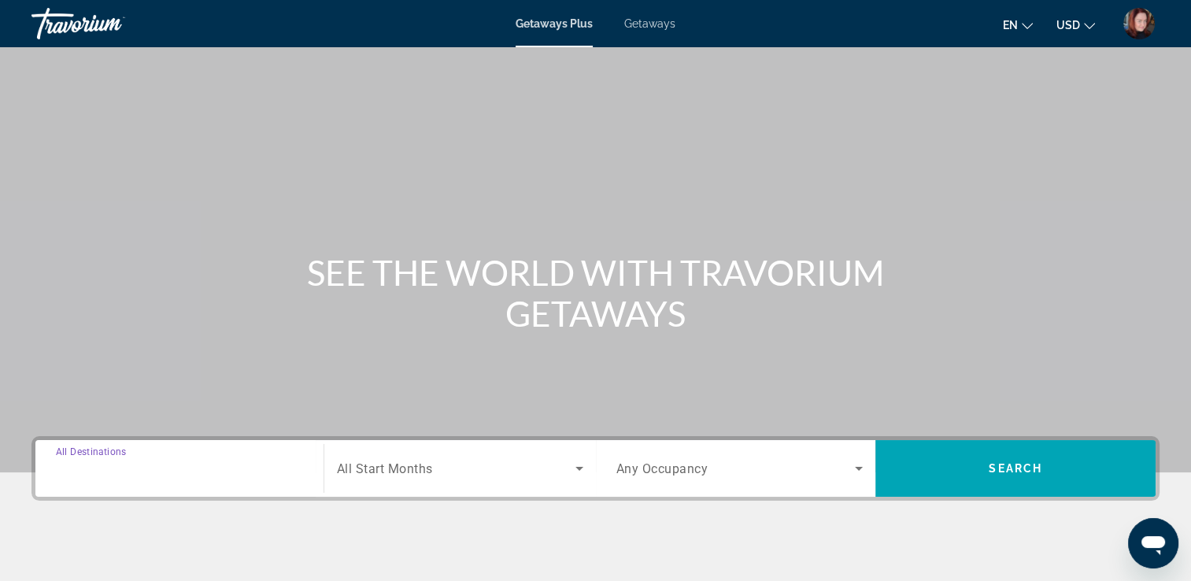
click at [102, 475] on input "Destination All Destinations" at bounding box center [179, 469] width 247 height 19
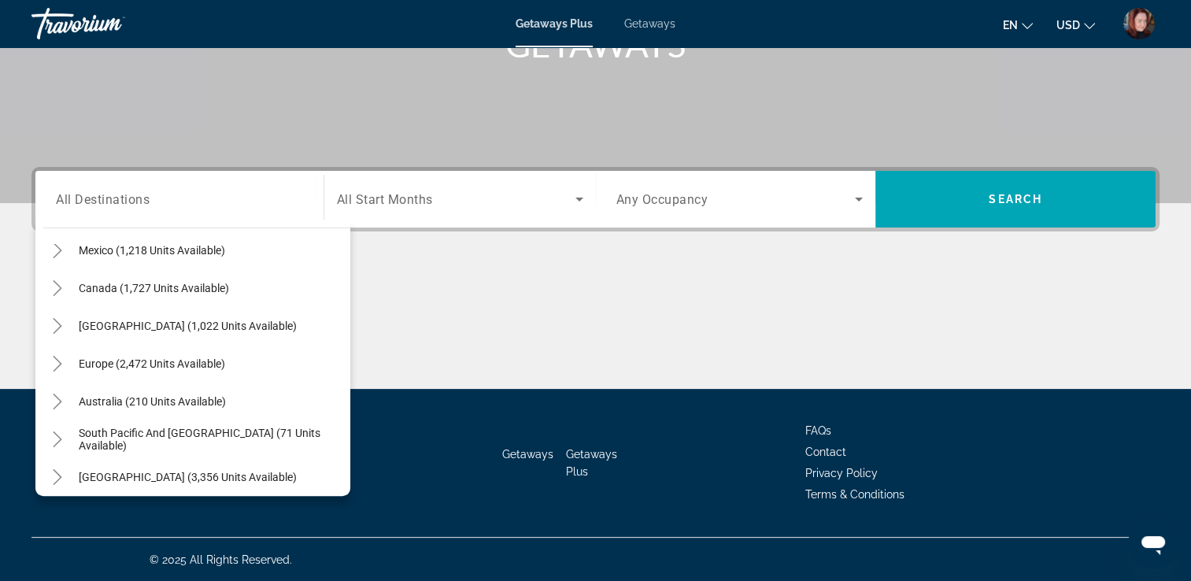
scroll to position [126, 0]
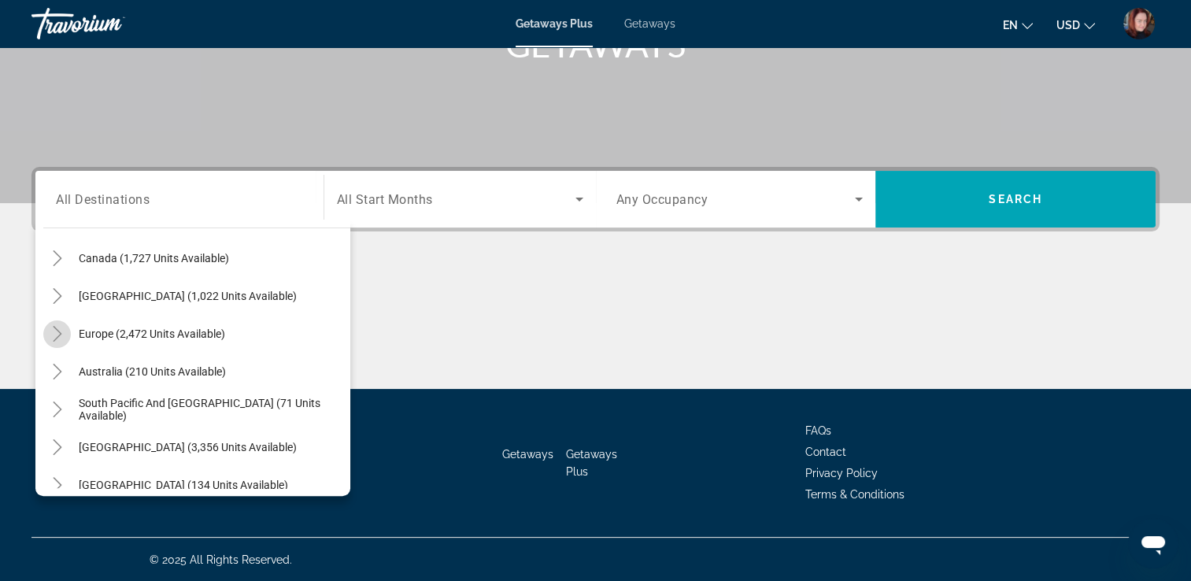
click at [54, 344] on mat-icon "Toggle Europe (2,472 units available)" at bounding box center [57, 334] width 28 height 28
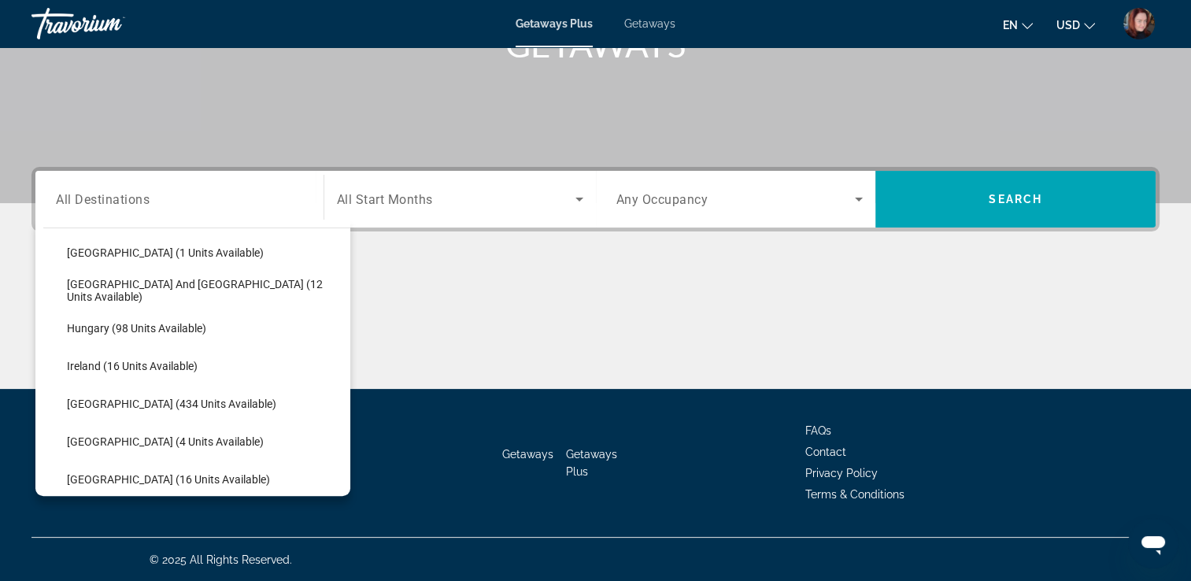
scroll to position [480, 0]
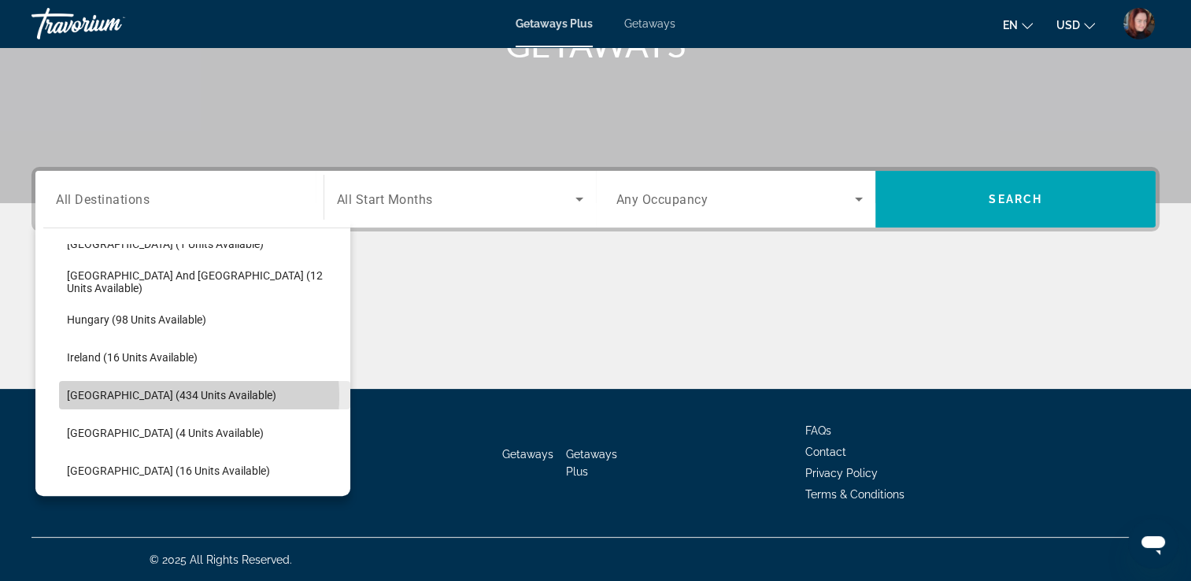
click at [164, 395] on span "Italy (434 units available)" at bounding box center [171, 395] width 209 height 13
type input "**********"
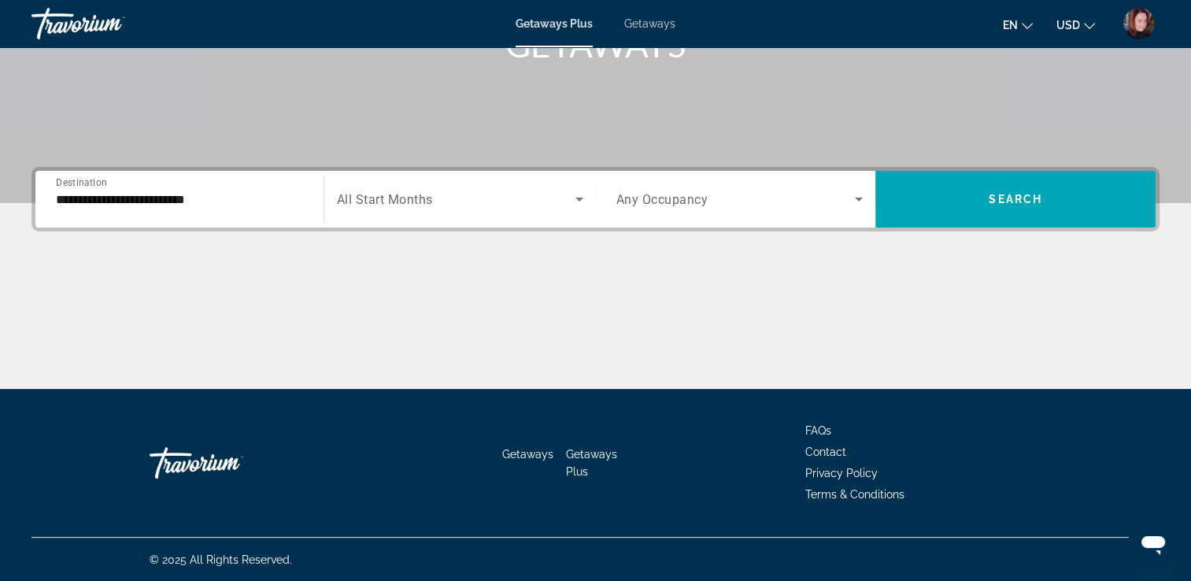
click at [411, 202] on span "All Start Months" at bounding box center [385, 199] width 96 height 15
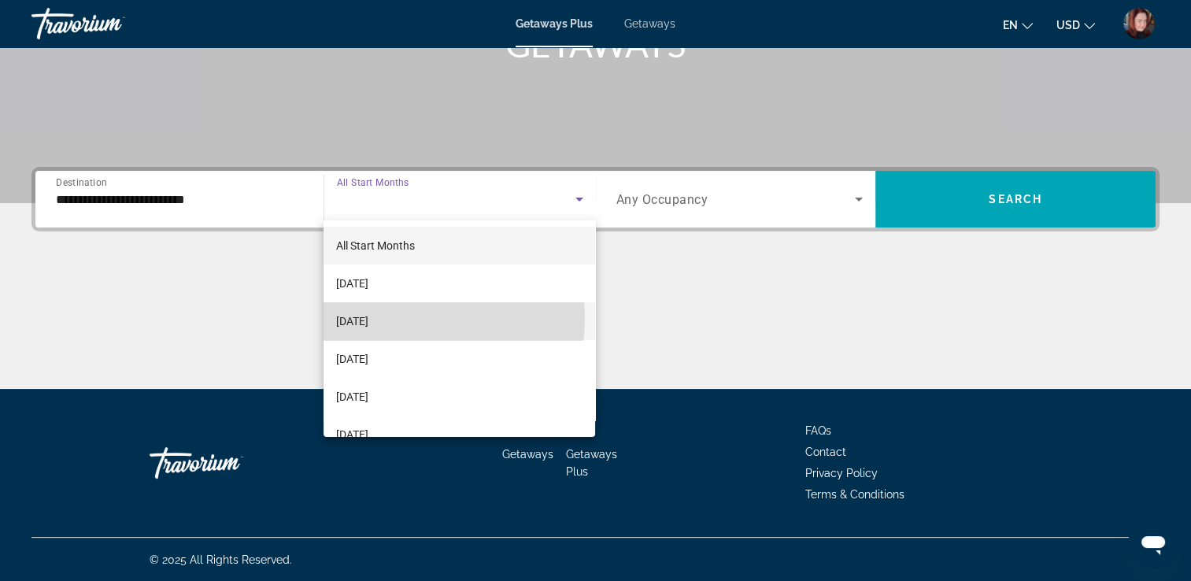
click at [415, 319] on mat-option "October 2025" at bounding box center [459, 321] width 272 height 38
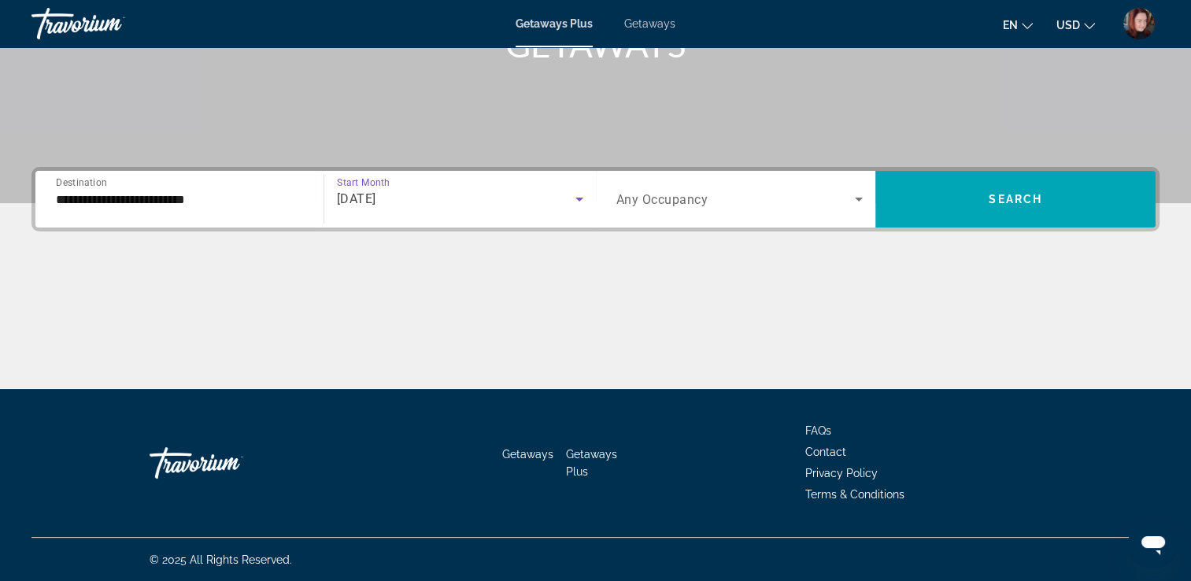
click at [829, 200] on span "Search widget" at bounding box center [735, 199] width 239 height 19
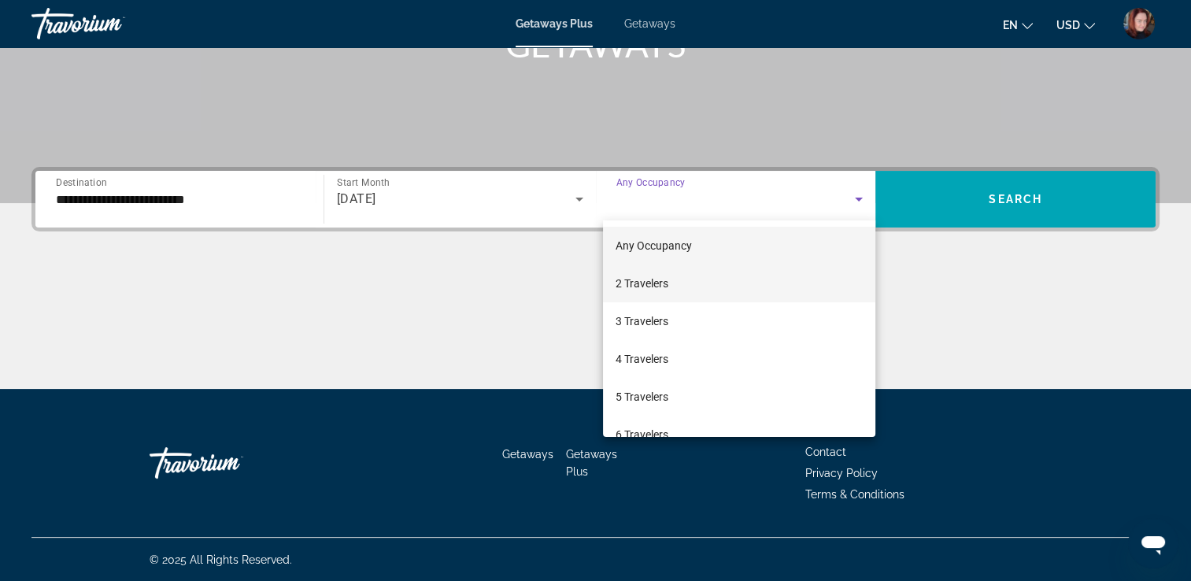
click at [739, 285] on mat-option "2 Travelers" at bounding box center [739, 283] width 272 height 38
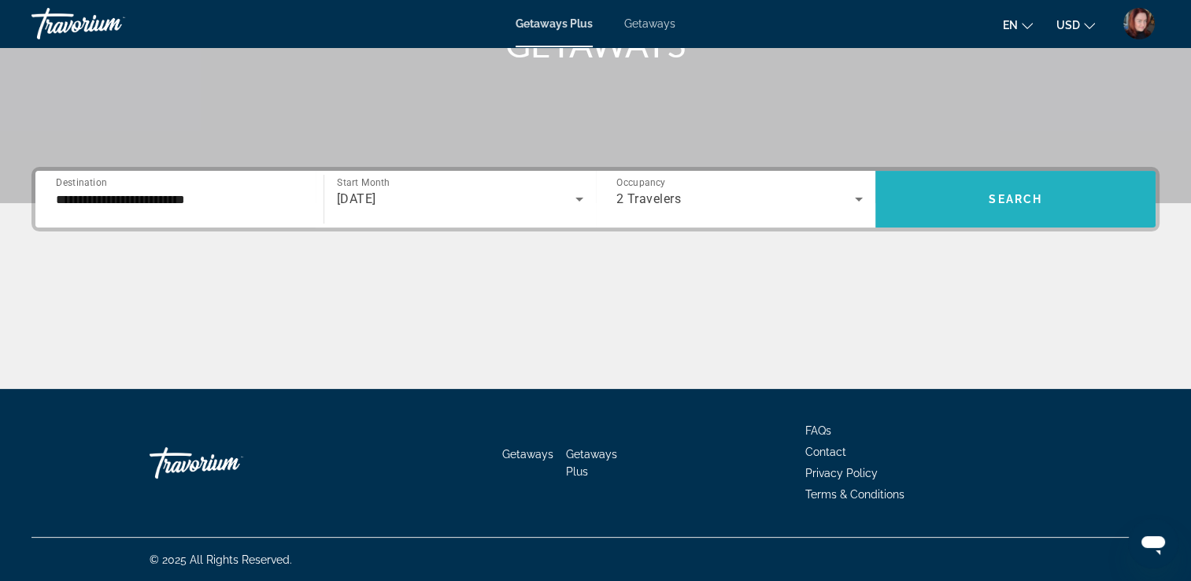
click at [1015, 190] on span "Search widget" at bounding box center [1015, 199] width 280 height 38
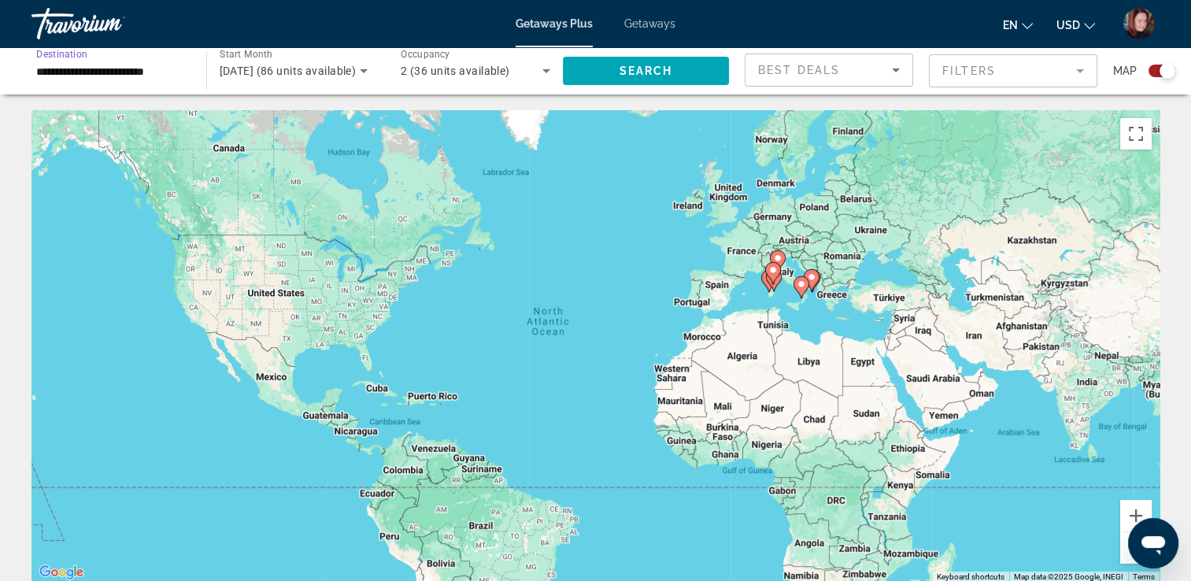
click at [140, 70] on input "**********" at bounding box center [111, 71] width 150 height 19
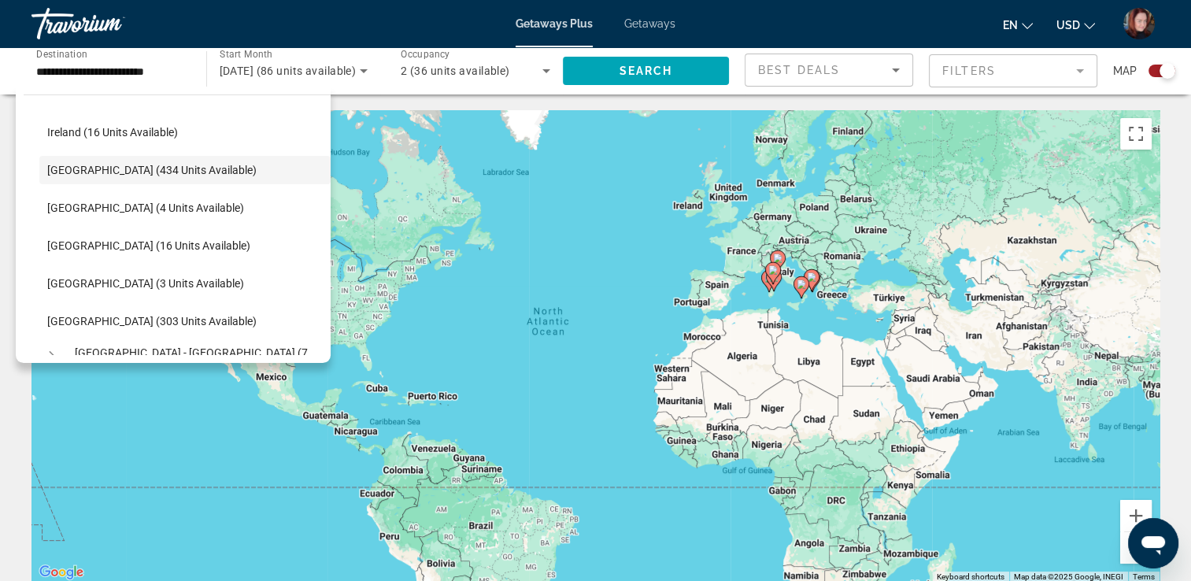
scroll to position [604, 0]
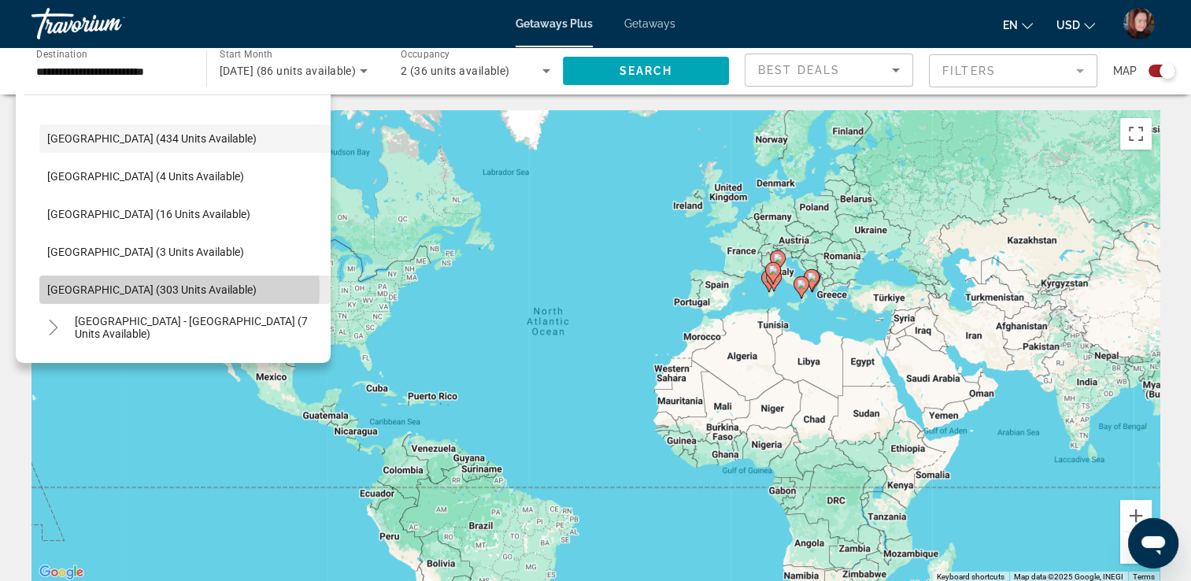
click at [164, 288] on span "Spain (303 units available)" at bounding box center [151, 289] width 209 height 13
type input "**********"
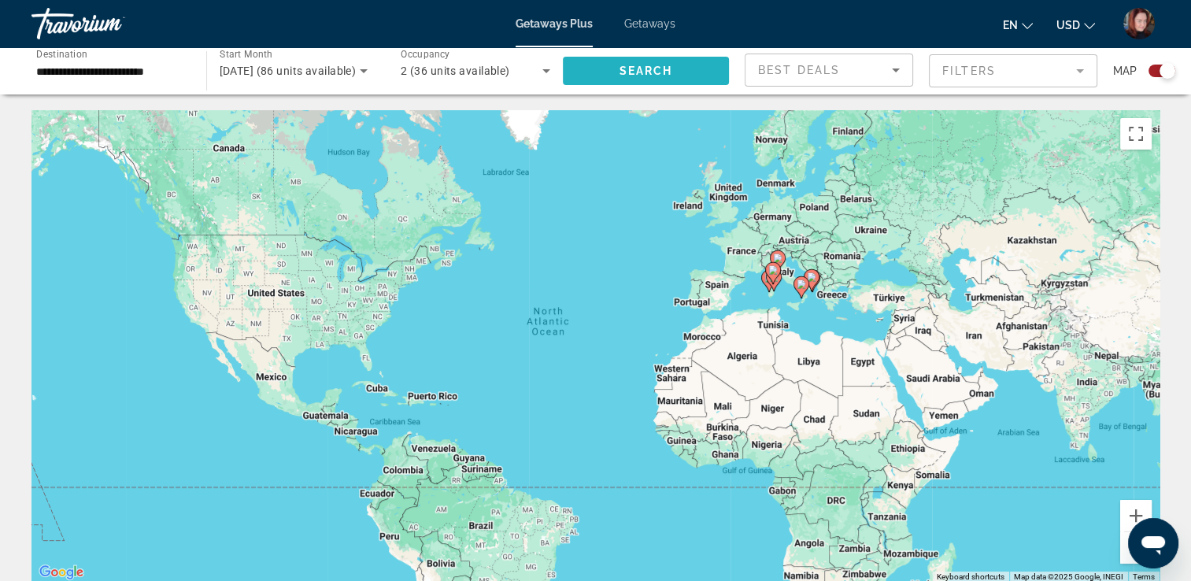
click at [656, 83] on span "Search widget" at bounding box center [646, 71] width 167 height 38
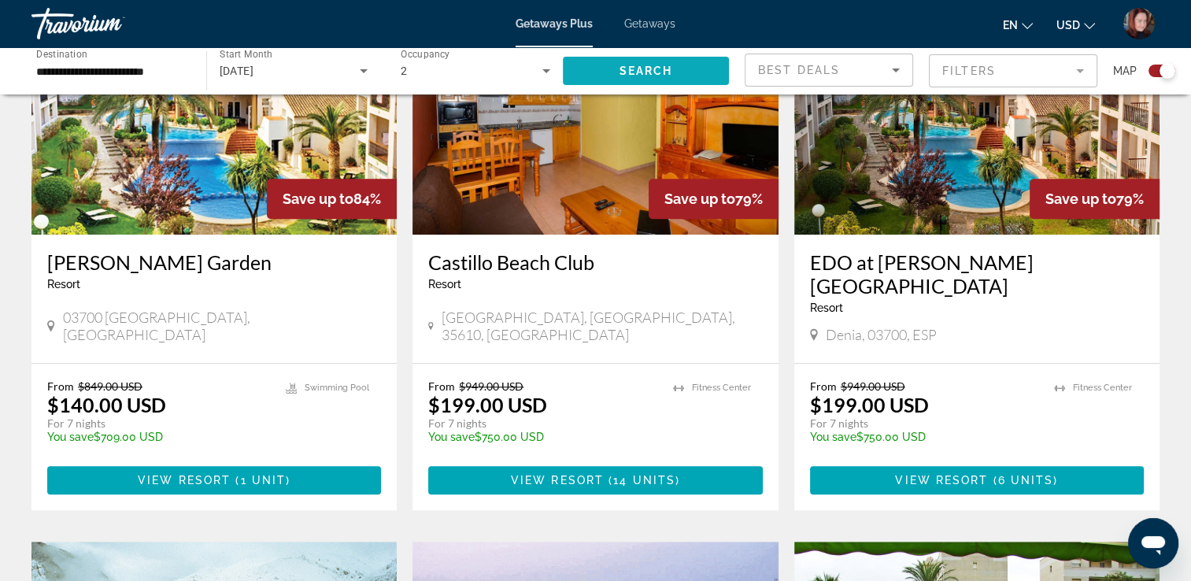
scroll to position [1228, 0]
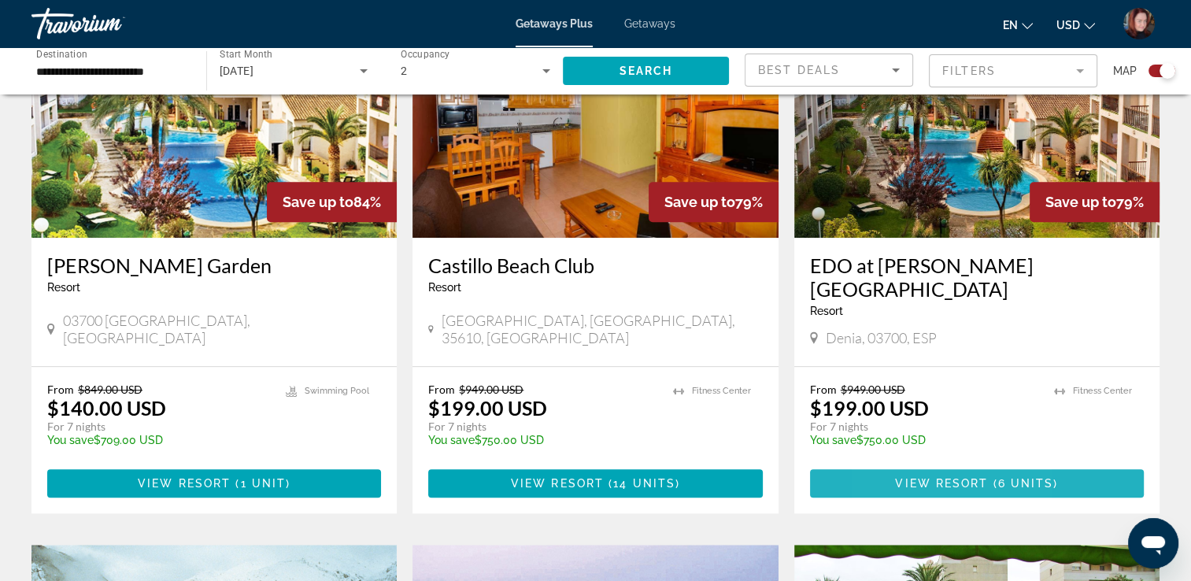
click at [897, 477] on span "View Resort" at bounding box center [941, 483] width 93 height 13
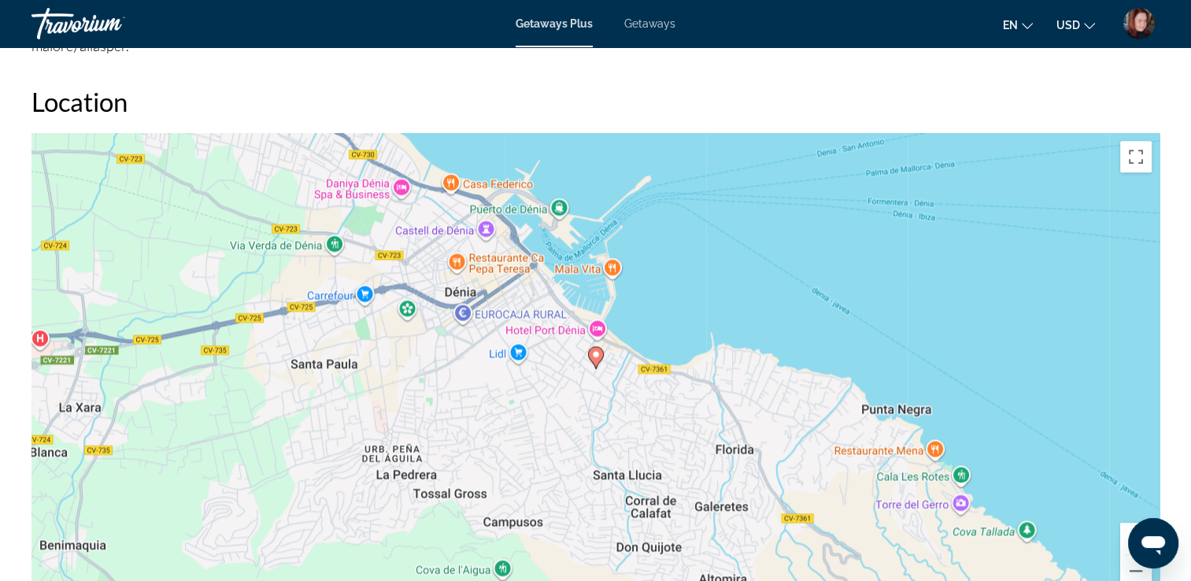
scroll to position [2012, 0]
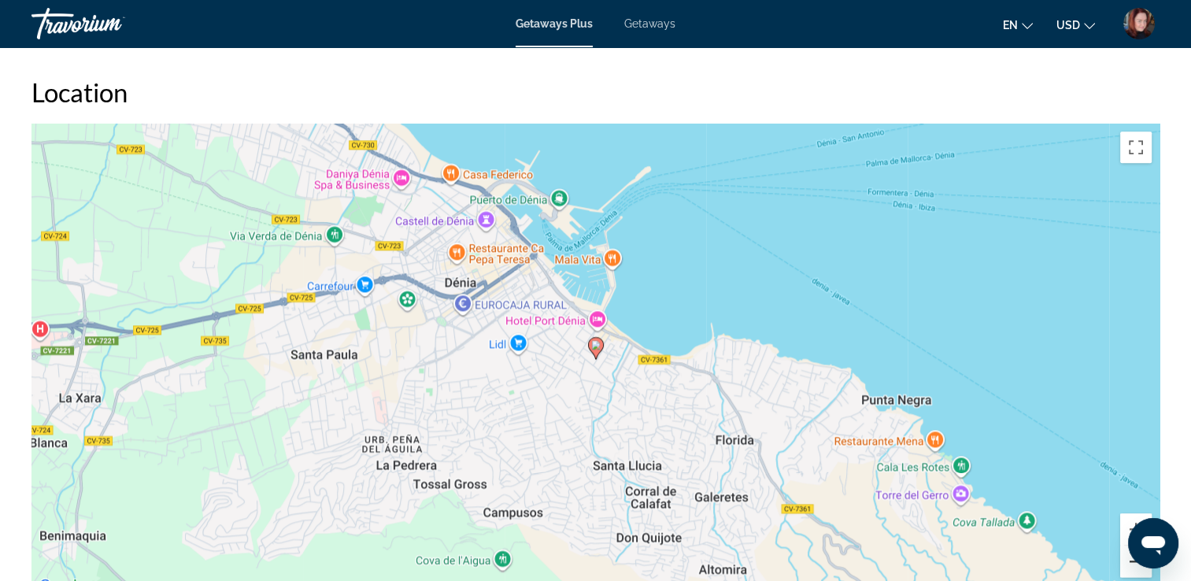
click at [1126, 545] on button "Zoom out" at bounding box center [1135, 560] width 31 height 31
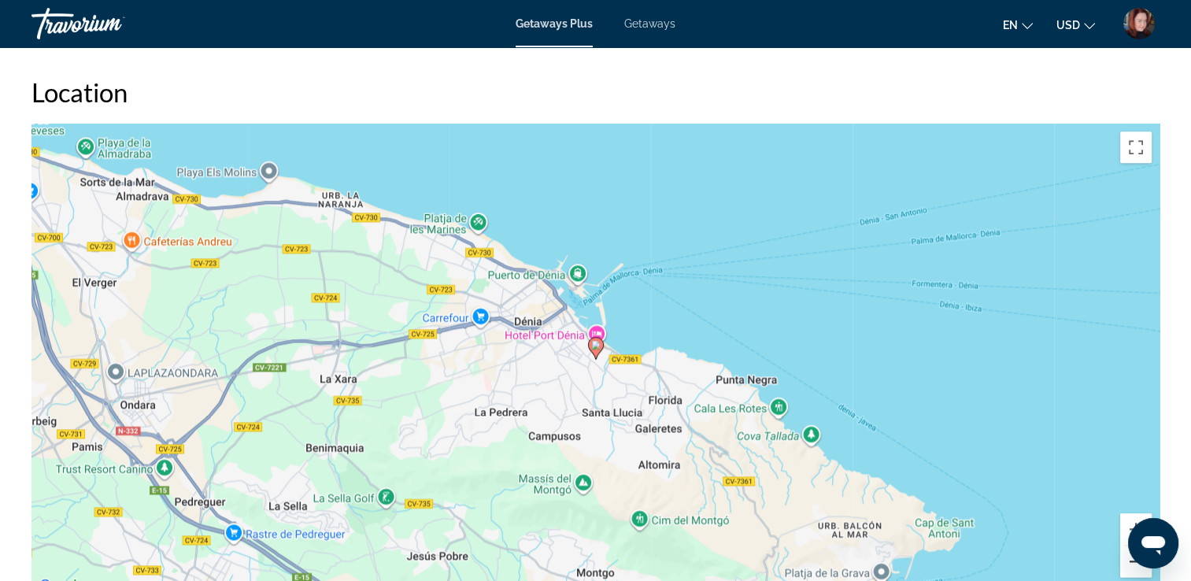
click at [1126, 545] on button "Zoom out" at bounding box center [1135, 560] width 31 height 31
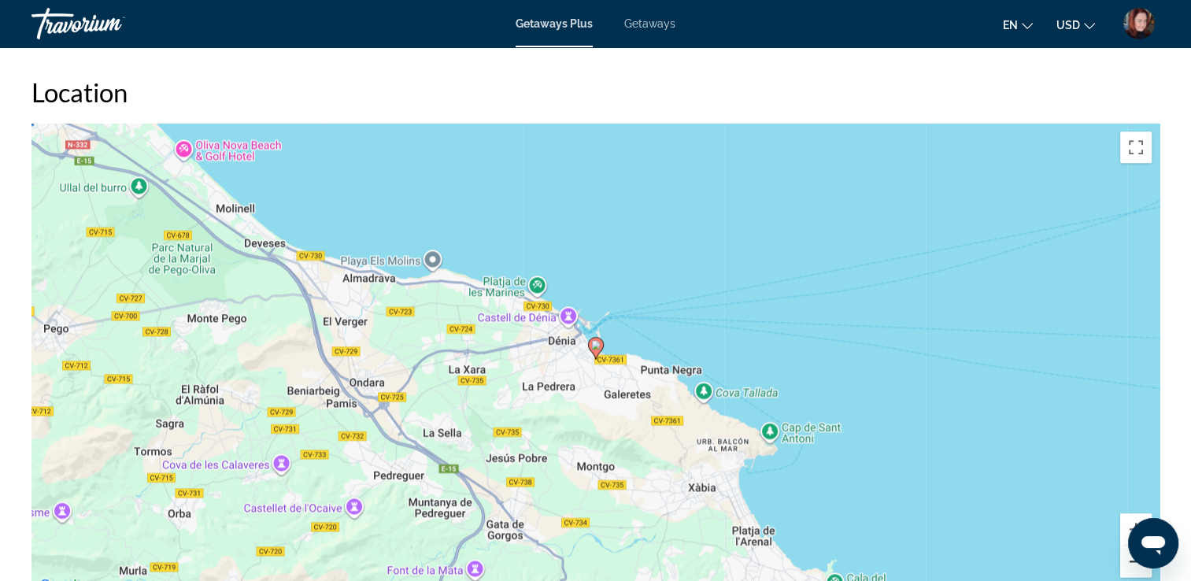
click at [1126, 545] on button "Zoom out" at bounding box center [1135, 560] width 31 height 31
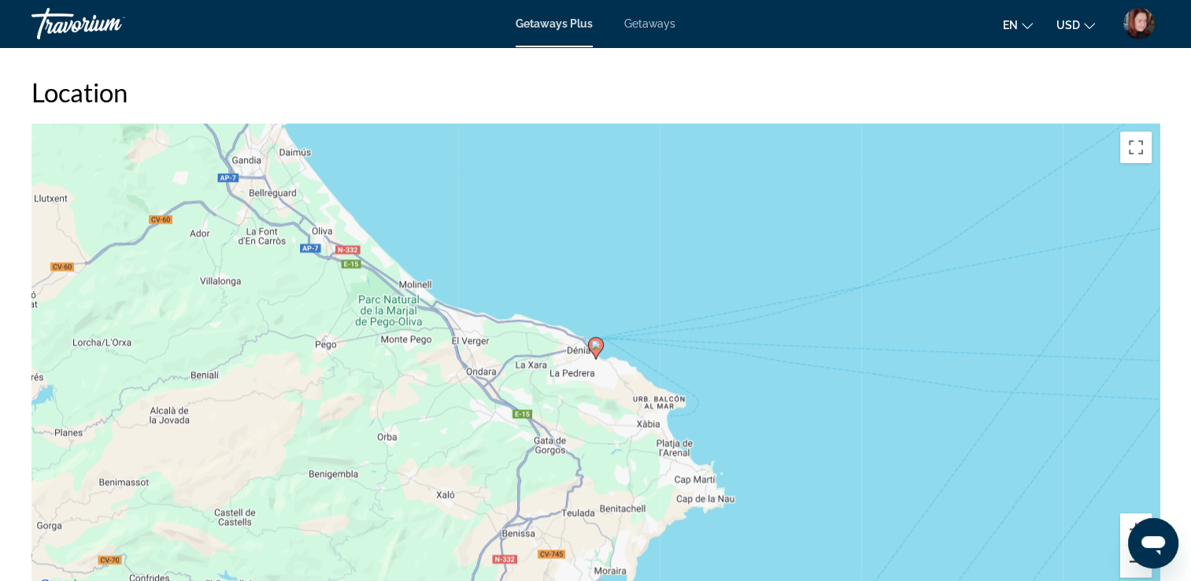
click at [1126, 545] on button "Zoom out" at bounding box center [1135, 560] width 31 height 31
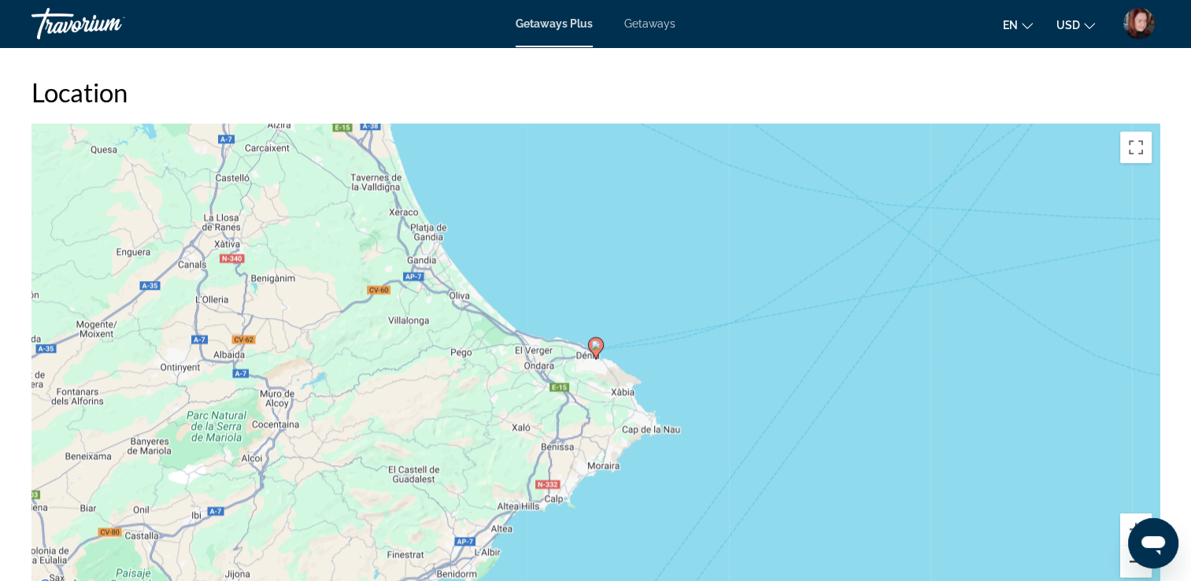
click at [1126, 545] on button "Zoom out" at bounding box center [1135, 560] width 31 height 31
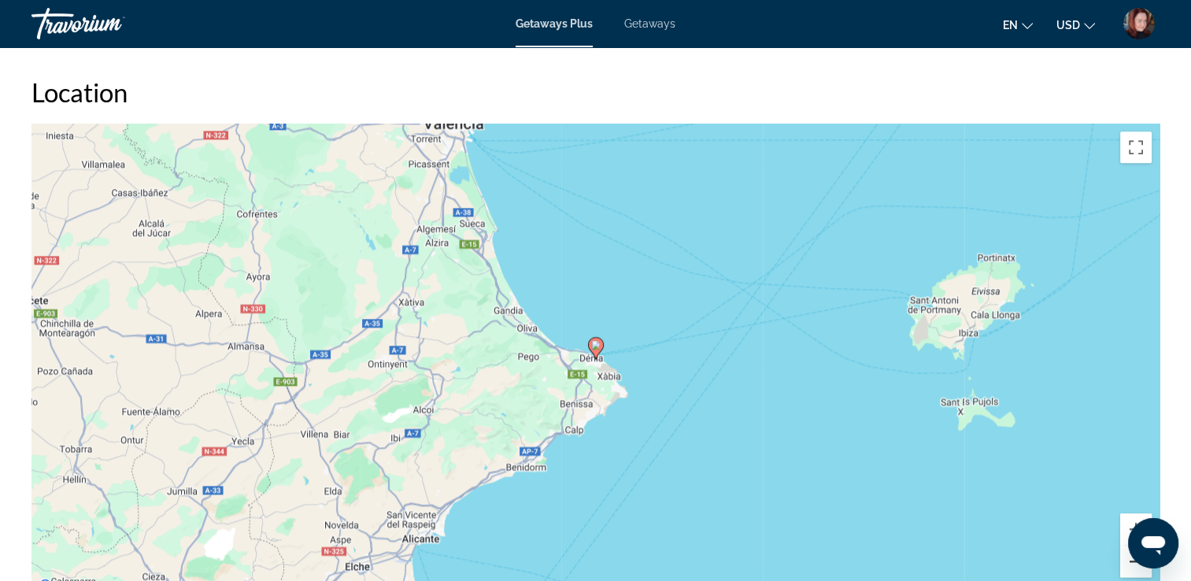
click at [1126, 545] on button "Zoom out" at bounding box center [1135, 560] width 31 height 31
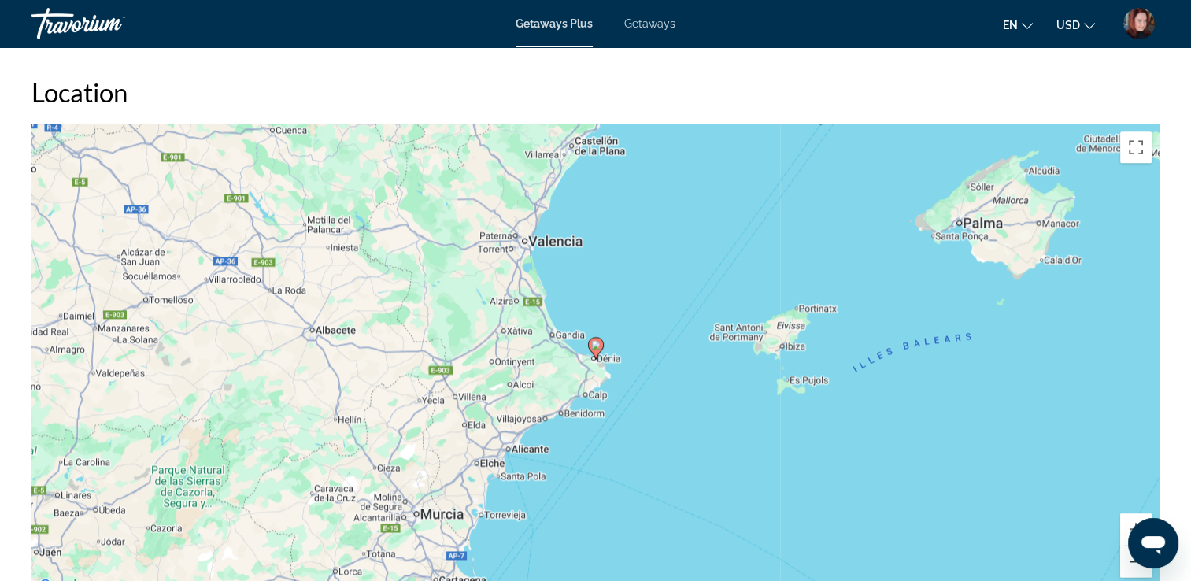
click at [1126, 545] on button "Zoom out" at bounding box center [1135, 560] width 31 height 31
